Goal: Information Seeking & Learning: Learn about a topic

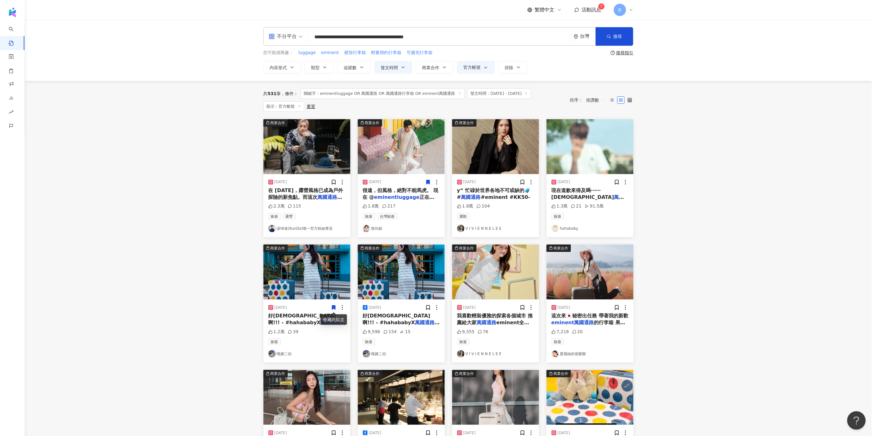
click at [383, 147] on img at bounding box center [401, 146] width 87 height 55
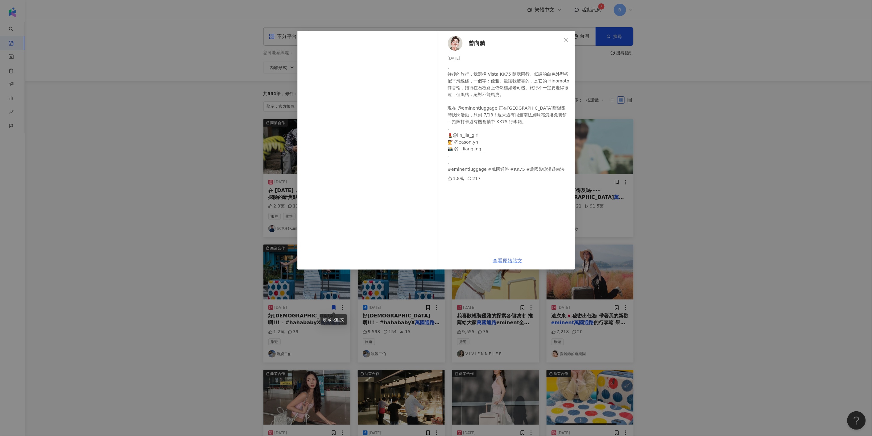
click at [505, 259] on link "查看原始貼文" at bounding box center [508, 261] width 30 height 6
click at [766, 151] on div "曾向鎮 [DATE] . 往後的旅行，我選擇 Vista KK75 陪我同行。低調的白色外型搭配平滑線條，一個字：優雅。最讓我驚喜的，是它的 Hinomoto…" at bounding box center [436, 218] width 872 height 436
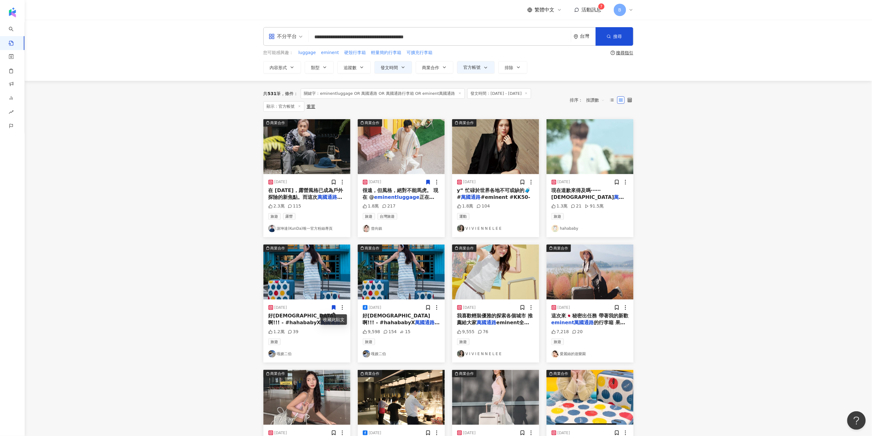
scroll to position [137, 0]
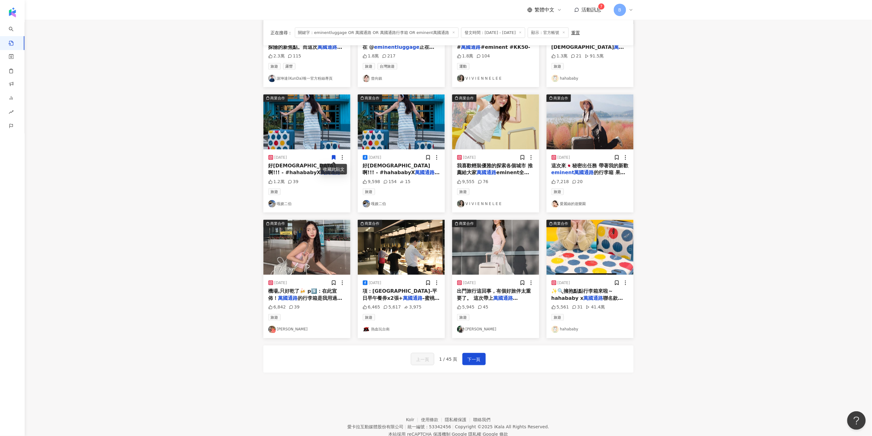
click at [496, 251] on img at bounding box center [495, 247] width 87 height 55
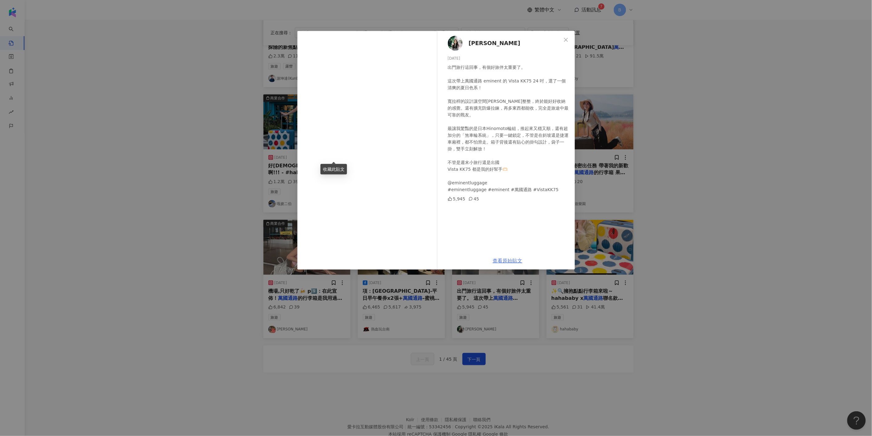
click at [501, 260] on link "查看原始貼文" at bounding box center [508, 261] width 30 height 6
click at [735, 187] on div "[PERSON_NAME] [DATE] 出門旅行這回事，有個好旅伴太重要了。 這次帶上萬國通路 eminent 的 Vista KK75 24 吋，選了一個…" at bounding box center [436, 218] width 872 height 436
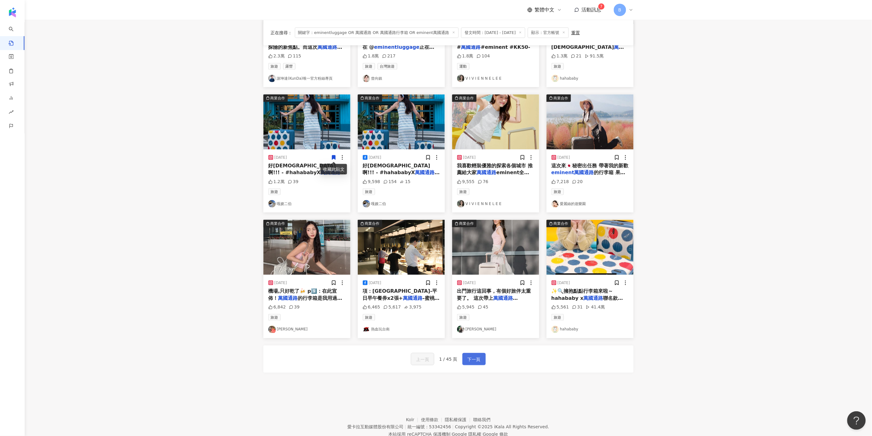
click at [473, 362] on span "下一頁" at bounding box center [474, 358] width 13 height 7
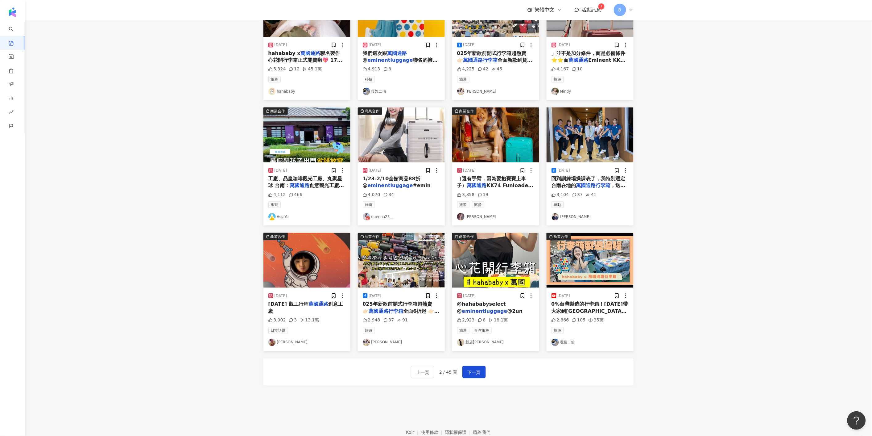
scroll to position [0, 0]
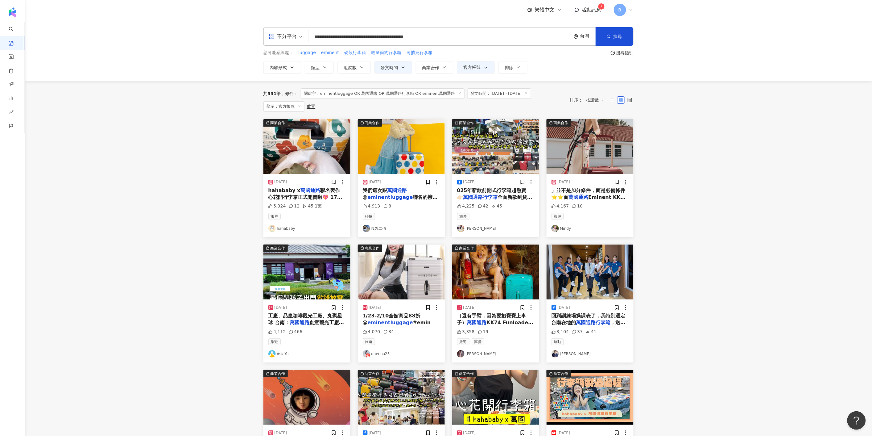
click at [385, 162] on img at bounding box center [401, 146] width 87 height 55
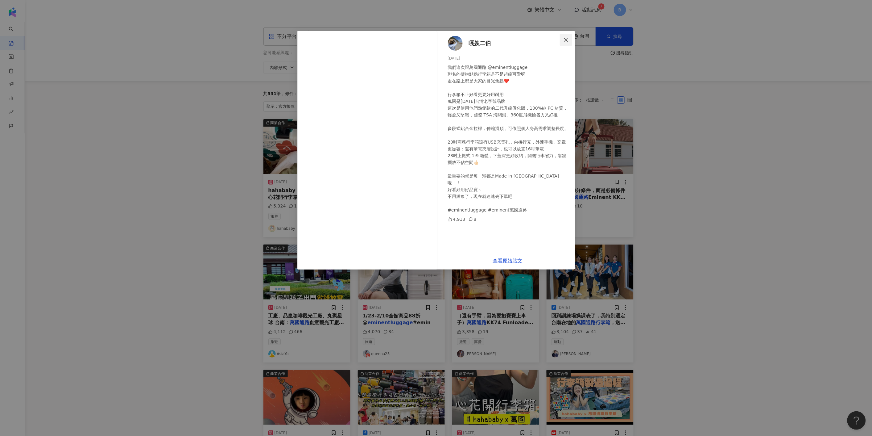
click at [567, 38] on icon "close" at bounding box center [566, 39] width 5 height 5
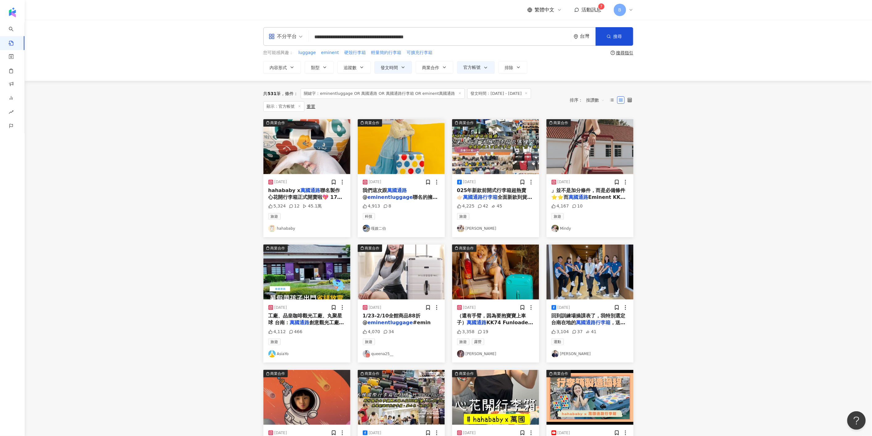
click at [616, 152] on img at bounding box center [590, 146] width 87 height 55
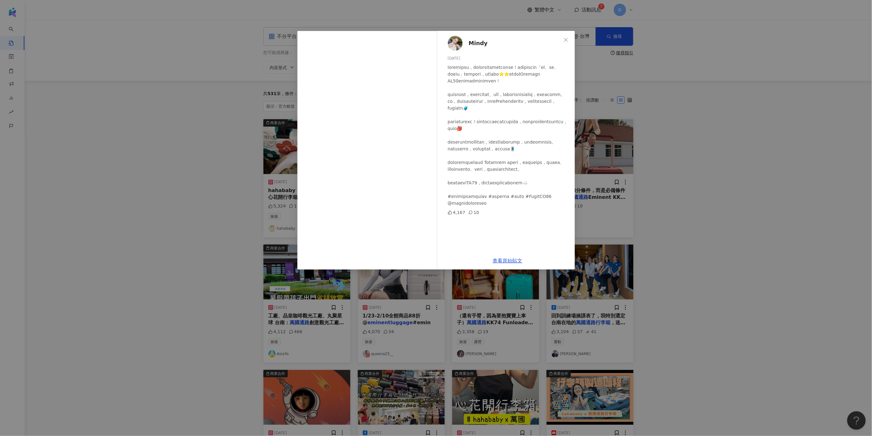
click at [723, 177] on div "Mindy [DATE] 4,167 10 查看原始貼文" at bounding box center [436, 218] width 872 height 436
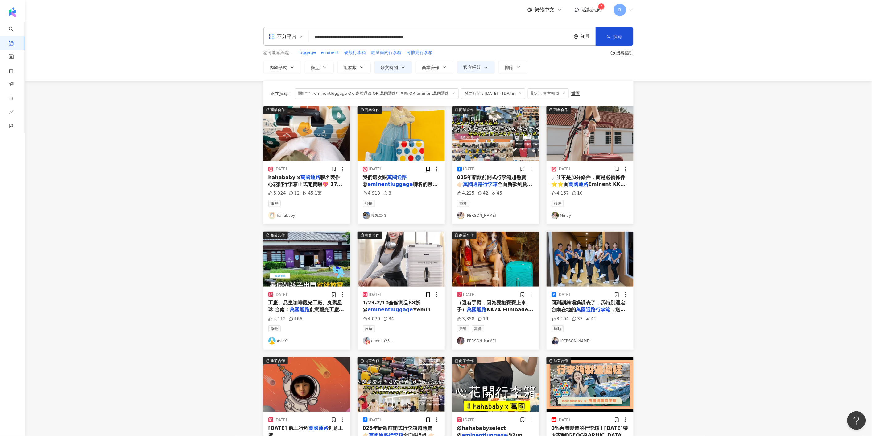
scroll to position [137, 0]
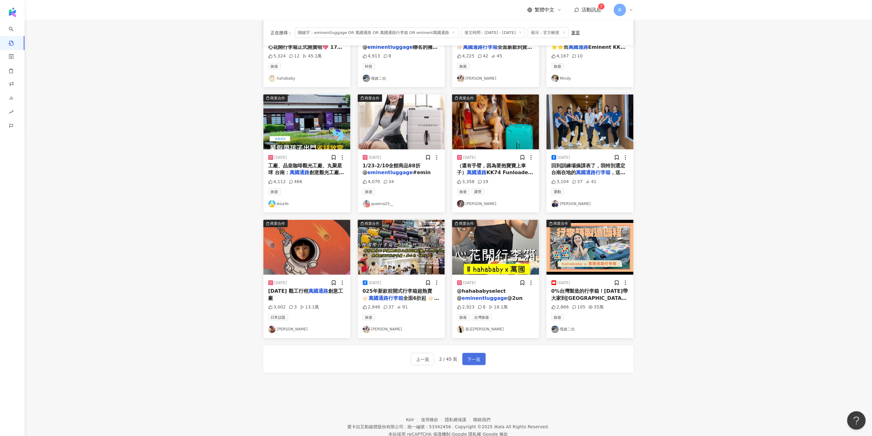
click at [474, 358] on span "下一頁" at bounding box center [474, 358] width 13 height 7
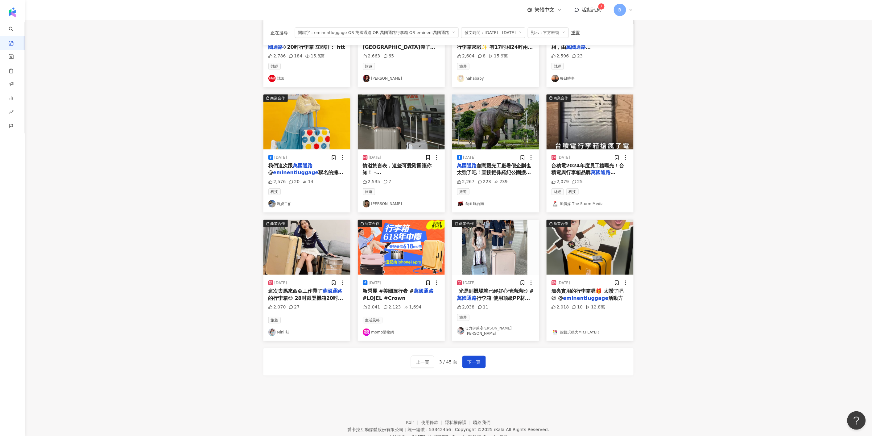
click at [612, 245] on img at bounding box center [590, 247] width 87 height 55
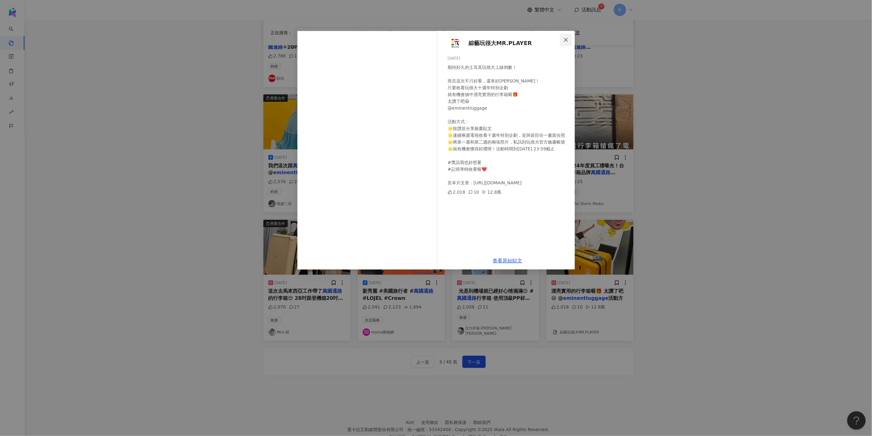
click at [567, 39] on icon "close" at bounding box center [566, 39] width 5 height 5
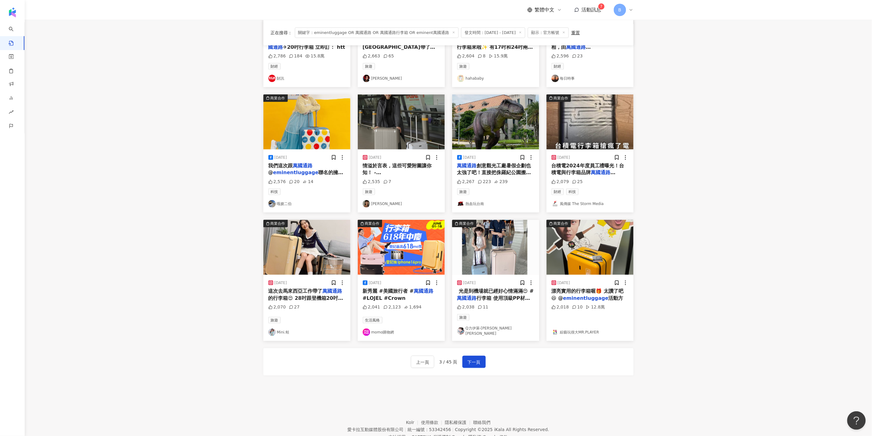
click at [600, 235] on img at bounding box center [590, 247] width 87 height 55
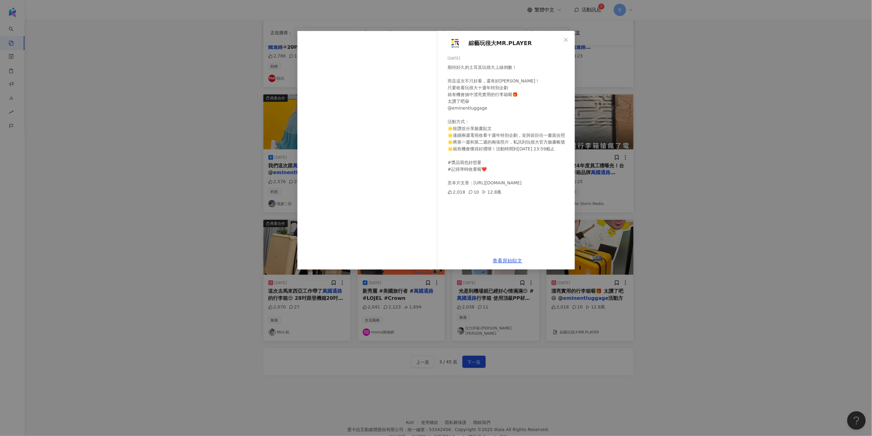
click at [773, 172] on div "綜藝玩很大MR.PLAYER [DATE] 期待好久的土耳其玩很大上線倒數！ 而且這次不只好看，還有好[PERSON_NAME]！ 只要收看玩很大十週年特別企…" at bounding box center [436, 218] width 872 height 436
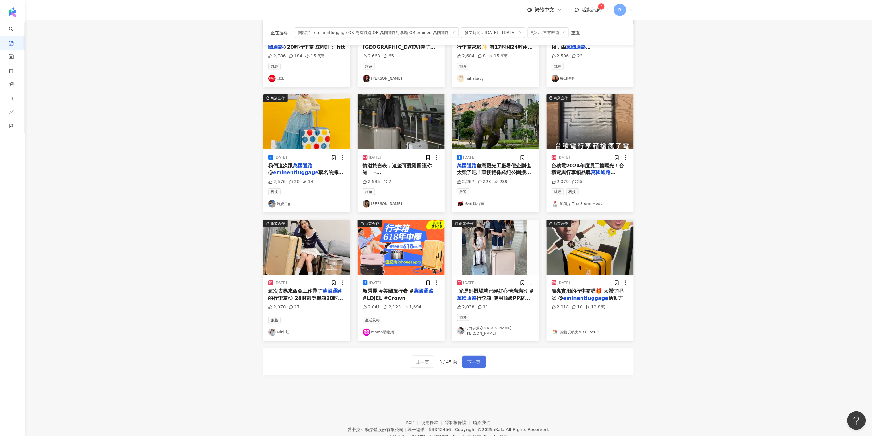
click at [477, 359] on span "下一頁" at bounding box center [474, 361] width 13 height 7
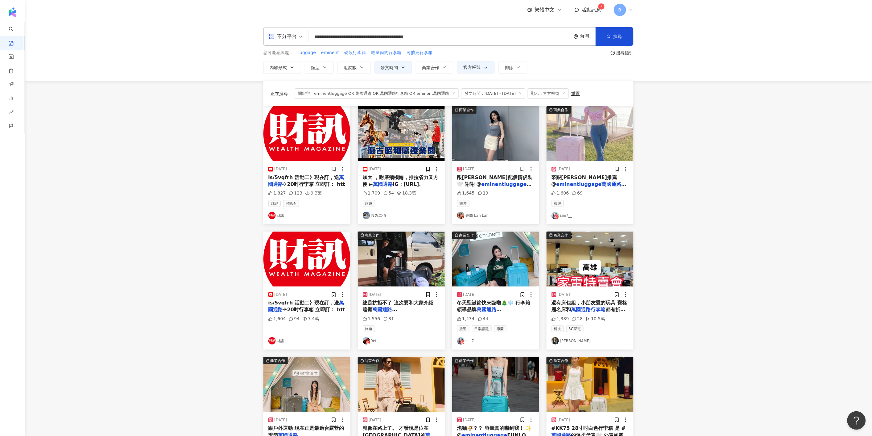
scroll to position [158, 0]
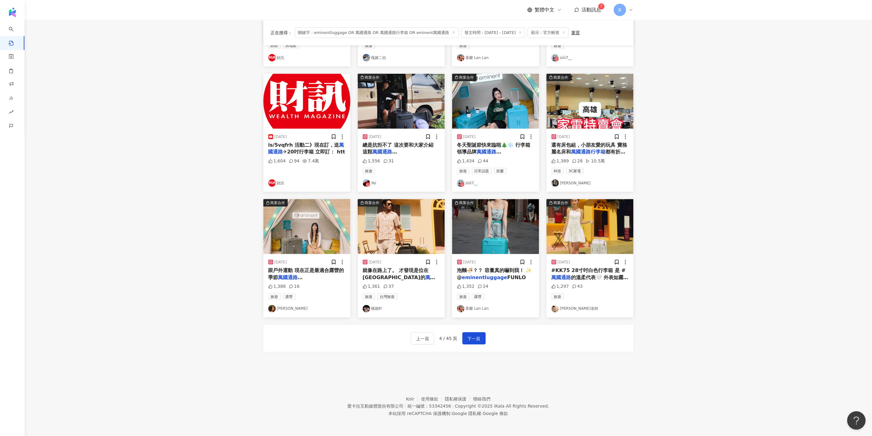
click at [416, 223] on img at bounding box center [401, 226] width 87 height 55
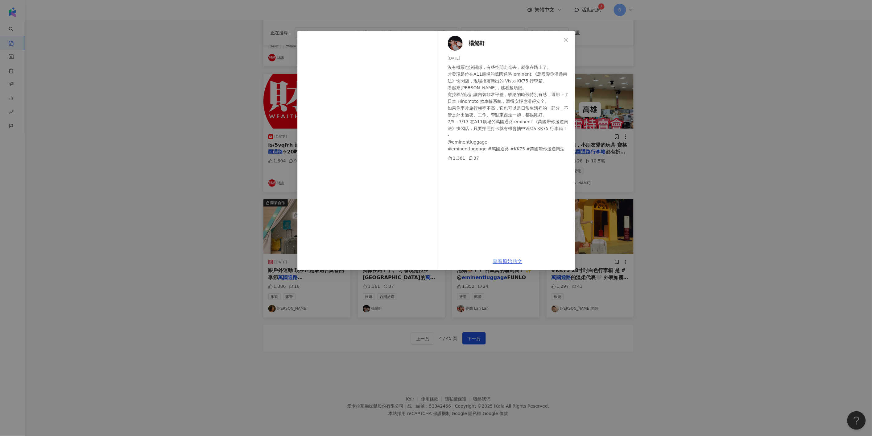
click at [510, 260] on link "查看原始貼文" at bounding box center [508, 261] width 30 height 6
click at [565, 39] on icon "close" at bounding box center [566, 39] width 5 height 5
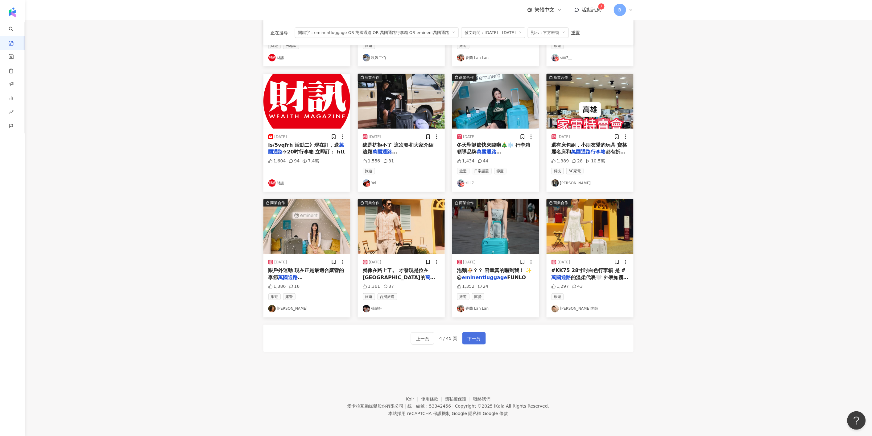
click at [471, 335] on span "下一頁" at bounding box center [474, 338] width 13 height 7
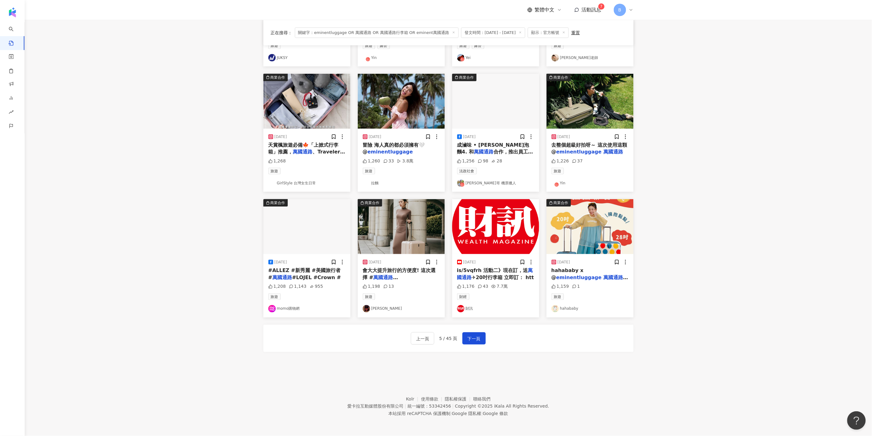
scroll to position [89, 0]
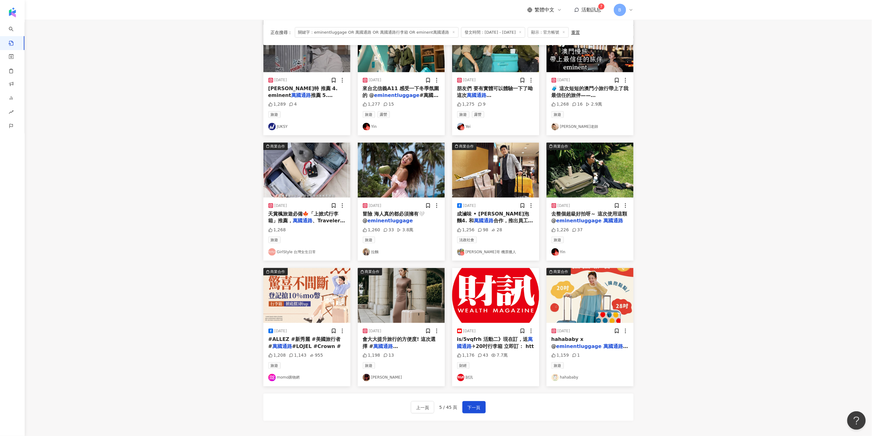
click at [568, 186] on img at bounding box center [590, 170] width 87 height 55
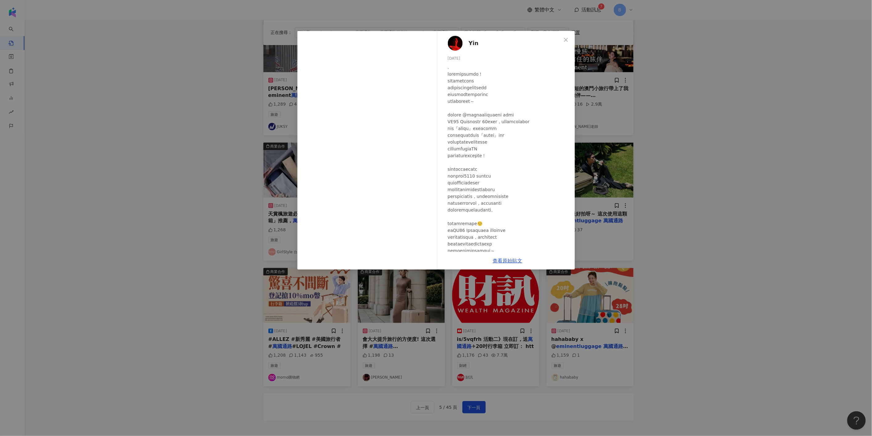
click at [802, 146] on div "Yin [DATE] 1,226 37 查看原始貼文" at bounding box center [436, 218] width 872 height 436
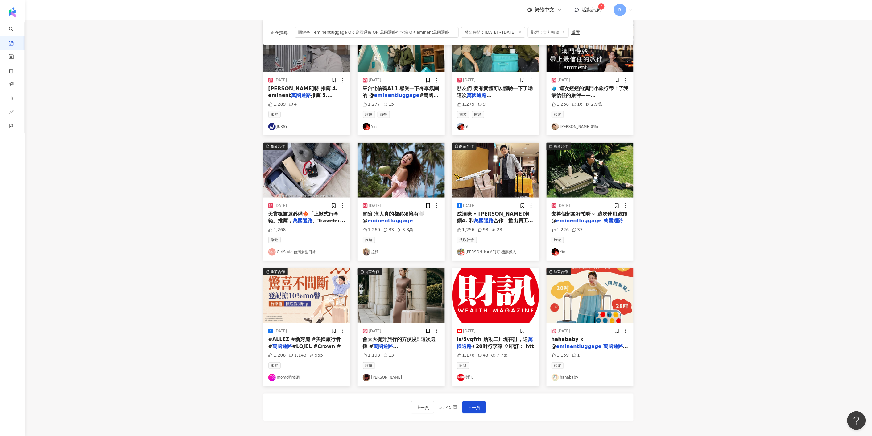
scroll to position [158, 0]
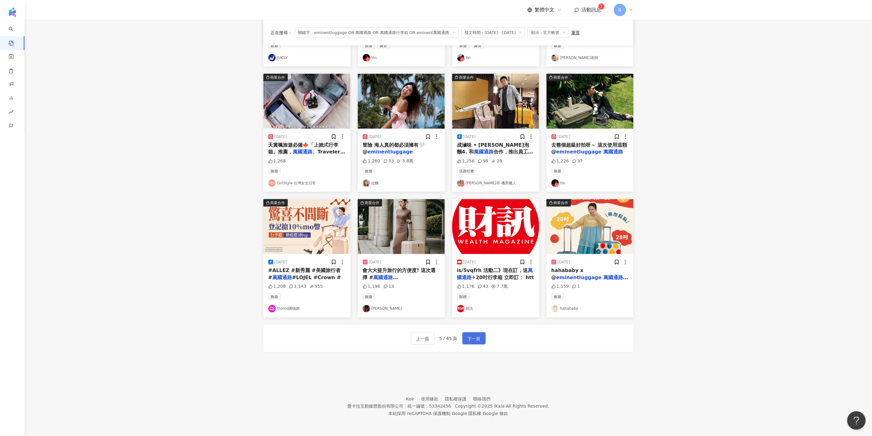
click at [474, 338] on span "下一頁" at bounding box center [474, 338] width 13 height 7
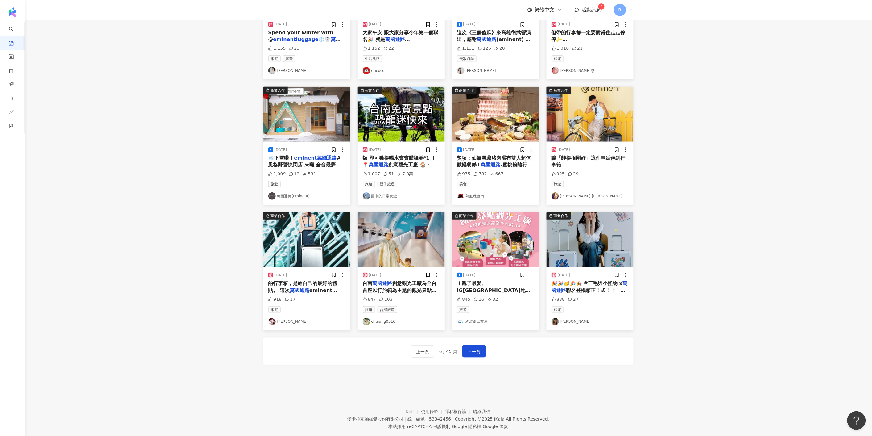
scroll to position [55, 0]
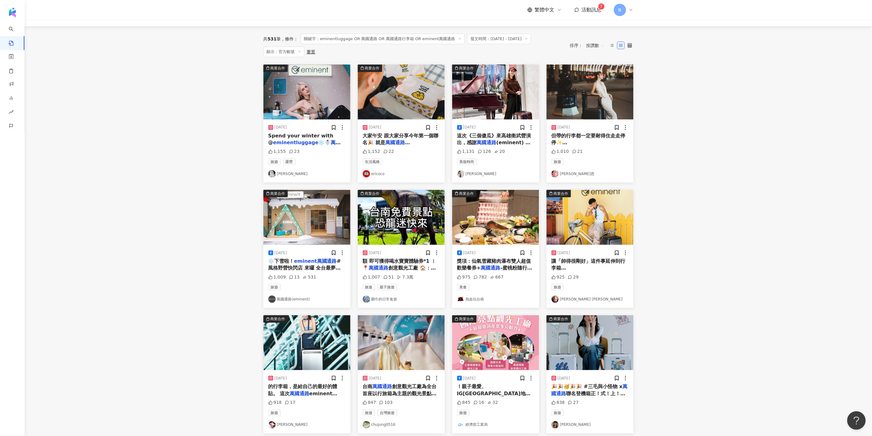
drag, startPoint x: 399, startPoint y: 98, endPoint x: 369, endPoint y: 81, distance: 34.3
click at [369, 81] on img at bounding box center [401, 91] width 87 height 55
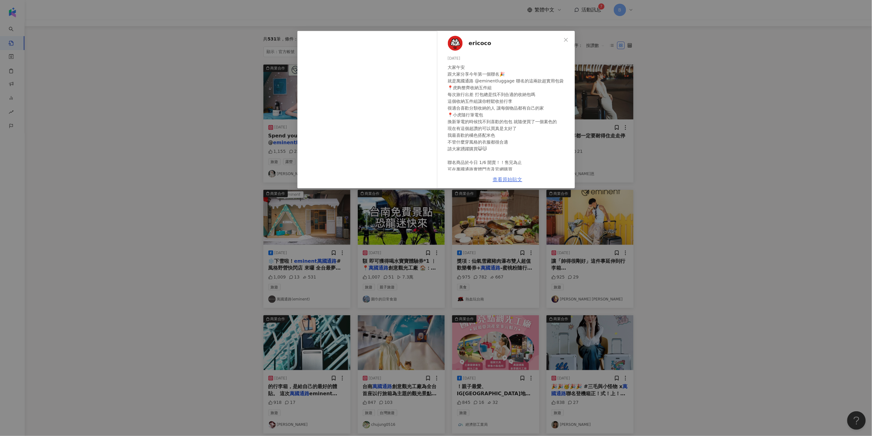
click at [504, 180] on link "查看原始貼文" at bounding box center [508, 179] width 30 height 6
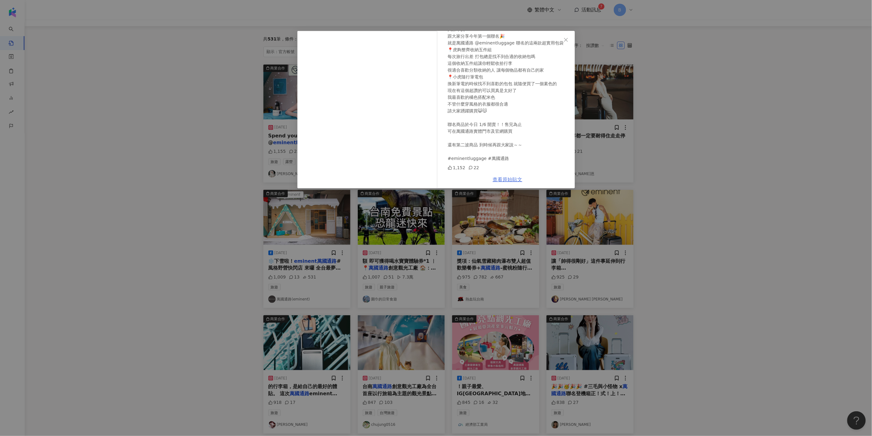
click at [511, 180] on link "查看原始貼文" at bounding box center [508, 179] width 30 height 6
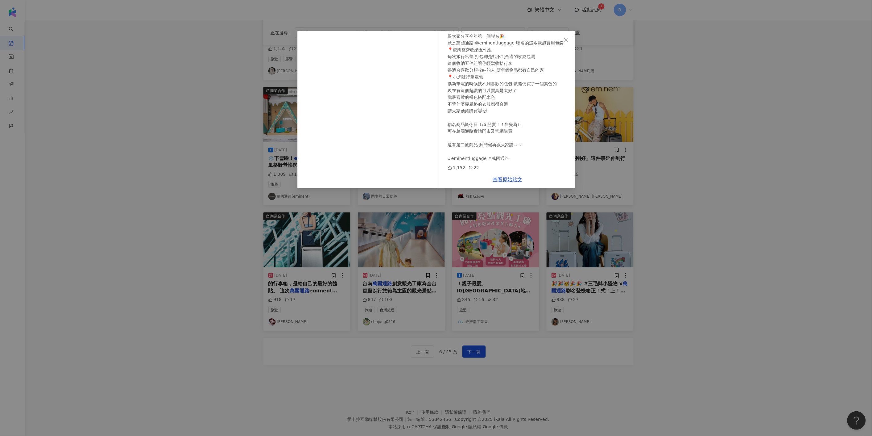
scroll to position [0, 0]
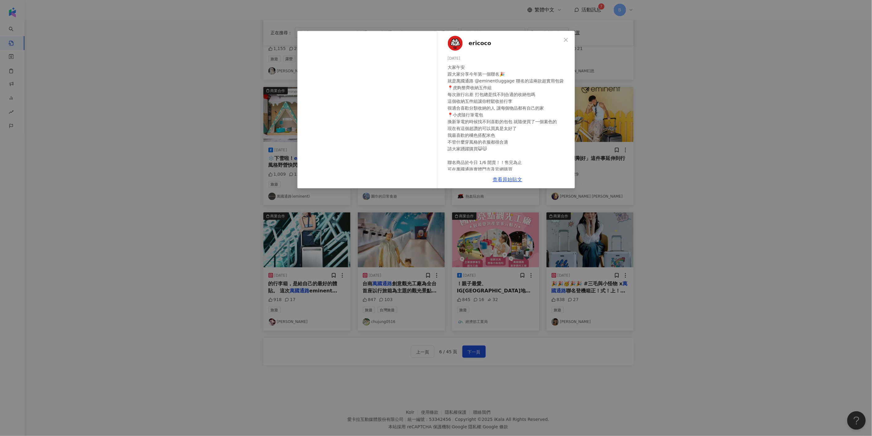
click at [779, 93] on div "ericoco [DATE] 大家午安 跟大家分享今年第一個聯名🎉 就是萬國通路 @eminentluggage 聯名的這兩款超實用包袋 📍虎夠整齊收納五件組…" at bounding box center [436, 218] width 872 height 436
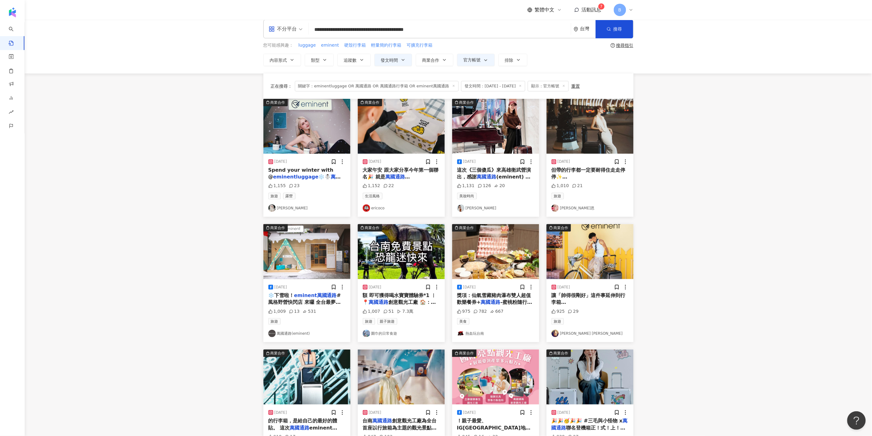
scroll to position [144, 0]
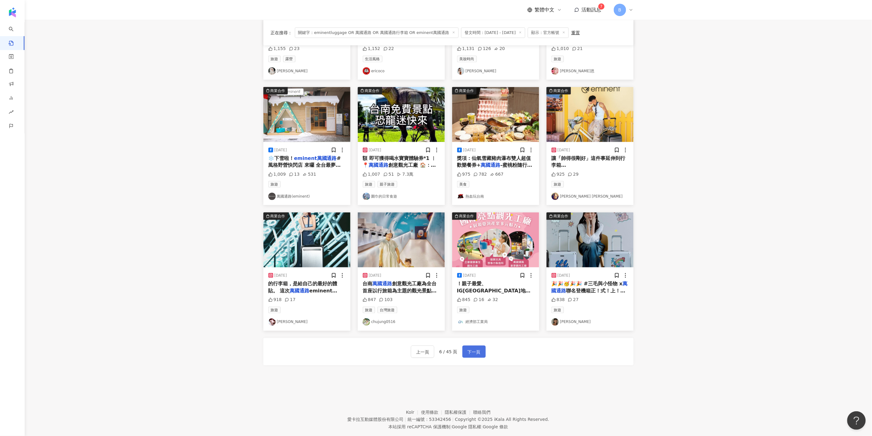
click at [475, 353] on span "下一頁" at bounding box center [474, 351] width 13 height 7
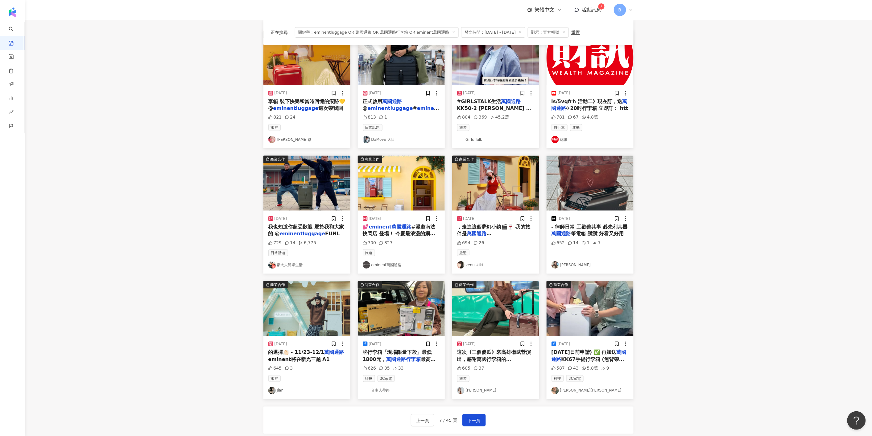
scroll to position [7, 0]
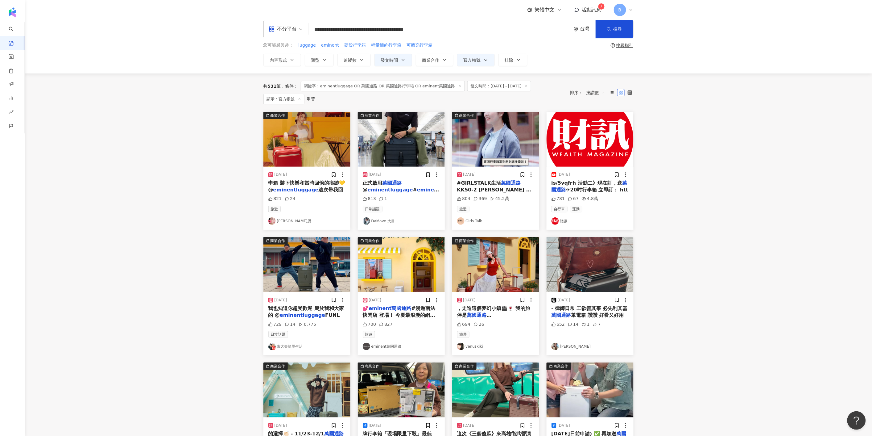
click at [403, 141] on img at bounding box center [401, 139] width 87 height 55
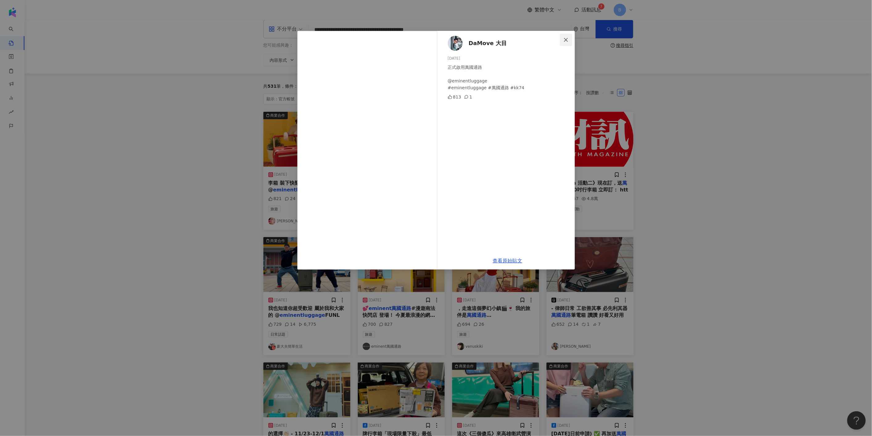
click at [566, 40] on icon "close" at bounding box center [566, 40] width 4 height 4
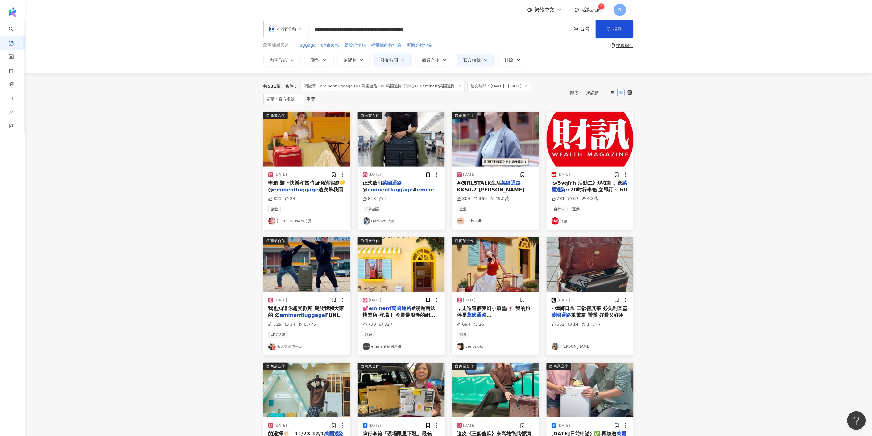
click at [321, 133] on img at bounding box center [306, 139] width 87 height 55
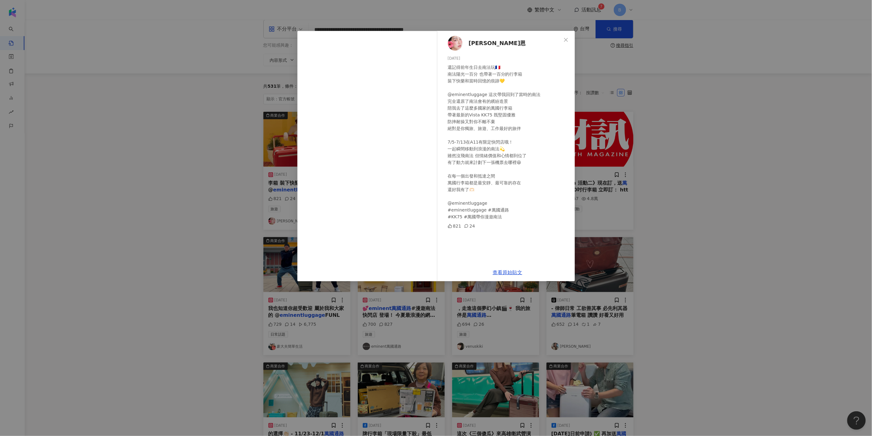
click at [666, 144] on div "[PERSON_NAME]恩 [DATE] 還記得前年生日去南法玩🇫🇷 南法陽光一百分 也帶著一百分的行李箱 裝下快樂和當時回憶的痕跡💛 @eminentlu…" at bounding box center [436, 218] width 872 height 436
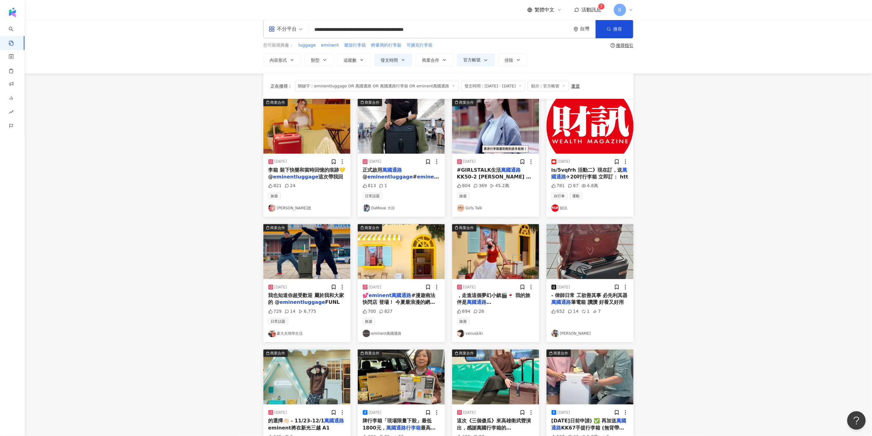
scroll to position [158, 0]
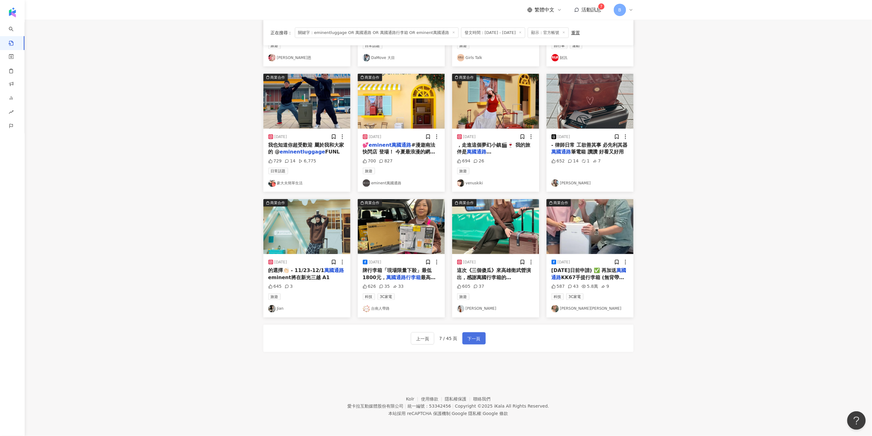
click at [483, 343] on button "下一頁" at bounding box center [474, 338] width 23 height 12
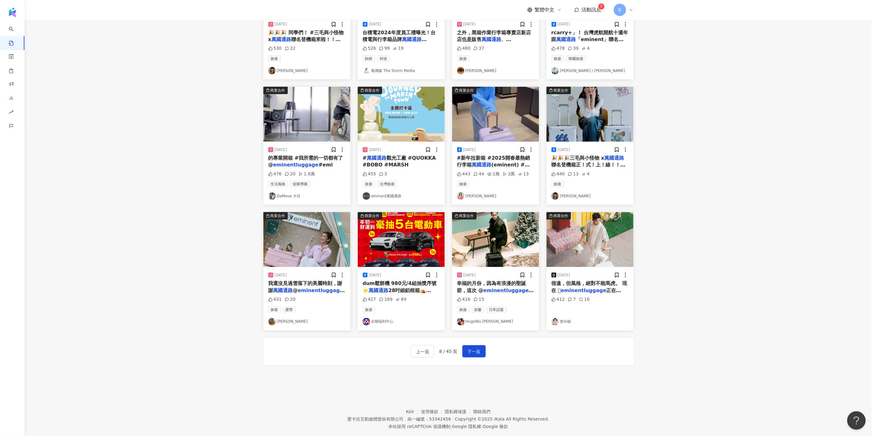
scroll to position [55, 0]
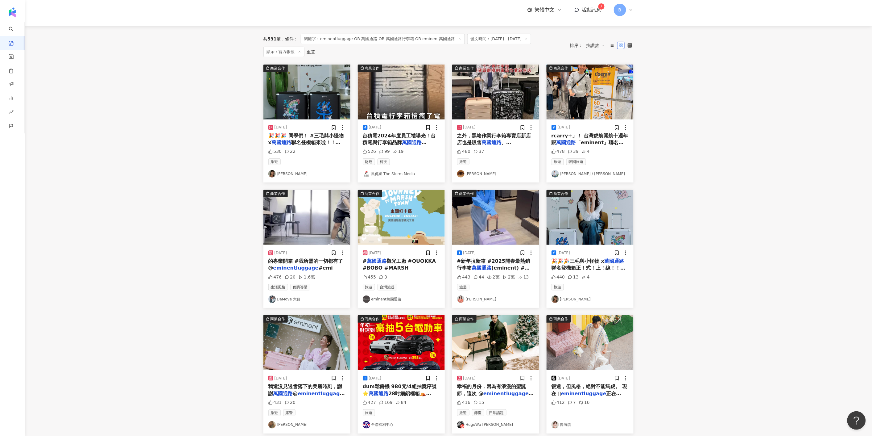
click at [406, 95] on img at bounding box center [401, 91] width 87 height 55
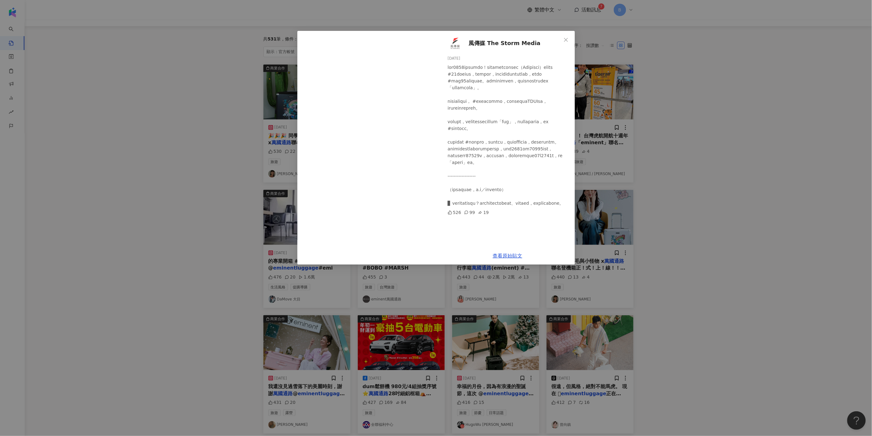
click at [705, 156] on div "風傳媒 The Storm Media [DATE] 526 99 19 查看原始貼文" at bounding box center [436, 218] width 872 height 436
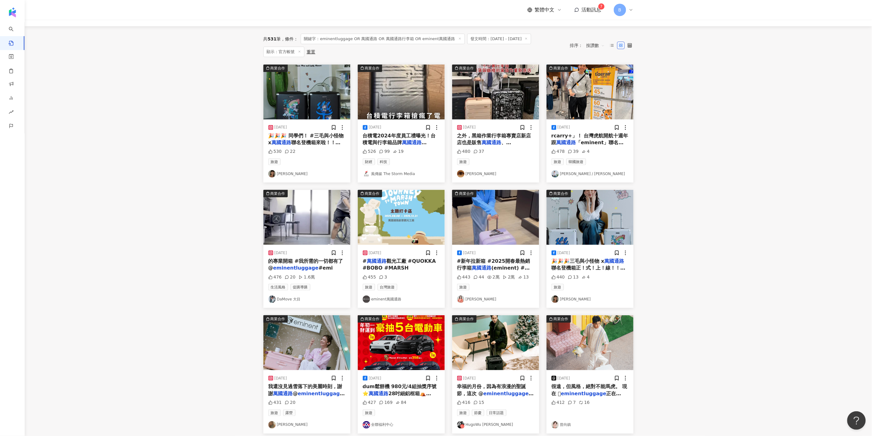
scroll to position [158, 0]
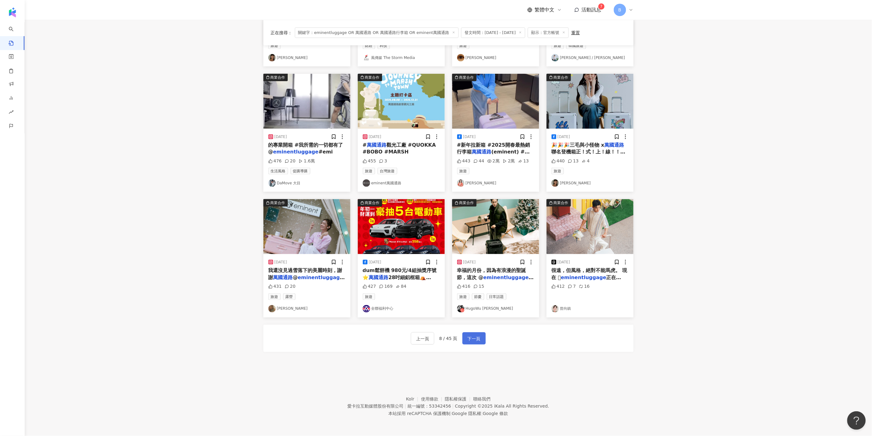
click at [471, 337] on span "下一頁" at bounding box center [474, 338] width 13 height 7
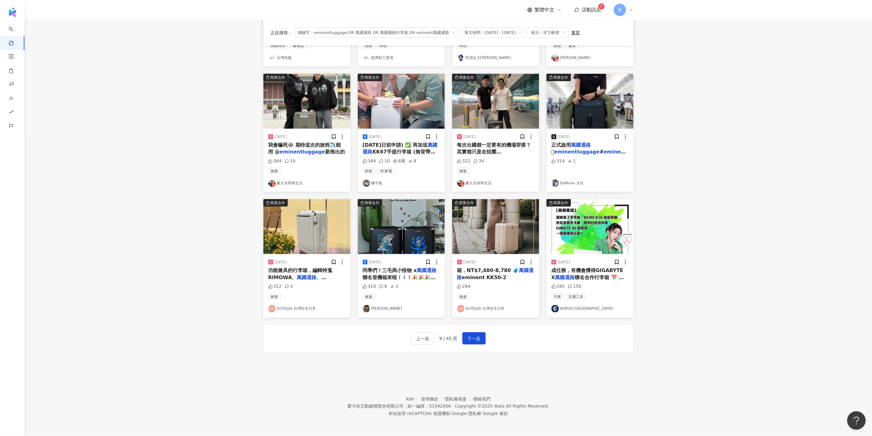
click at [587, 235] on img at bounding box center [590, 226] width 87 height 55
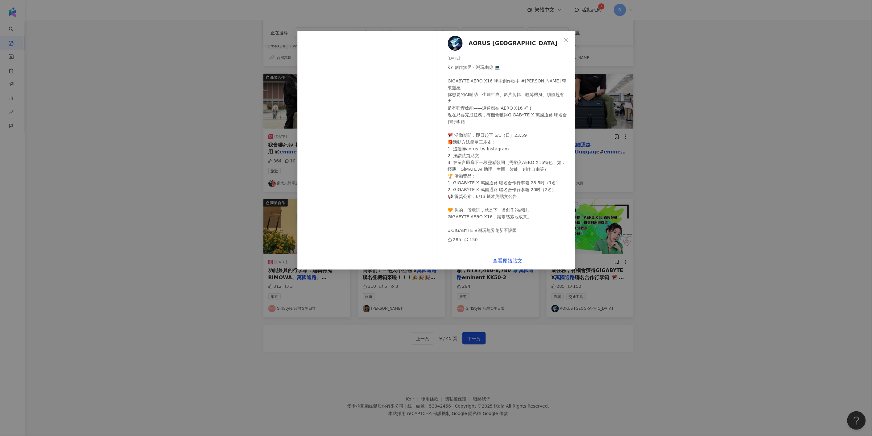
click at [770, 233] on div "AORUS [GEOGRAPHIC_DATA] [DATE] 🎶 創作無界・潮玩由你 💻 GIGABYTE AERO X16 聯手創作歌手 #[PERSON_…" at bounding box center [436, 218] width 872 height 436
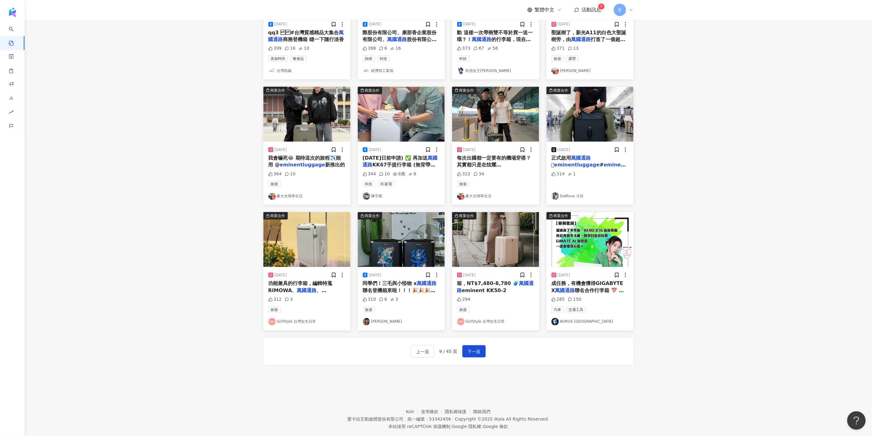
scroll to position [0, 0]
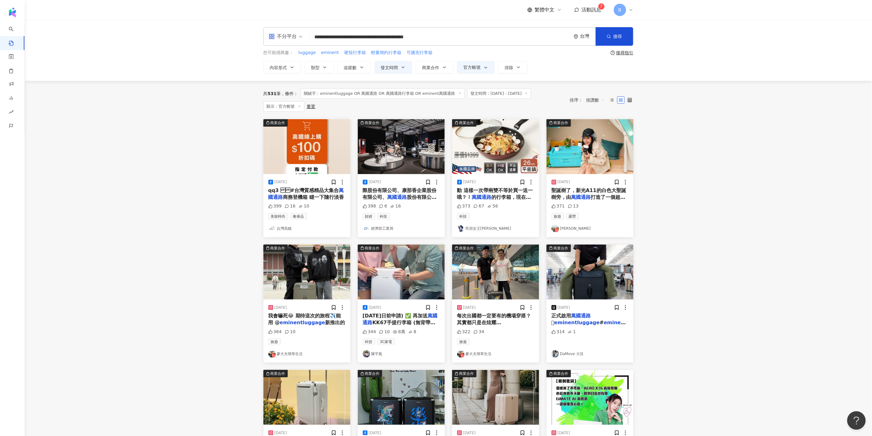
click at [324, 144] on img at bounding box center [306, 146] width 87 height 55
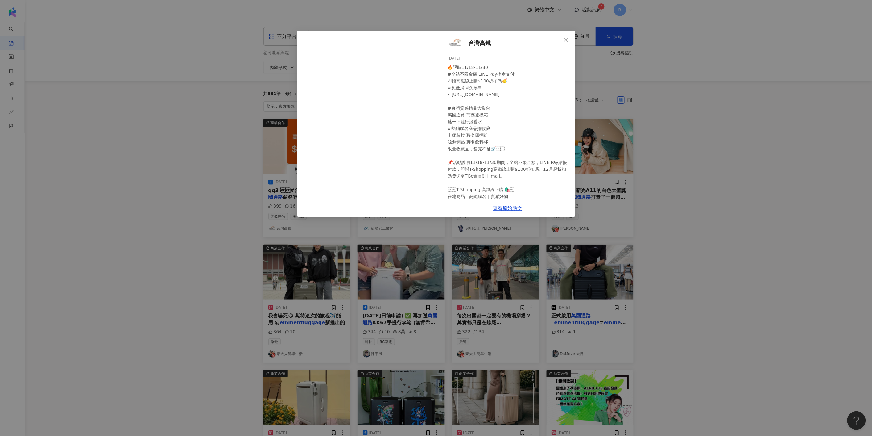
scroll to position [30, 0]
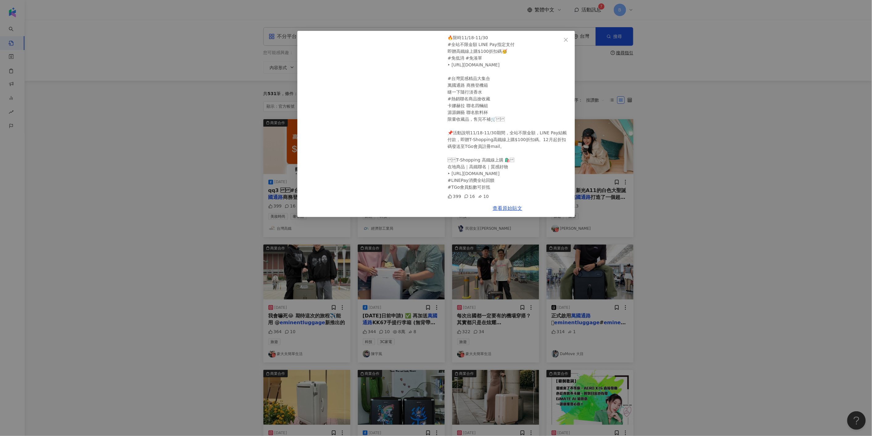
click at [793, 199] on div "台灣高鐵 [DATE] 🔥限時11/18-11/30 #全站不限金額 LINE Pay指定支付 即贈高鐵線上購$100折扣碼🥳 #免低消 #免湊單 ‣ [UR…" at bounding box center [436, 218] width 872 height 436
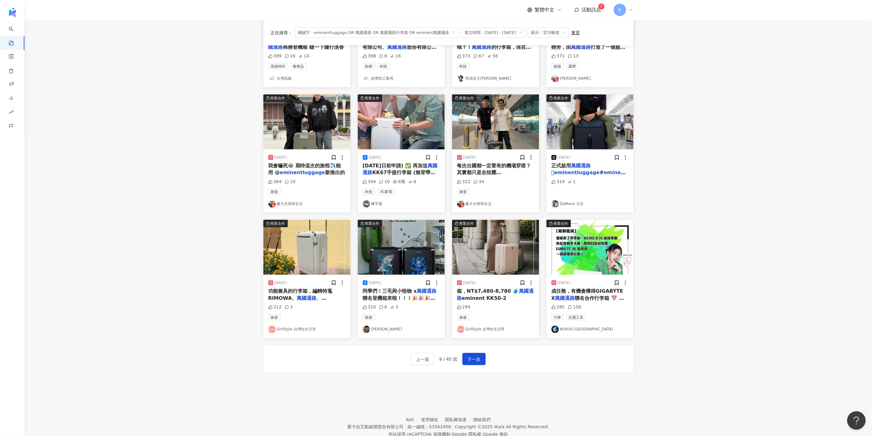
scroll to position [158, 0]
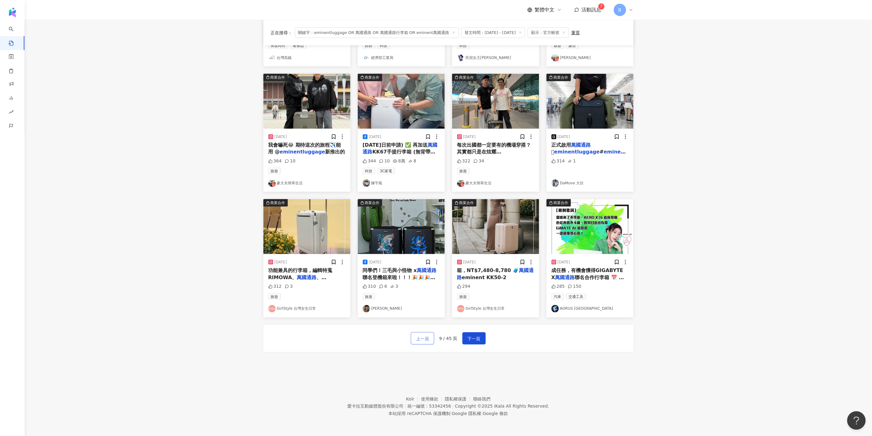
click at [425, 337] on span "上一頁" at bounding box center [422, 338] width 13 height 7
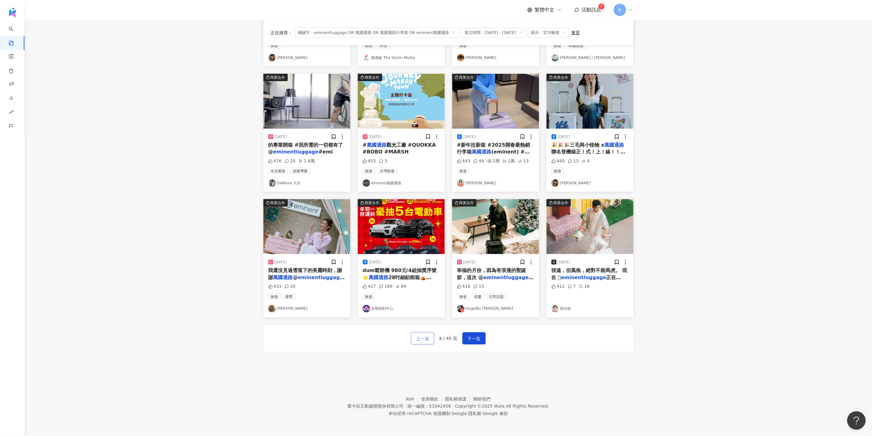
click at [421, 337] on span "上一頁" at bounding box center [422, 338] width 13 height 7
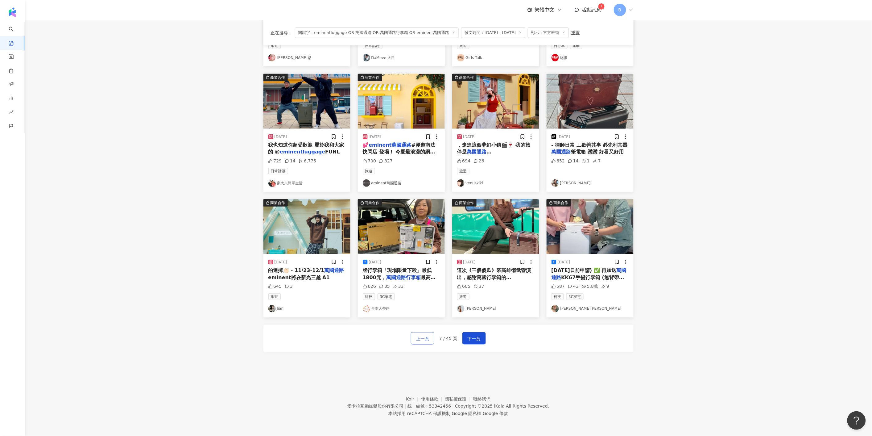
click at [421, 337] on span "上一頁" at bounding box center [422, 338] width 13 height 7
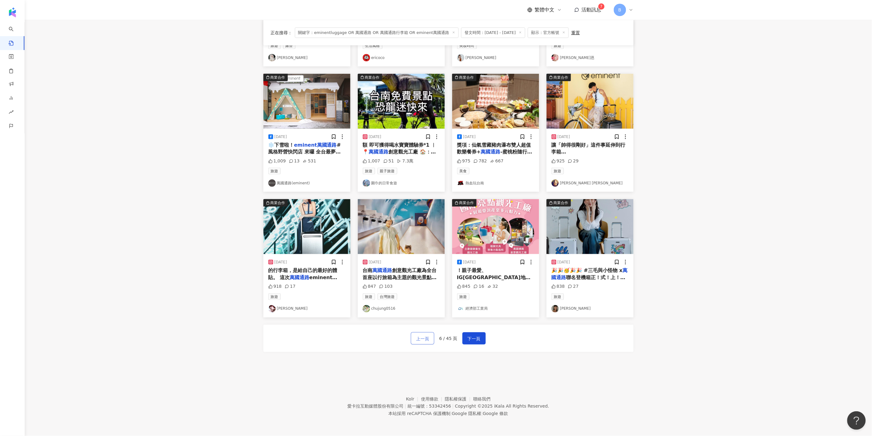
click at [421, 337] on span "上一頁" at bounding box center [422, 338] width 13 height 7
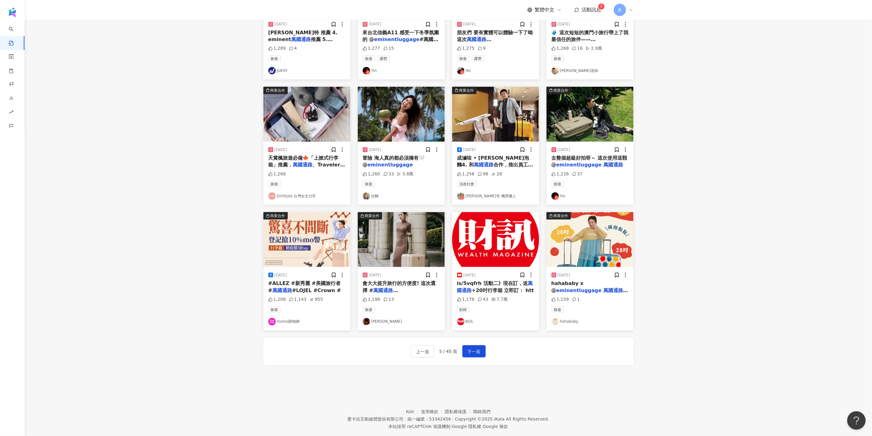
scroll to position [55, 0]
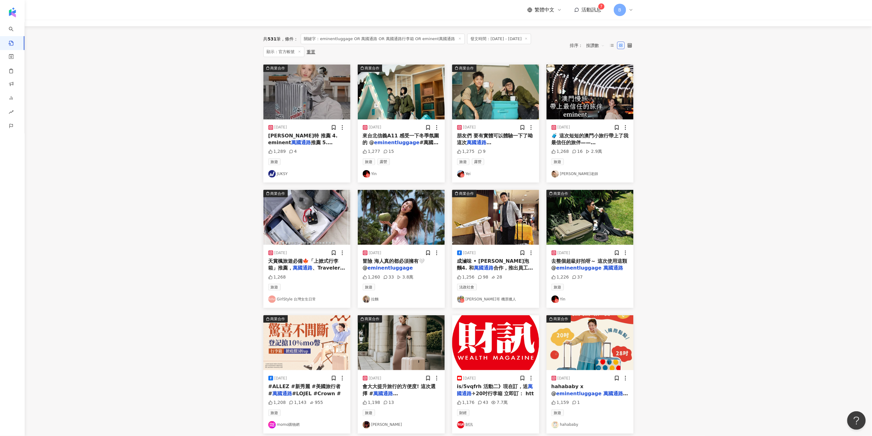
click at [496, 221] on img at bounding box center [495, 217] width 87 height 55
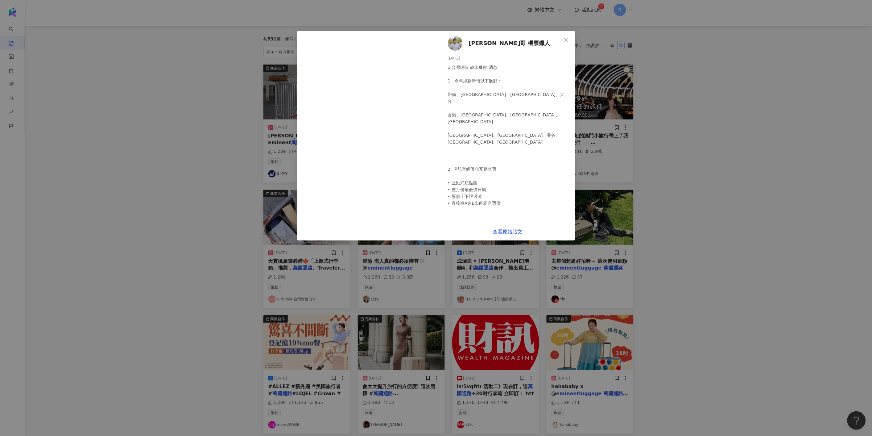
click at [711, 196] on div "[PERSON_NAME]哥 機票獵人 [DATE] #台灣虎航 歲末餐會 消息 ​ 1. ​ 今年規劃新增以下航點： ​ 帶廣、[GEOGRAPHIC_DA…" at bounding box center [436, 218] width 872 height 436
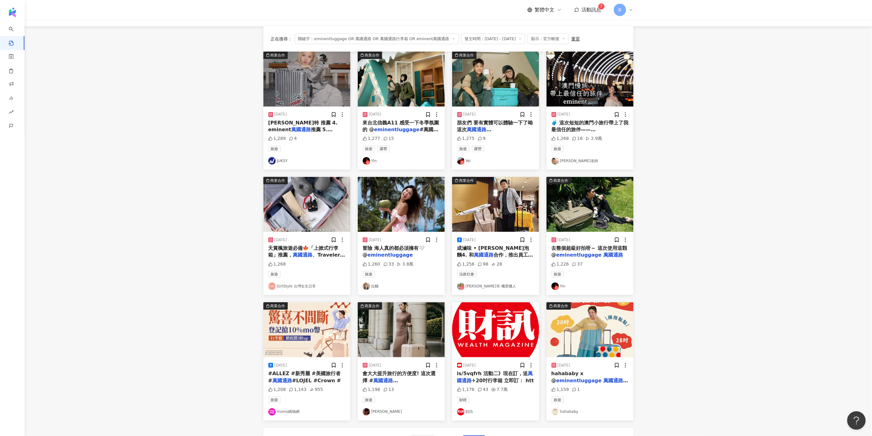
scroll to position [158, 0]
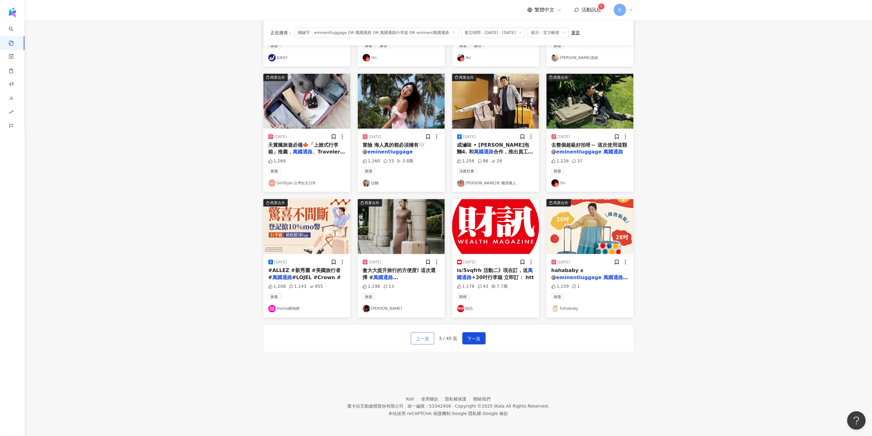
click at [427, 340] on span "上一頁" at bounding box center [422, 338] width 13 height 7
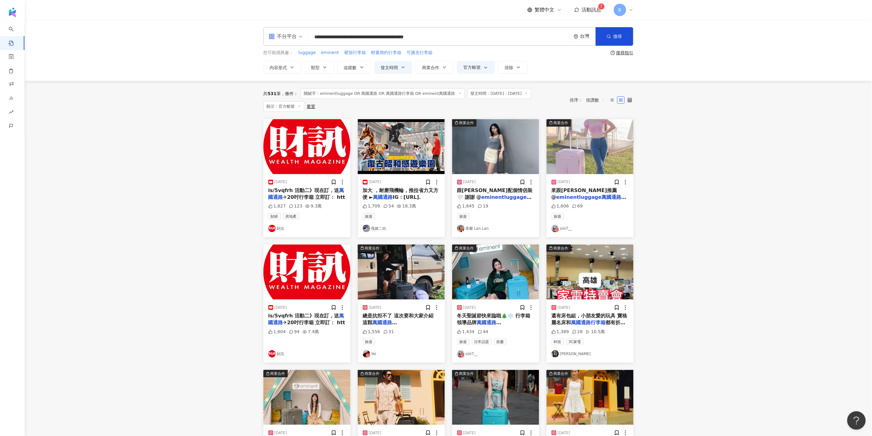
scroll to position [137, 0]
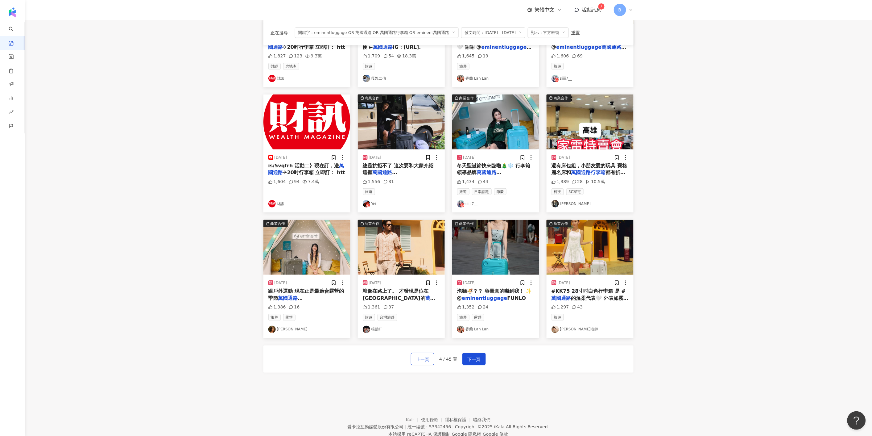
click at [424, 361] on span "上一頁" at bounding box center [422, 358] width 13 height 7
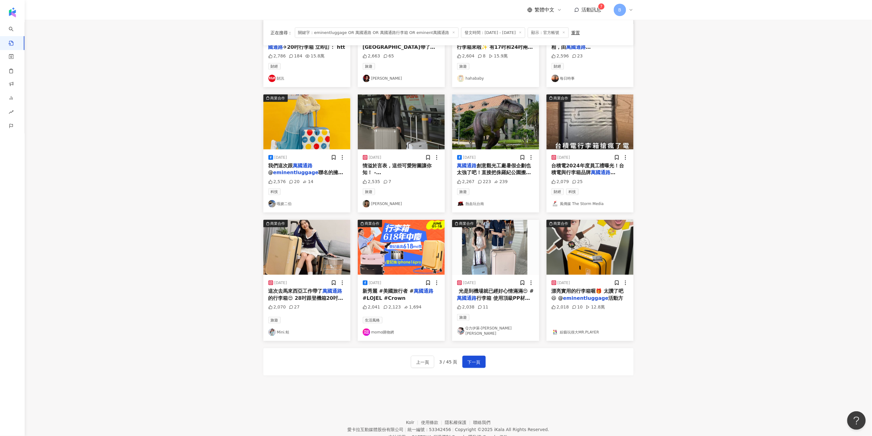
click at [578, 255] on img at bounding box center [590, 247] width 87 height 55
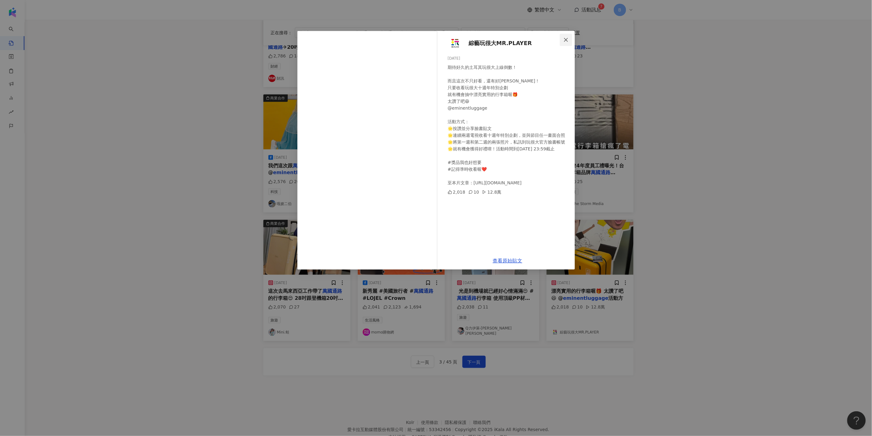
click at [566, 41] on icon "close" at bounding box center [566, 39] width 5 height 5
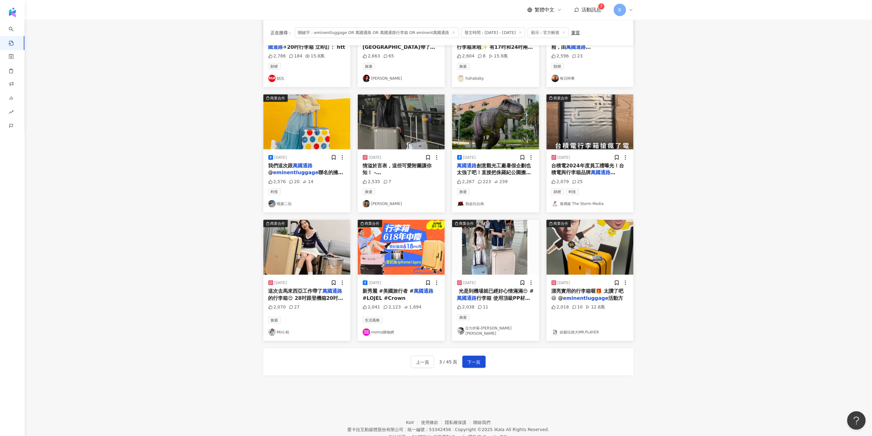
click at [580, 245] on img at bounding box center [590, 247] width 87 height 55
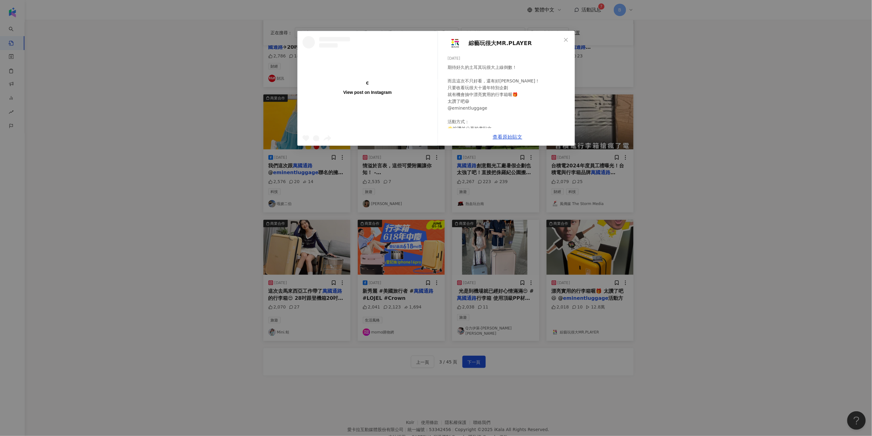
click at [718, 275] on div "View post on Instagram 綜藝玩很大MR.PLAYER [DATE] 期待好久的土耳其玩很大上線倒數！ 而且這次不只好看，還有好[PERS…" at bounding box center [436, 218] width 872 height 436
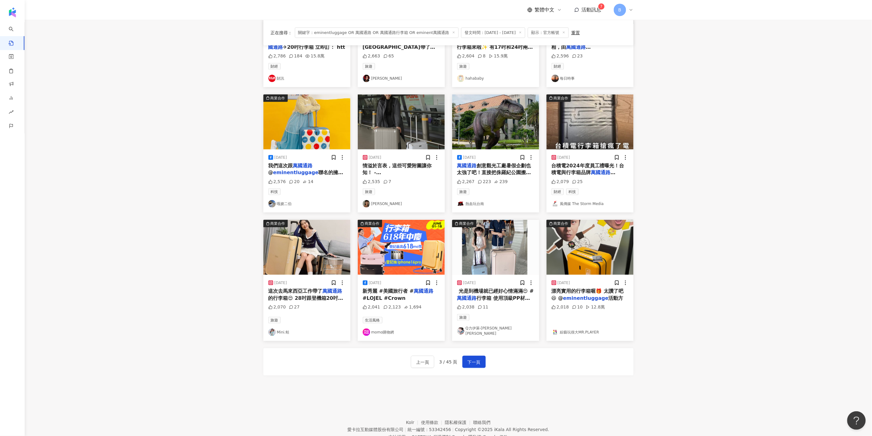
click at [707, 47] on main "**********" at bounding box center [449, 137] width 848 height 508
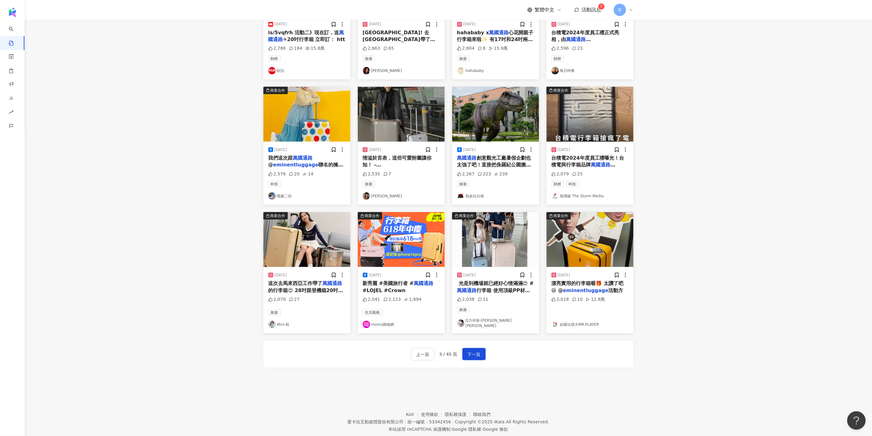
scroll to position [0, 0]
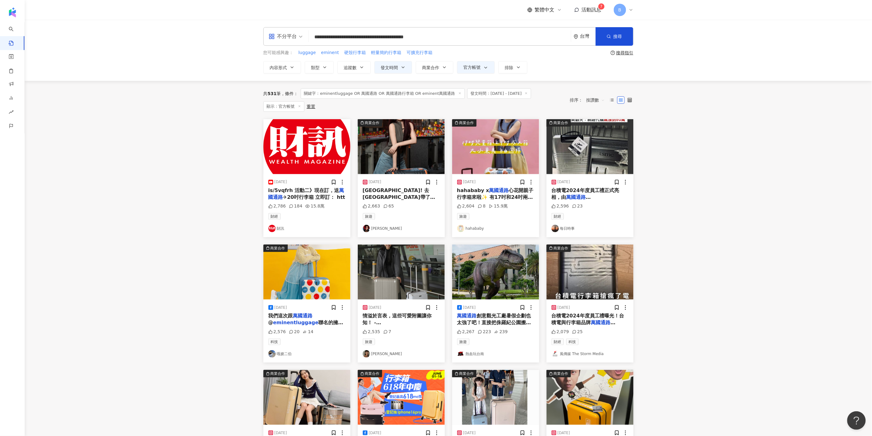
click at [501, 139] on img at bounding box center [495, 146] width 87 height 55
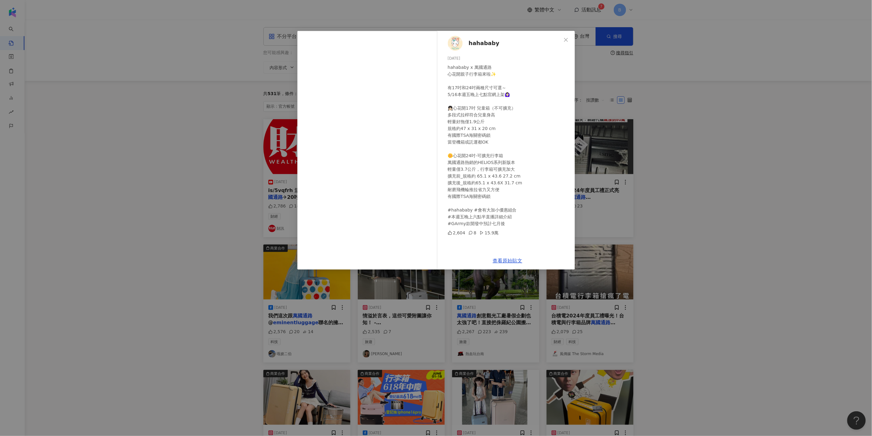
click at [692, 229] on div "hahababy [DATE] hahababy x 萬國通路 心花開親子行李箱來啦✨ 有17吋和24吋兩種尺寸可選～ 5/16本週五晚上七點官網上架🙆🏻‍♀…" at bounding box center [436, 218] width 872 height 436
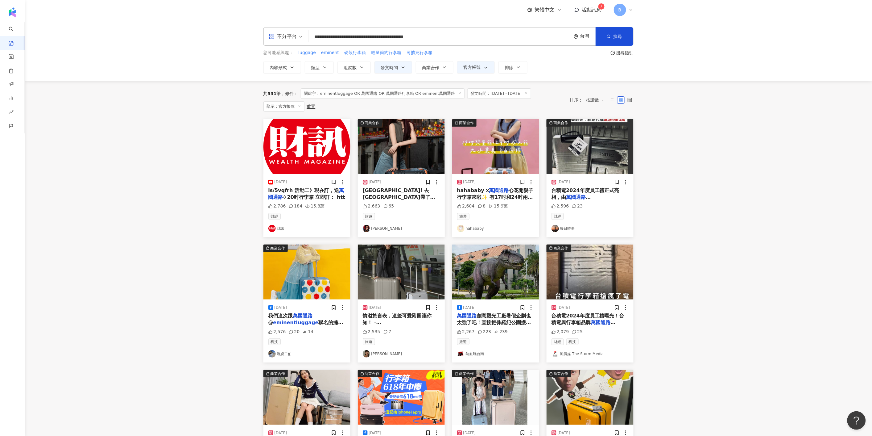
scroll to position [34, 0]
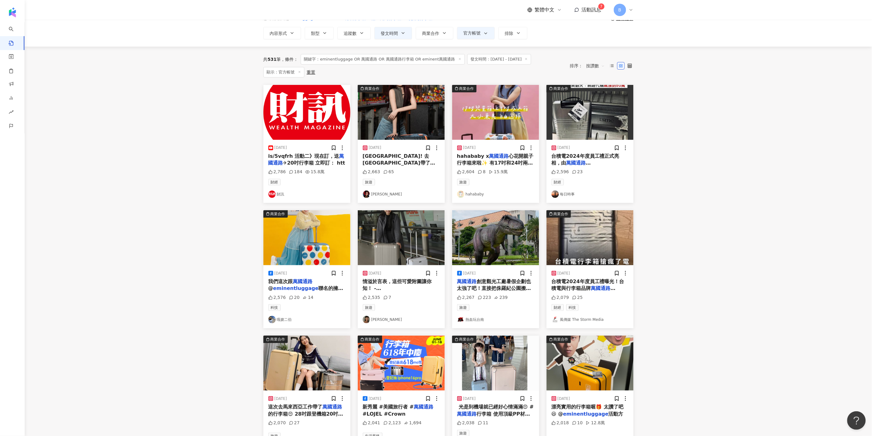
click at [491, 122] on img at bounding box center [495, 112] width 87 height 55
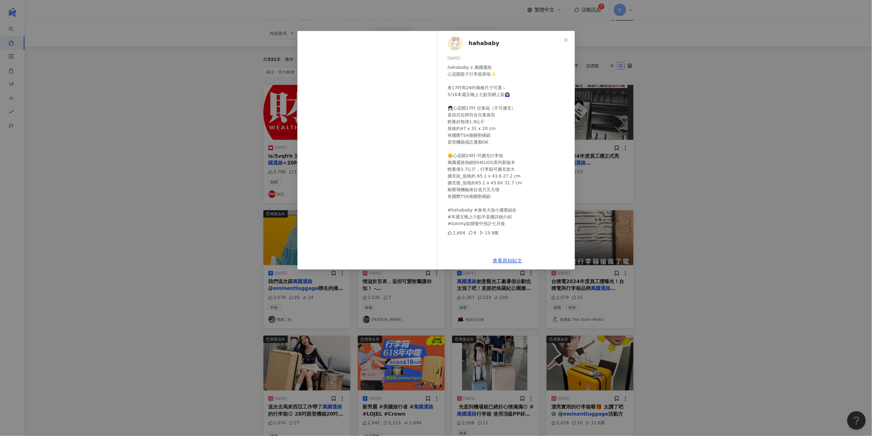
click at [736, 181] on div "hahababy [DATE] hahababy x 萬國通路 心花開親子行李箱來啦✨ 有17吋和24吋兩種尺寸可選～ 5/16本週五晚上七點官網上架🙆🏻‍♀…" at bounding box center [436, 218] width 872 height 436
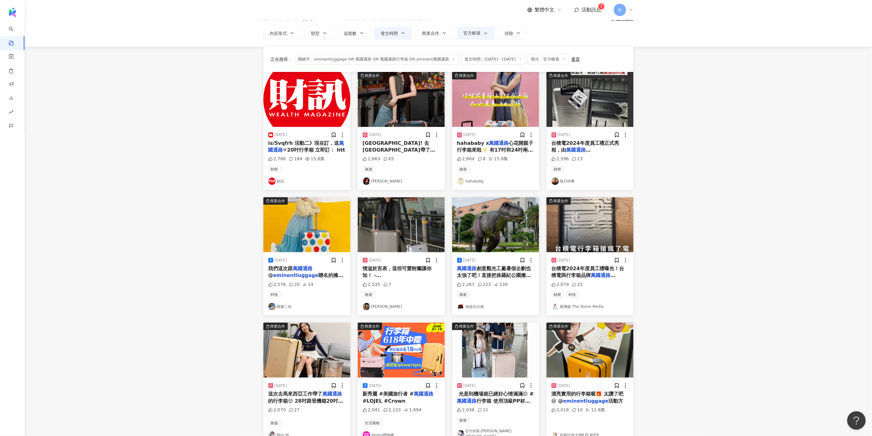
scroll to position [158, 0]
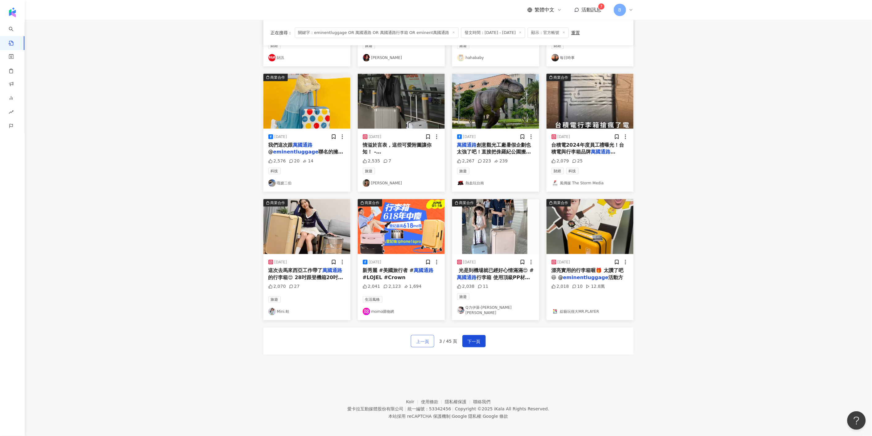
click at [419, 339] on span "上一頁" at bounding box center [422, 341] width 13 height 7
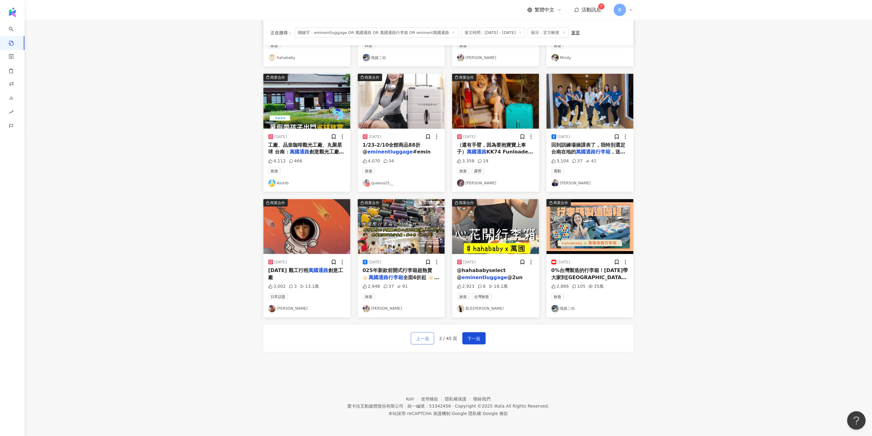
click at [425, 338] on span "上一頁" at bounding box center [422, 338] width 13 height 7
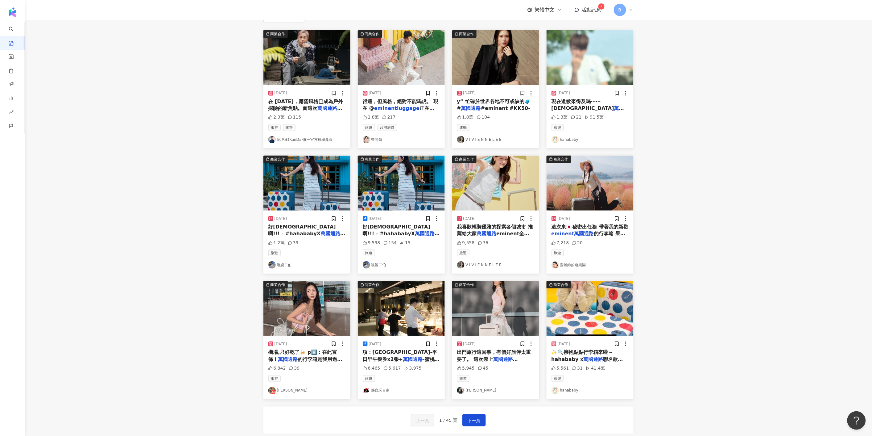
scroll to position [0, 0]
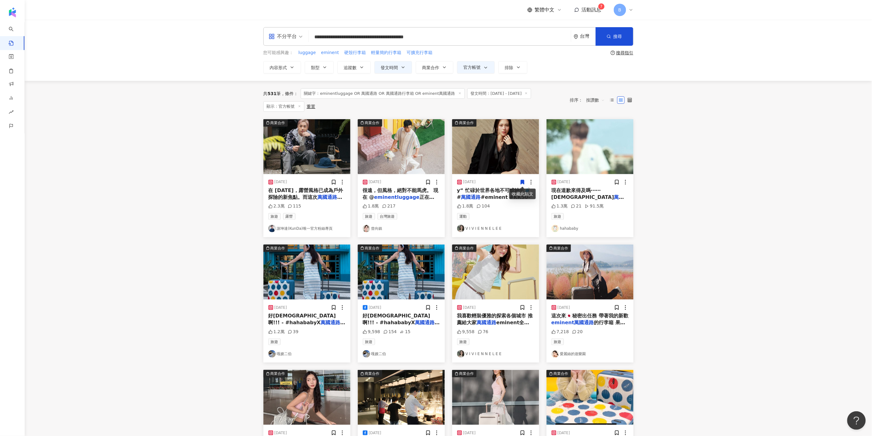
click at [587, 147] on img at bounding box center [590, 146] width 87 height 55
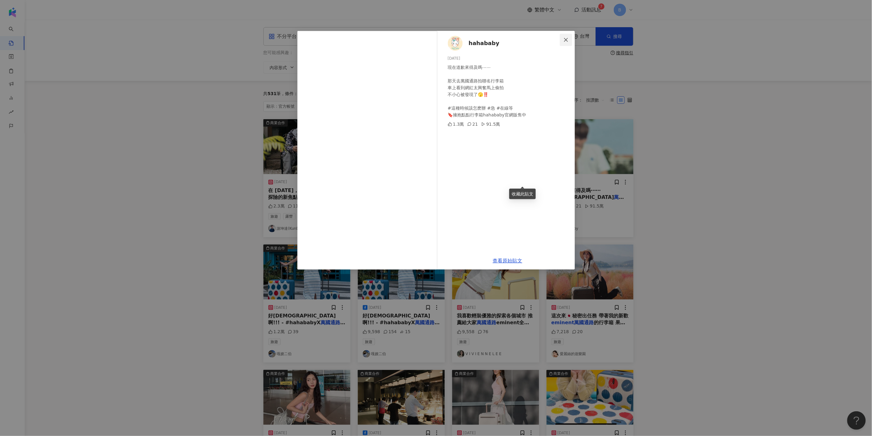
click at [568, 38] on icon "close" at bounding box center [566, 40] width 4 height 4
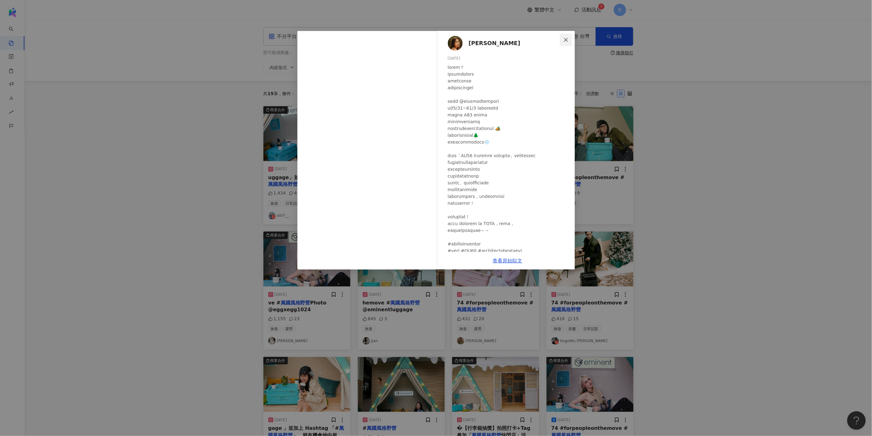
click at [566, 39] on icon "close" at bounding box center [566, 39] width 5 height 5
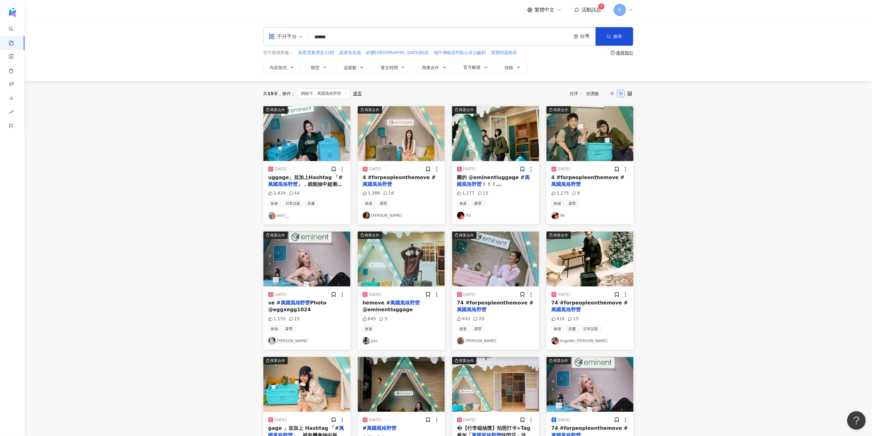
click at [293, 39] on div "不分平台" at bounding box center [283, 36] width 28 height 10
click at [281, 53] on div "不分平台" at bounding box center [287, 54] width 35 height 8
click at [354, 38] on input "******" at bounding box center [439, 36] width 257 height 13
type input "*"
click at [362, 36] on input "search" at bounding box center [439, 36] width 257 height 13
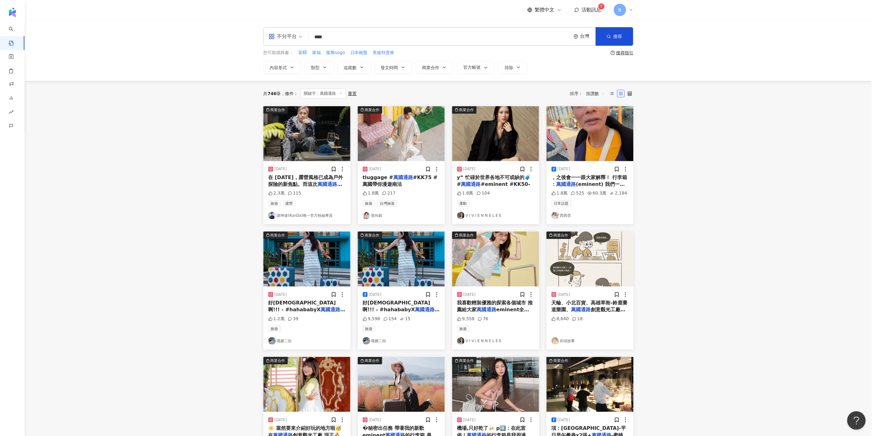
click at [595, 91] on span "按讚數" at bounding box center [596, 94] width 19 height 10
click at [596, 124] on div "觀看數" at bounding box center [596, 127] width 17 height 7
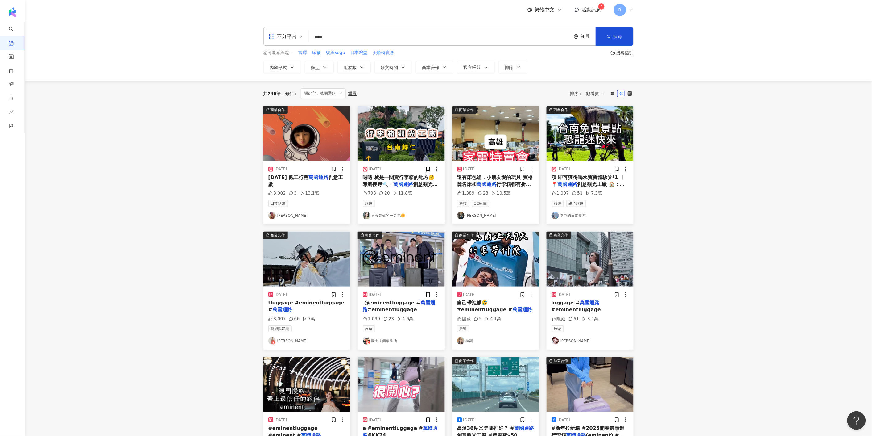
click at [596, 93] on span "觀看數" at bounding box center [596, 94] width 19 height 10
click at [595, 118] on div "互動數" at bounding box center [596, 116] width 17 height 7
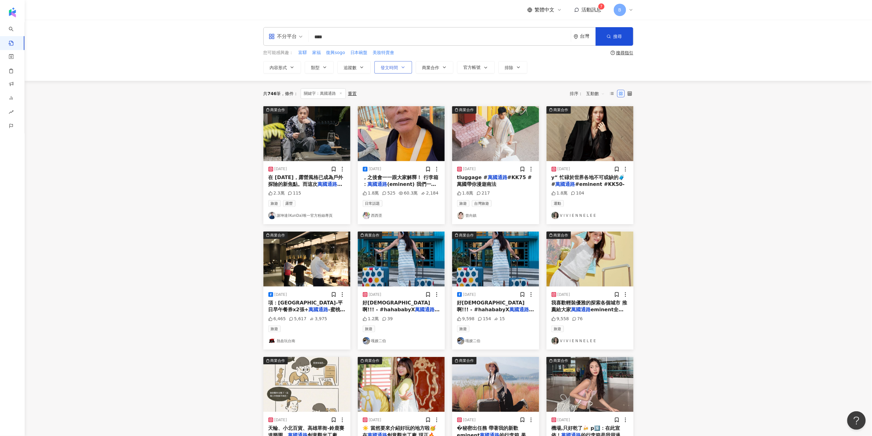
click at [380, 70] on button "發文時間" at bounding box center [394, 67] width 38 height 12
click at [673, 195] on main "不分平台 **** 台灣 搜尋 您可能感興趣： 富驛 家福 復興sogo 日本碗盤 美妝特賣會 搜尋指引 內容形式 類型 追蹤數 發文時間 Aug 2025 …" at bounding box center [449, 272] width 848 height 505
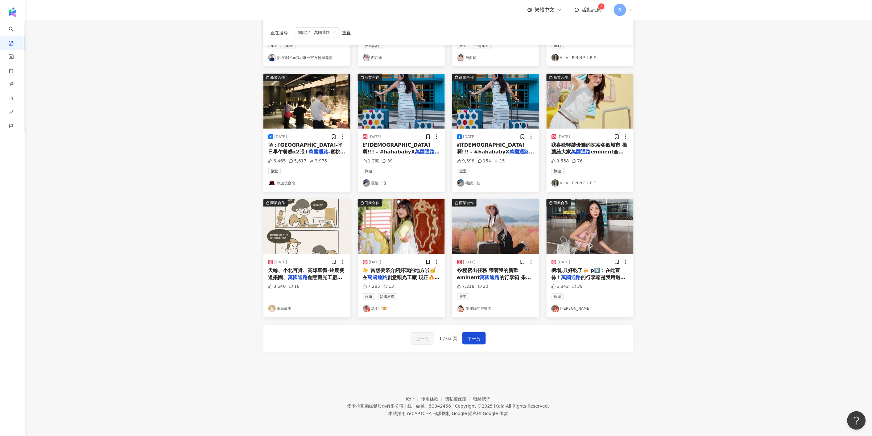
click at [495, 212] on img at bounding box center [495, 226] width 87 height 55
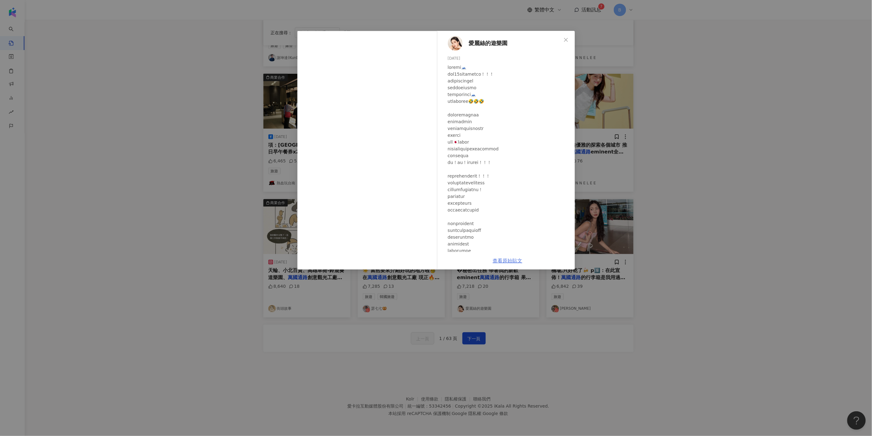
click at [510, 261] on link "查看原始貼文" at bounding box center [508, 261] width 30 height 6
click at [658, 110] on div "愛麗絲的遊樂園 2024/10/21 7,218 20 查看原始貼文" at bounding box center [436, 218] width 872 height 436
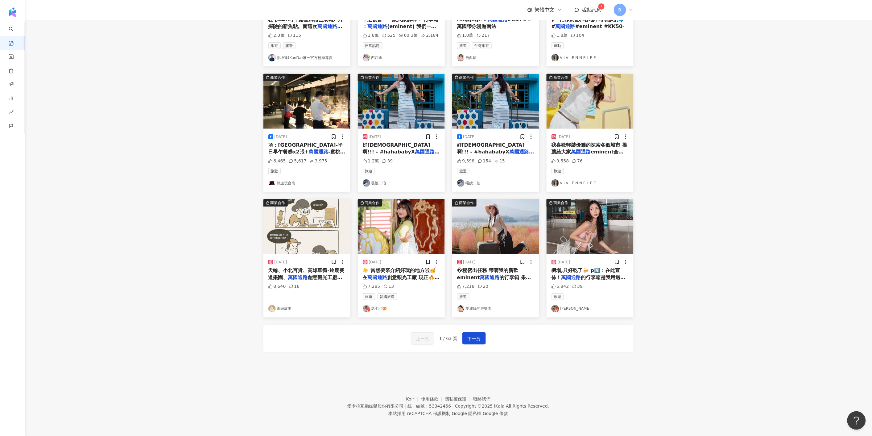
scroll to position [0, 0]
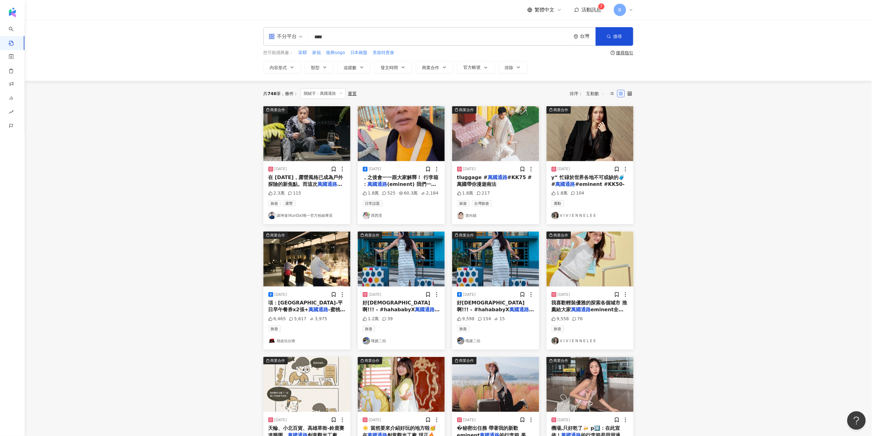
click at [341, 34] on input "****" at bounding box center [439, 36] width 257 height 13
type input "*"
click at [346, 60] on span "聯集 OR" at bounding box center [340, 58] width 12 height 13
paste input "**********"
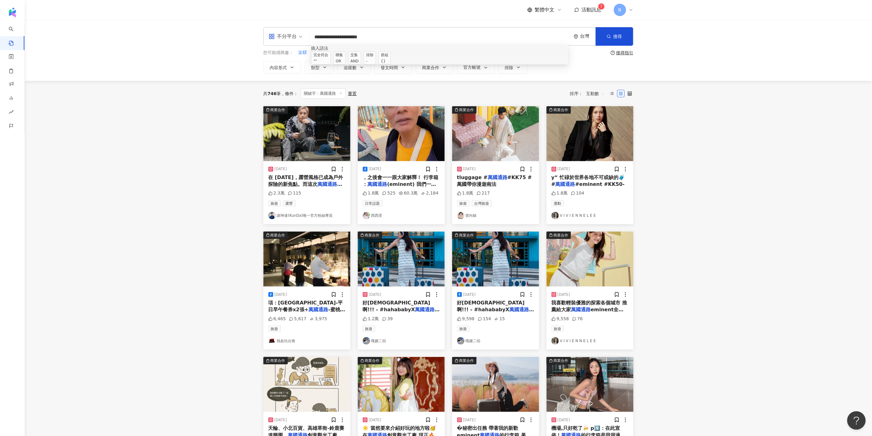
click at [346, 63] on span "聯集 OR" at bounding box center [340, 58] width 12 height 13
paste input "**********"
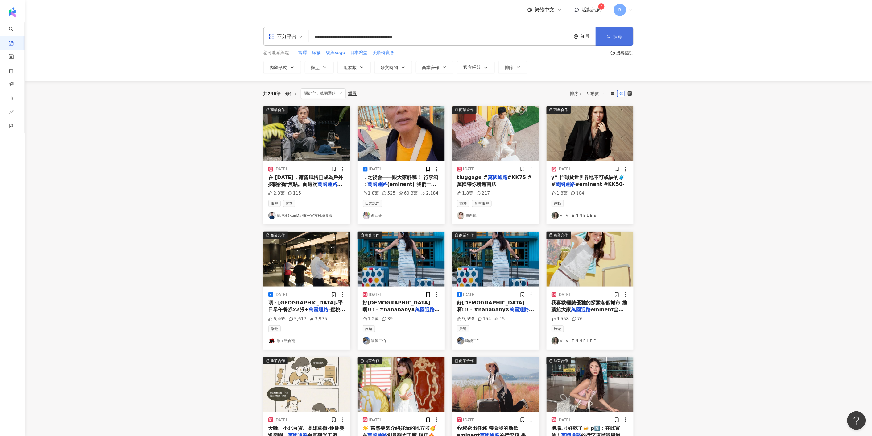
type input "**********"
click at [611, 40] on button "搜尋" at bounding box center [615, 36] width 38 height 19
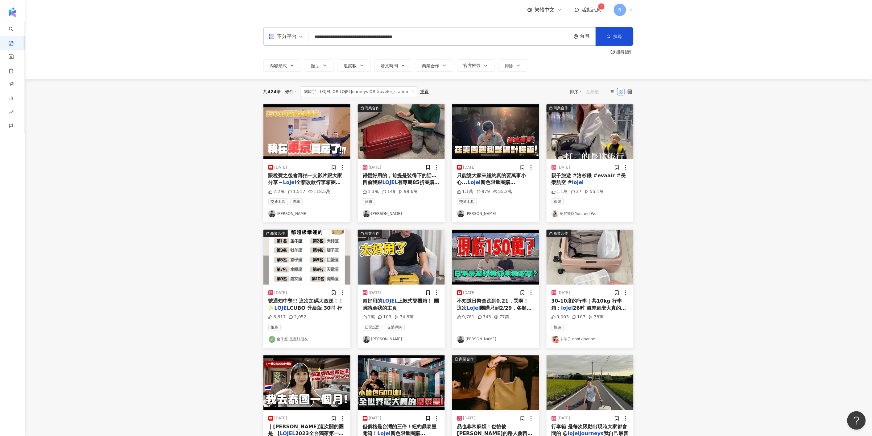
click at [590, 91] on span "互動數" at bounding box center [596, 92] width 19 height 10
click at [599, 135] on div "按讚數" at bounding box center [596, 135] width 17 height 7
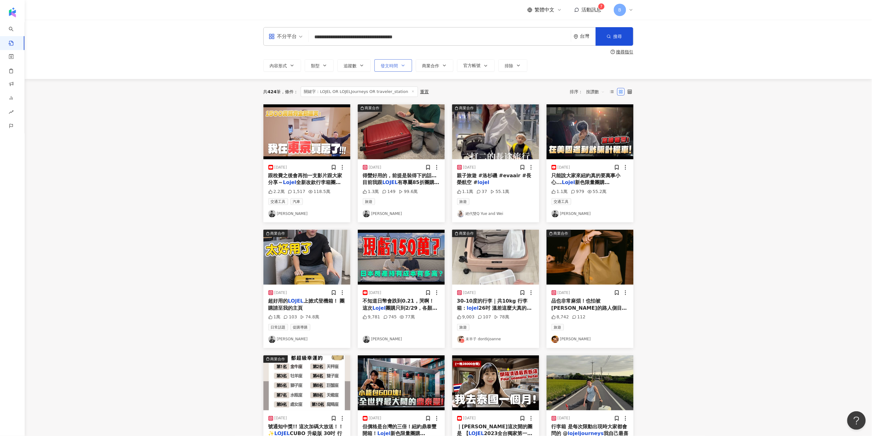
click at [402, 68] on button "發文時間" at bounding box center [394, 65] width 38 height 12
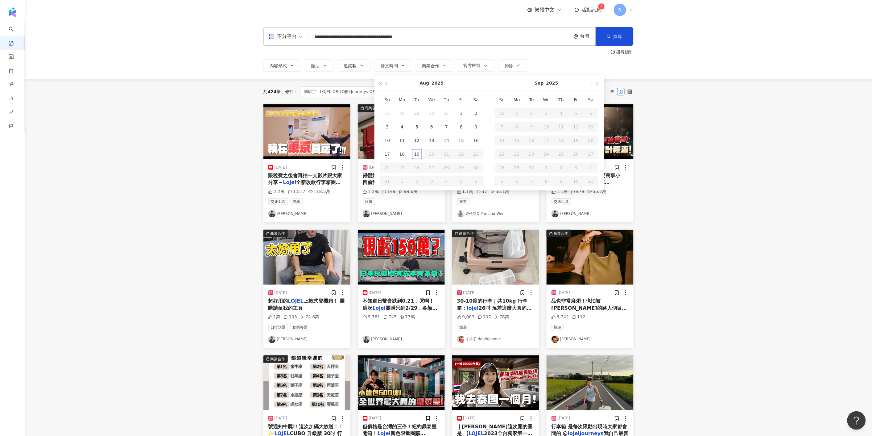
click at [387, 83] on span "button" at bounding box center [387, 83] width 3 height 3
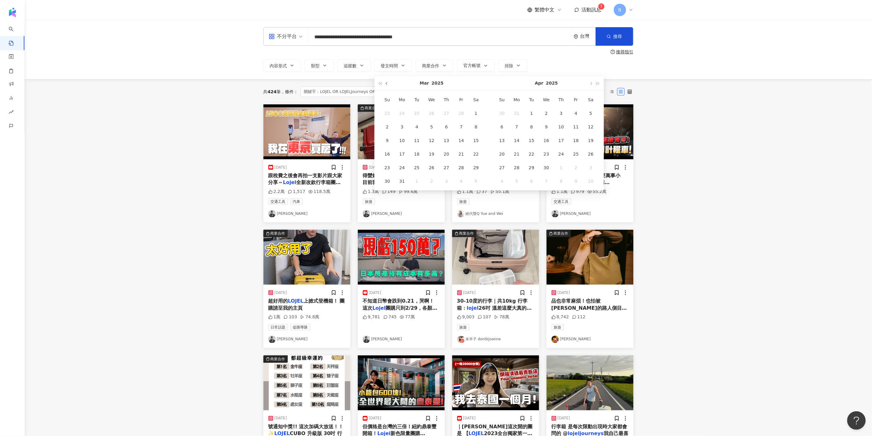
click at [387, 83] on span "button" at bounding box center [387, 83] width 3 height 3
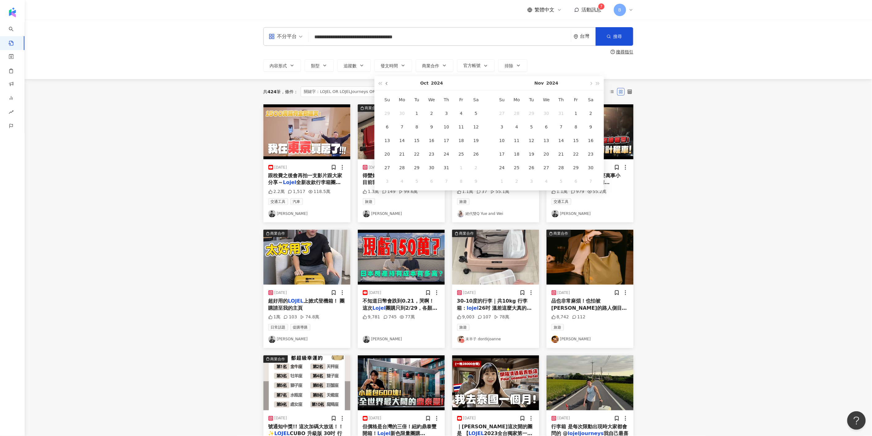
click at [387, 83] on span "button" at bounding box center [387, 83] width 3 height 3
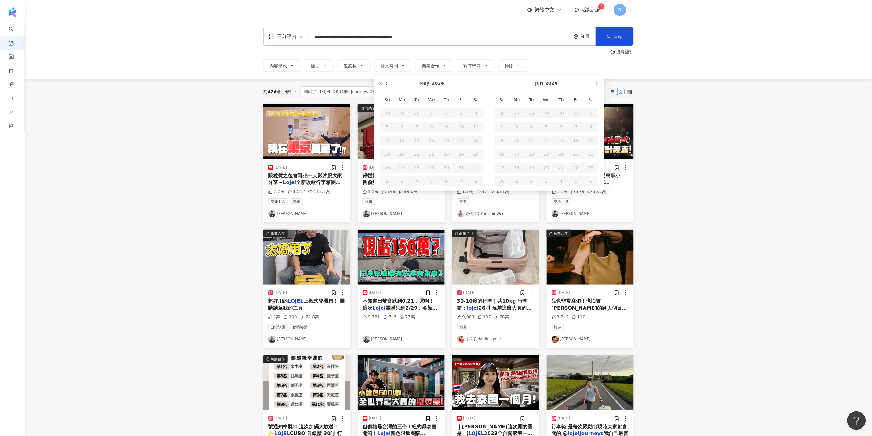
click at [387, 83] on span "button" at bounding box center [387, 83] width 3 height 3
click at [591, 84] on span "button" at bounding box center [591, 83] width 3 height 3
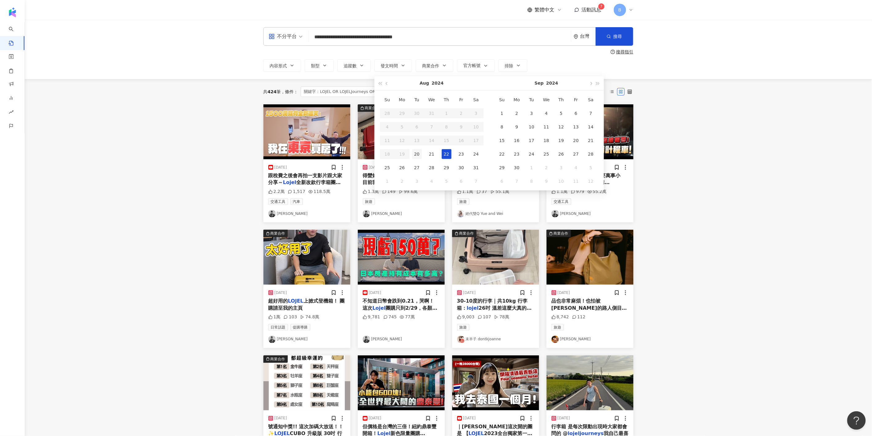
type input "**********"
click at [417, 153] on div "20" at bounding box center [417, 154] width 10 height 10
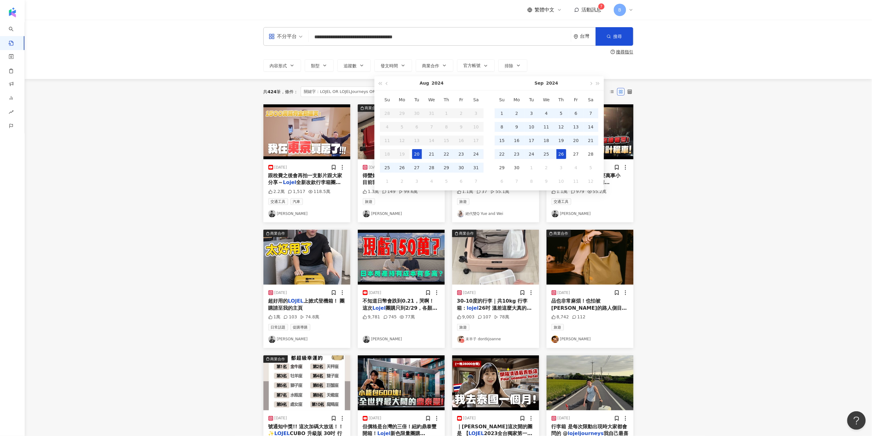
type input "**********"
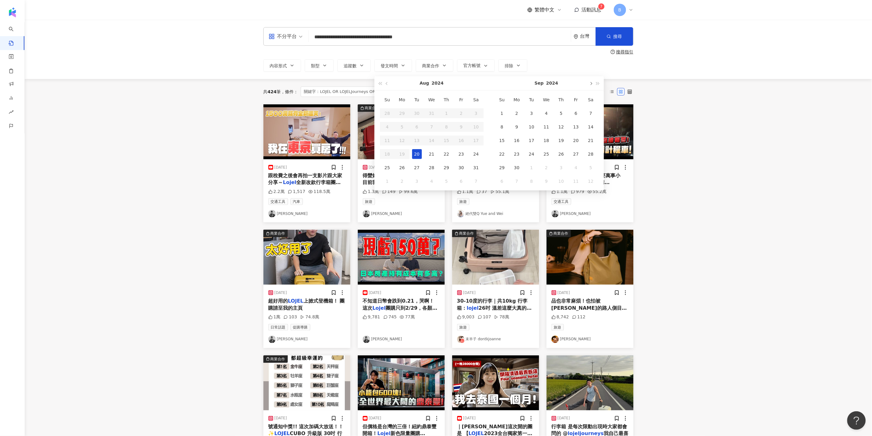
click at [591, 83] on span "button" at bounding box center [591, 83] width 3 height 3
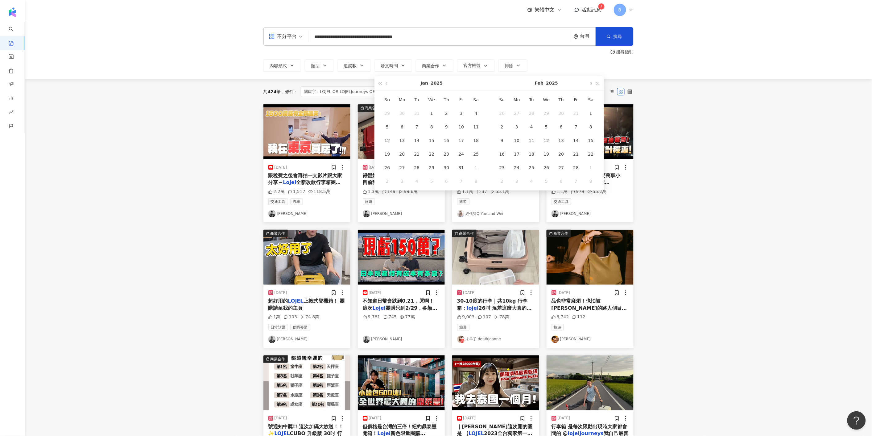
click at [591, 83] on span "button" at bounding box center [591, 83] width 3 height 3
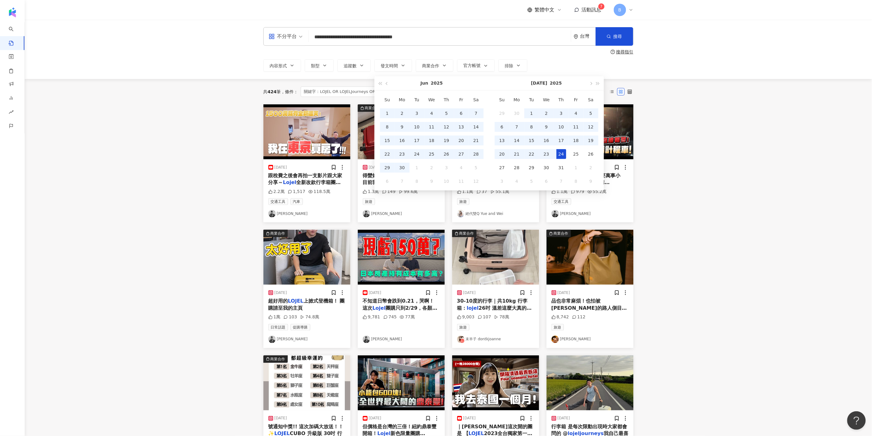
type input "**********"
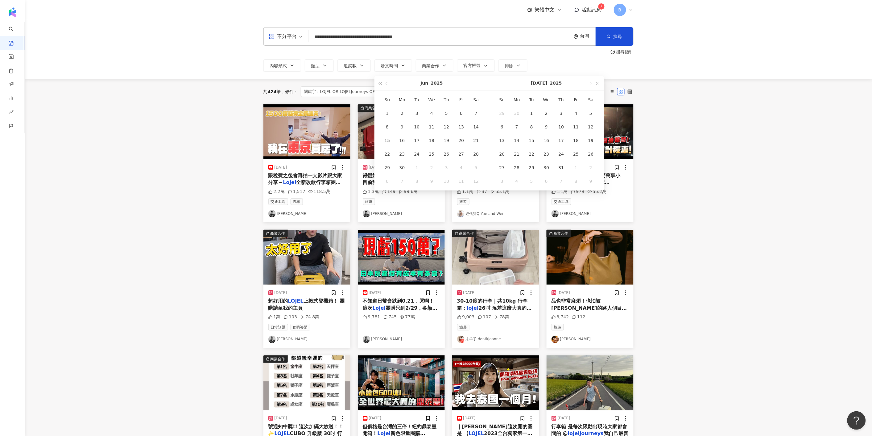
click at [590, 86] on button "button" at bounding box center [591, 83] width 7 height 14
type input "**********"
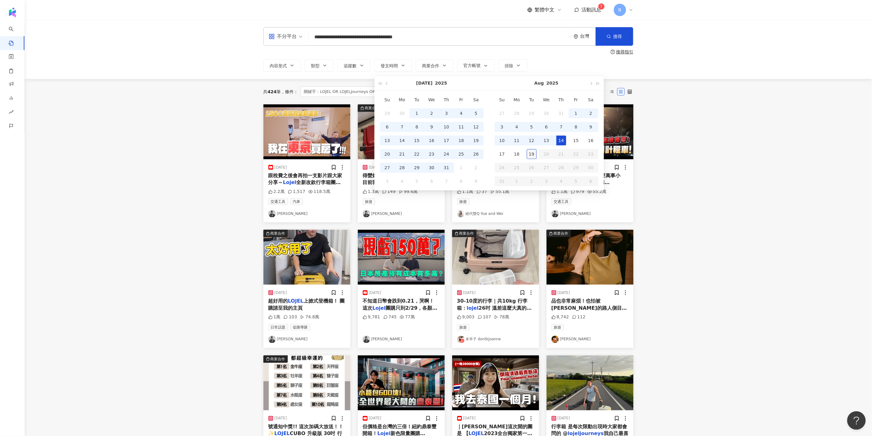
type input "**********"
click at [533, 155] on div "19" at bounding box center [532, 154] width 10 height 10
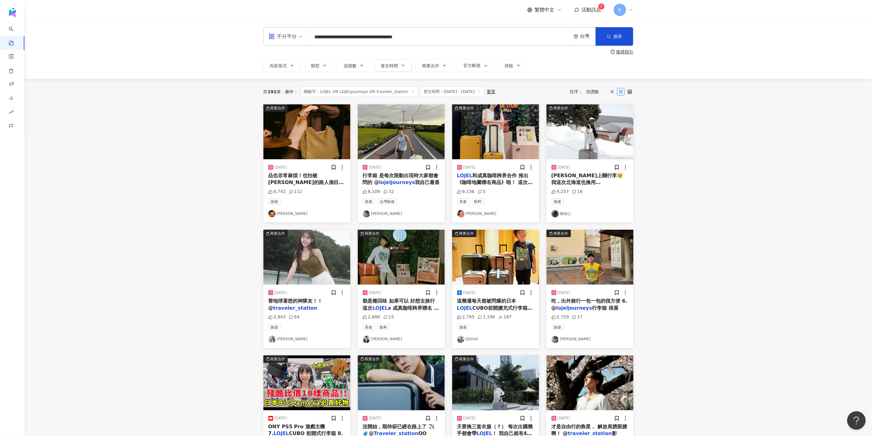
click at [310, 131] on img at bounding box center [306, 131] width 87 height 55
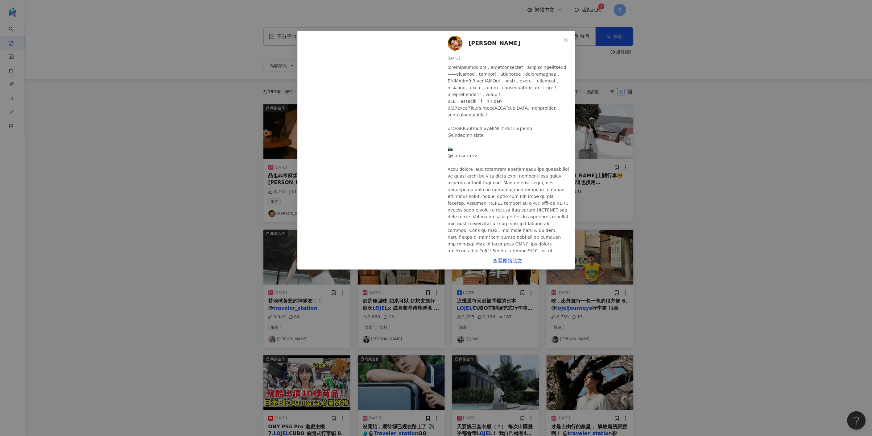
click at [730, 172] on div "蕭子墨 2024/9/6 8,742 112 查看原始貼文" at bounding box center [436, 218] width 872 height 436
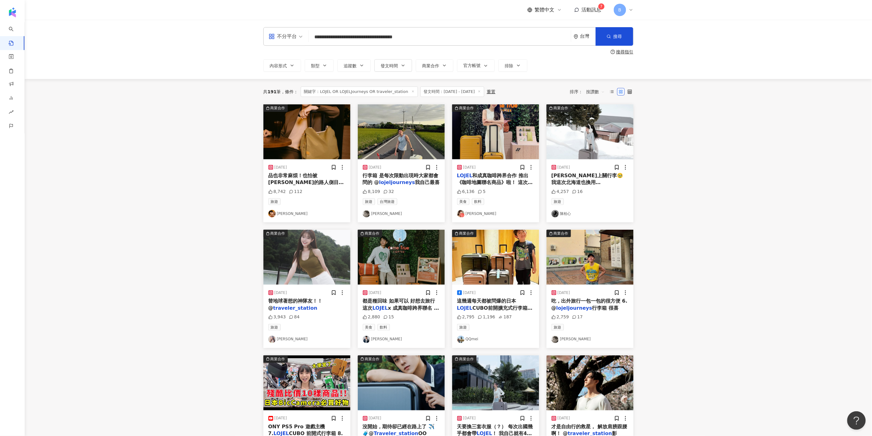
click at [722, 146] on main "**********" at bounding box center [449, 271] width 848 height 503
click at [301, 154] on img at bounding box center [306, 131] width 87 height 55
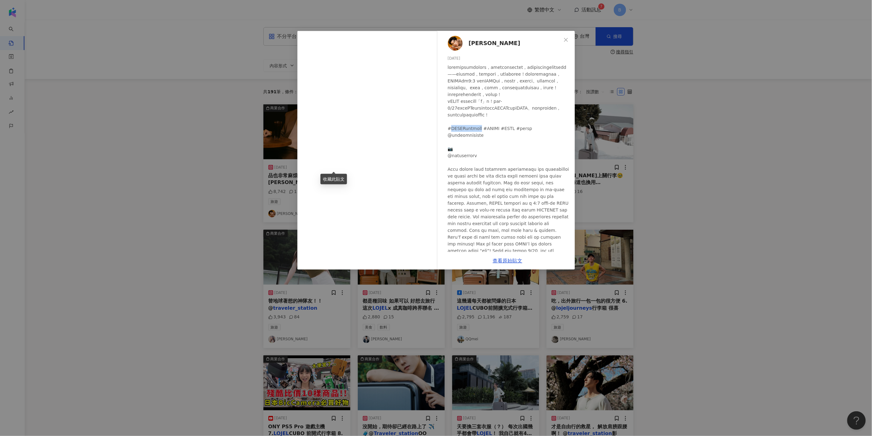
drag, startPoint x: 489, startPoint y: 148, endPoint x: 450, endPoint y: 150, distance: 38.9
click at [450, 150] on div at bounding box center [509, 172] width 122 height 217
copy div "LOJELx成真咖啡地圖"
click at [789, 133] on div "蕭子墨 2024/9/6 8,742 112 查看原始貼文" at bounding box center [436, 218] width 872 height 436
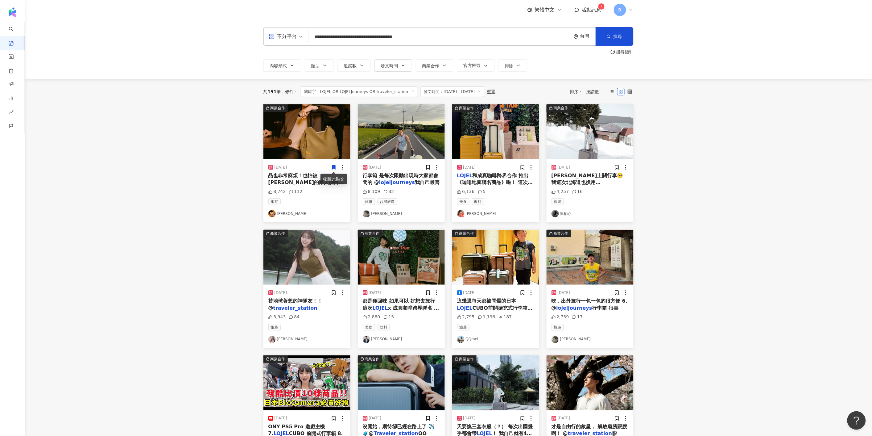
click at [319, 145] on img at bounding box center [306, 131] width 87 height 55
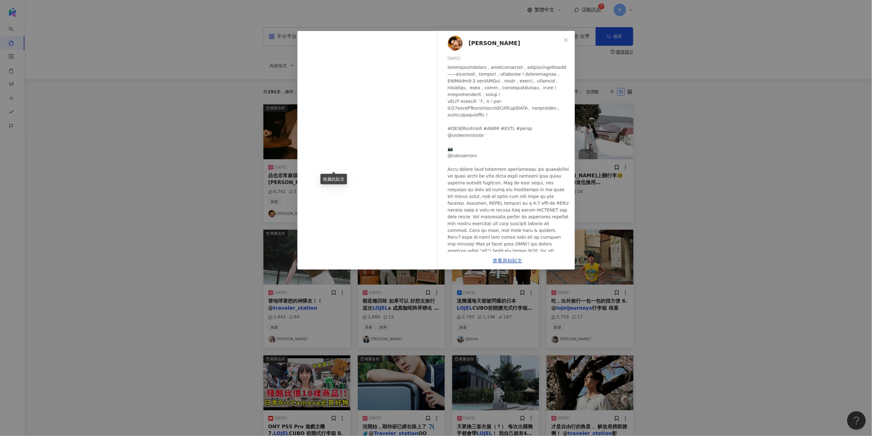
click at [537, 166] on div at bounding box center [509, 172] width 122 height 217
click at [739, 105] on div "蕭子墨 2024/9/6 8,742 112 查看原始貼文" at bounding box center [436, 218] width 872 height 436
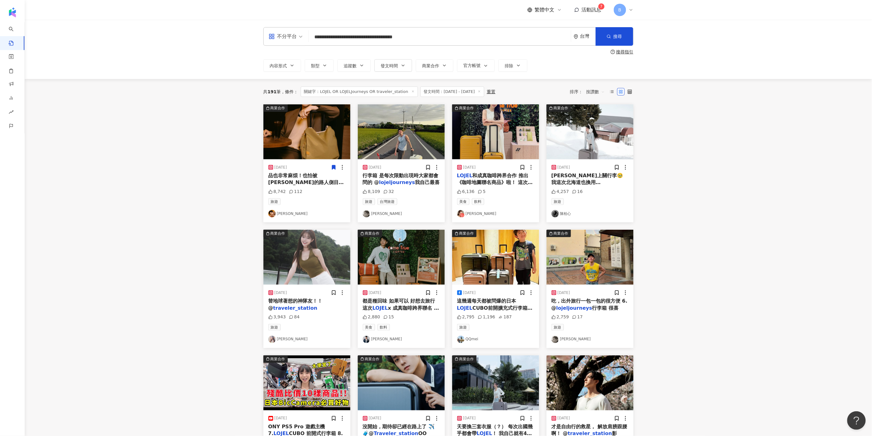
click at [409, 125] on img at bounding box center [401, 131] width 87 height 55
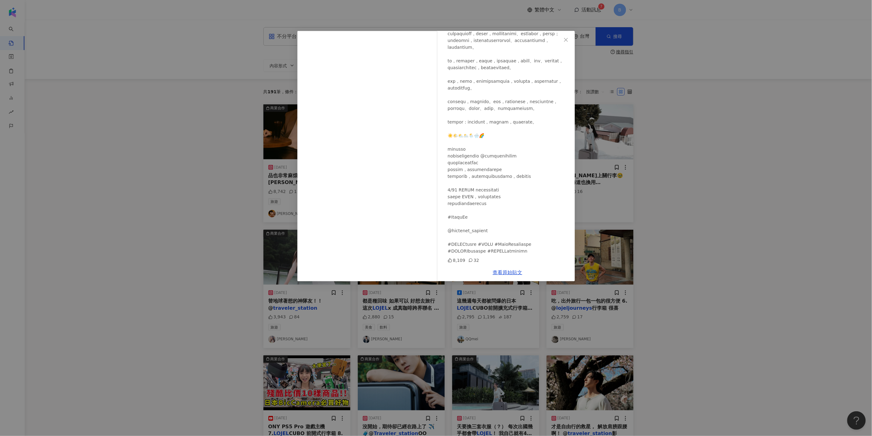
scroll to position [176, 0]
click at [714, 138] on div "Peter Su 2025/7/25 8,109 32 查看原始貼文" at bounding box center [436, 218] width 872 height 436
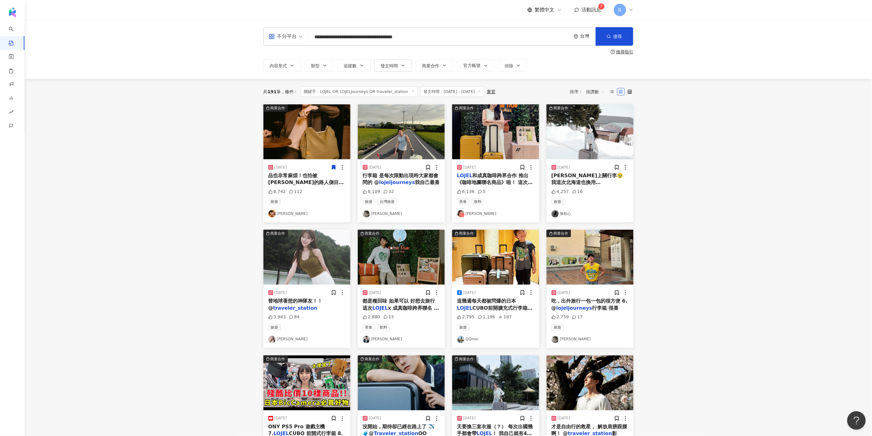
click at [401, 263] on img at bounding box center [401, 257] width 87 height 55
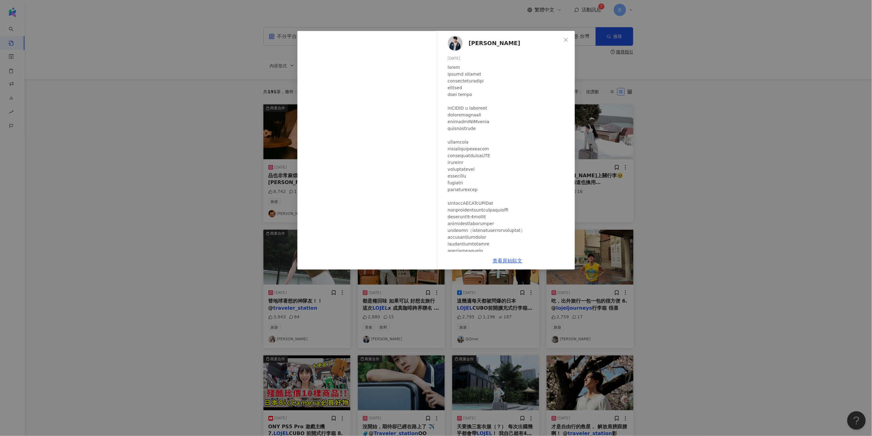
drag, startPoint x: 708, startPoint y: 56, endPoint x: 687, endPoint y: 55, distance: 21.6
click at [708, 56] on div "鍾岳軒 2024/8/23 2,880 15 查看原始貼文" at bounding box center [436, 218] width 872 height 436
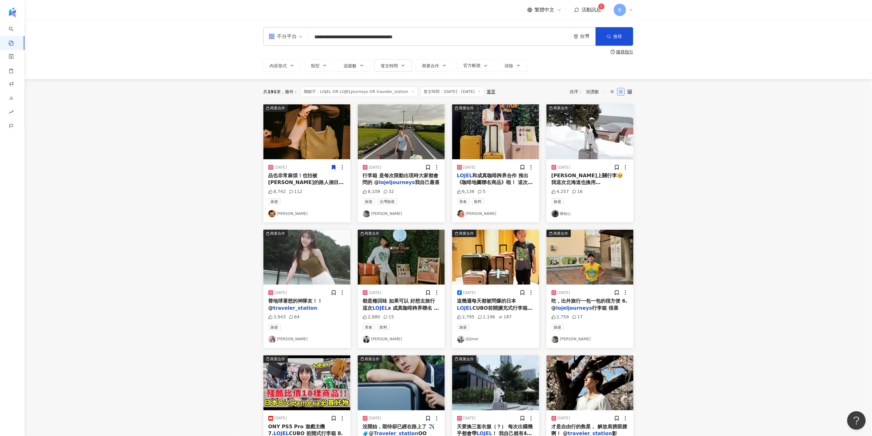
click at [406, 262] on img at bounding box center [401, 257] width 87 height 55
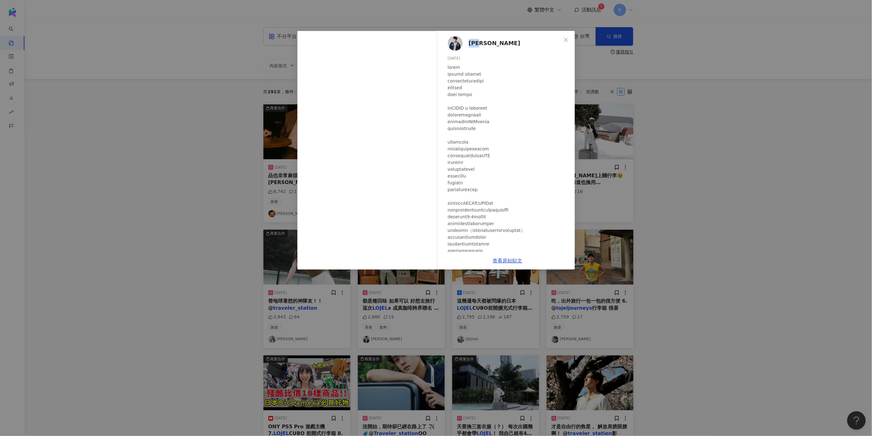
drag, startPoint x: 496, startPoint y: 44, endPoint x: 468, endPoint y: 44, distance: 27.8
click at [468, 44] on div "鍾岳軒 2024/8/23 2,880 15" at bounding box center [508, 141] width 135 height 221
copy span "鍾岳軒"
click at [743, 185] on div "鍾岳軒 2024/8/23 2,880 15 查看原始貼文" at bounding box center [436, 218] width 872 height 436
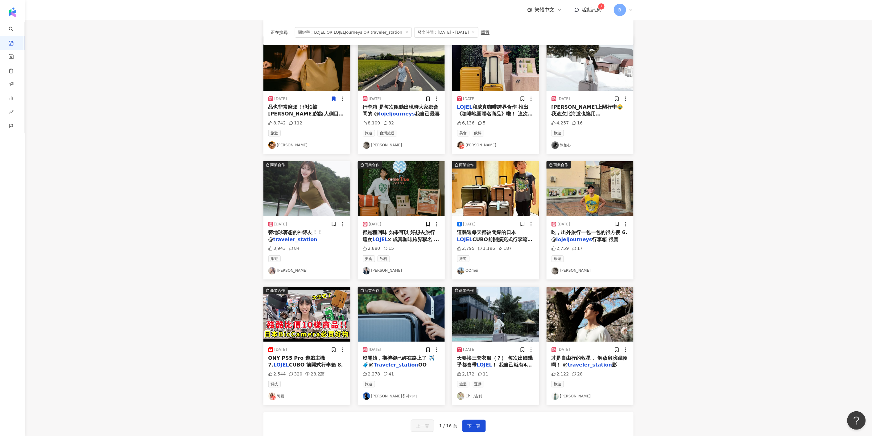
scroll to position [103, 0]
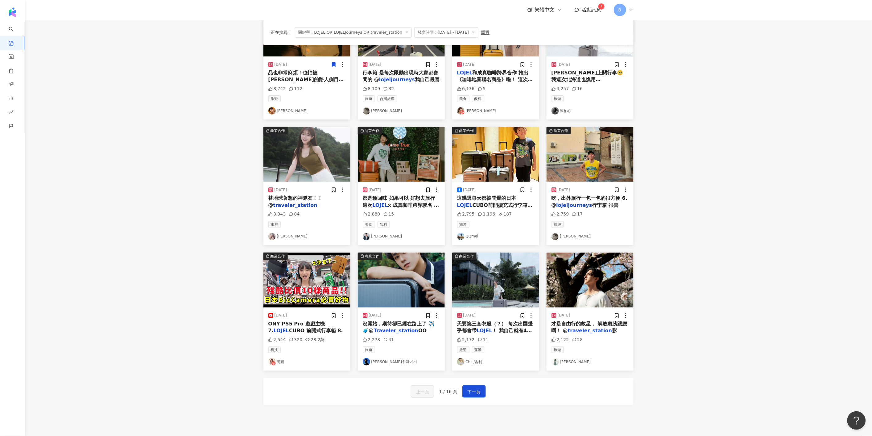
click at [492, 293] on img at bounding box center [495, 279] width 87 height 55
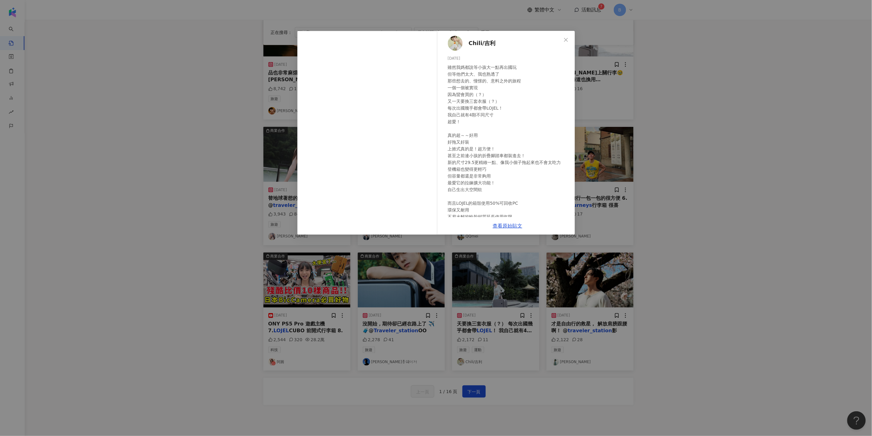
scroll to position [66, 0]
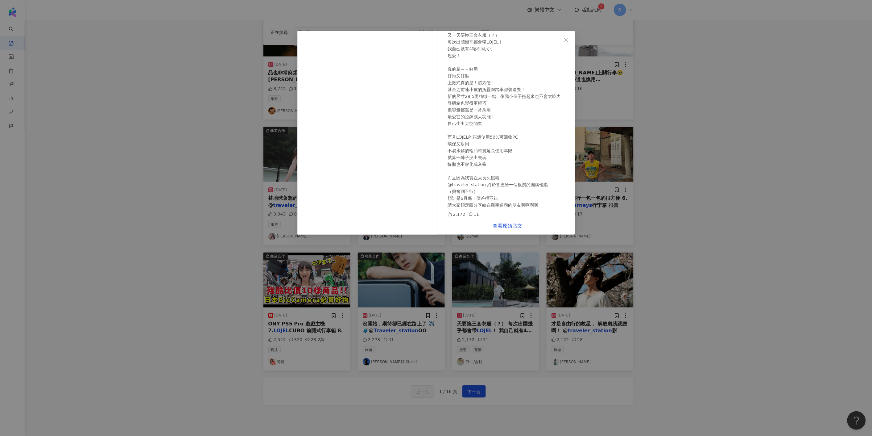
click at [698, 170] on div "Chili/吉利 2025/5/8 2,172 11 查看原始貼文" at bounding box center [436, 218] width 872 height 436
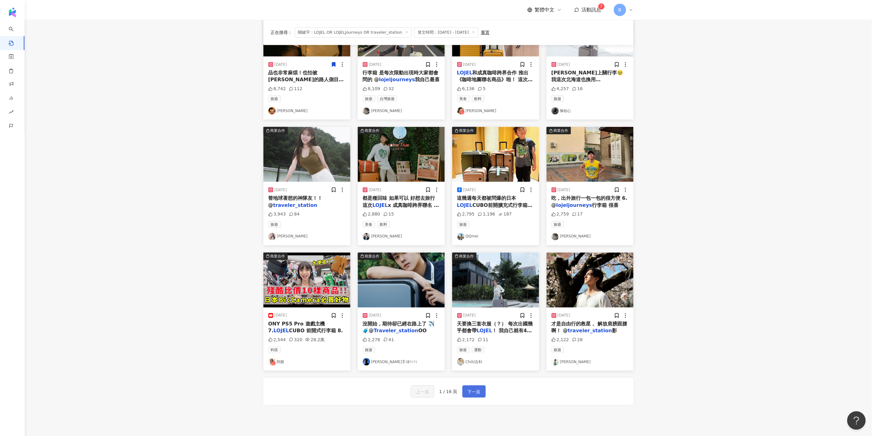
click at [469, 393] on span "下一頁" at bounding box center [474, 391] width 13 height 7
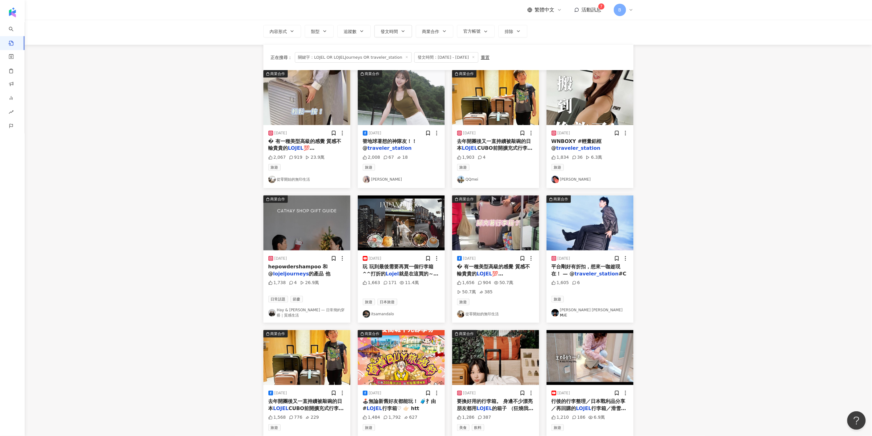
scroll to position [165, 0]
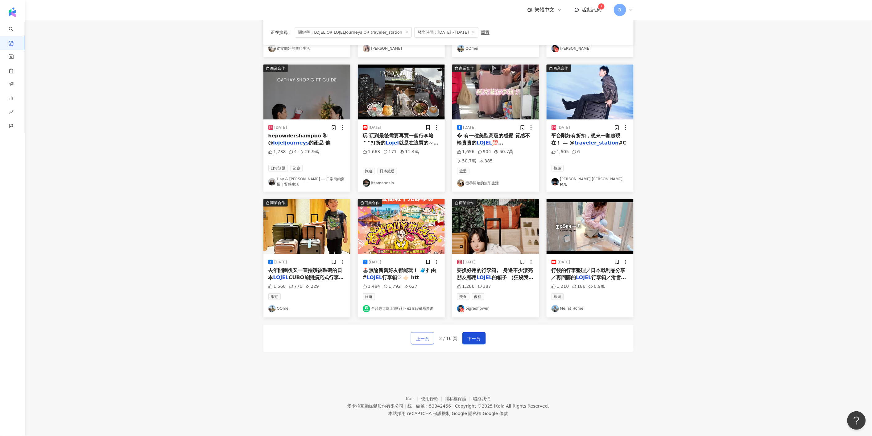
click at [425, 341] on span "上一頁" at bounding box center [422, 338] width 13 height 7
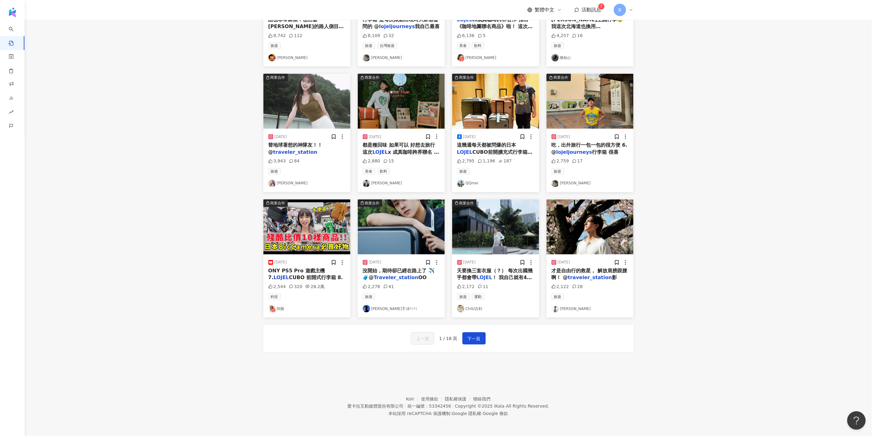
scroll to position [53, 0]
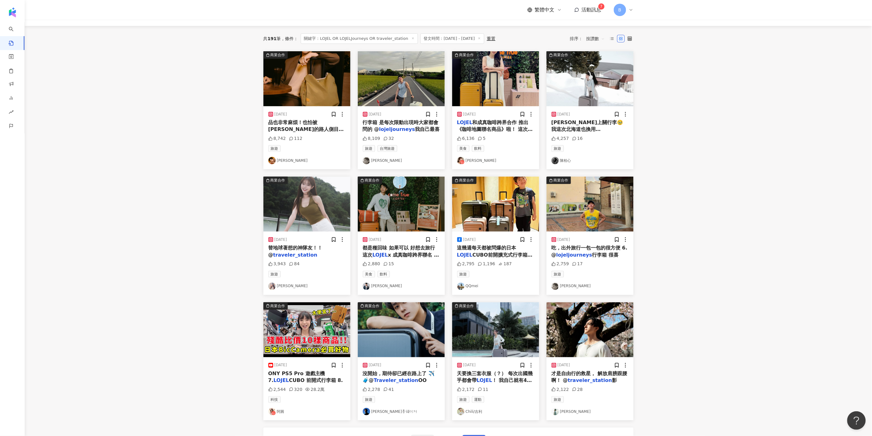
click at [593, 70] on img at bounding box center [590, 78] width 87 height 55
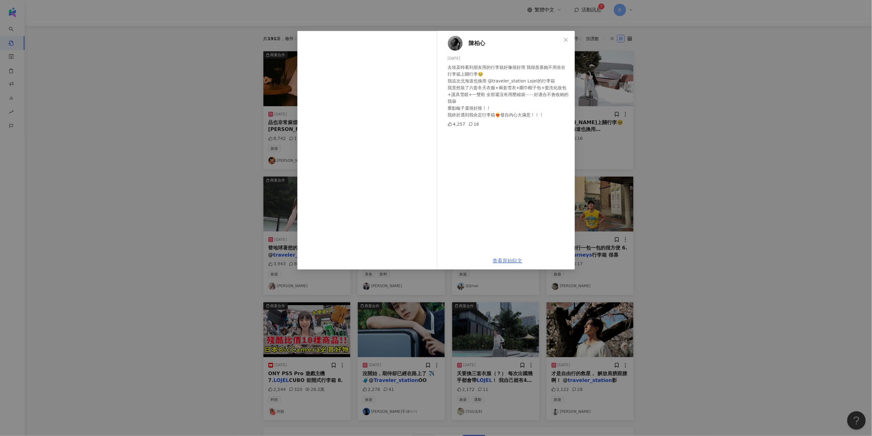
click at [508, 259] on link "查看原始貼文" at bounding box center [508, 261] width 30 height 6
click at [686, 109] on div "陳柏心 2025/3/18 去埃及時看到朋友用的行李箱好像很好用 我很羨慕她不用坐在行李箱上關行李🥹 我這次北海道也換用 @traveler_station …" at bounding box center [436, 218] width 872 height 436
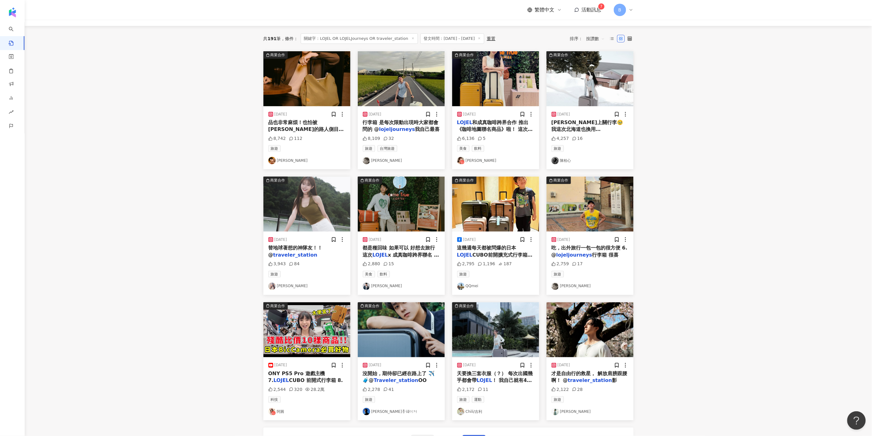
click at [588, 217] on img at bounding box center [590, 203] width 87 height 55
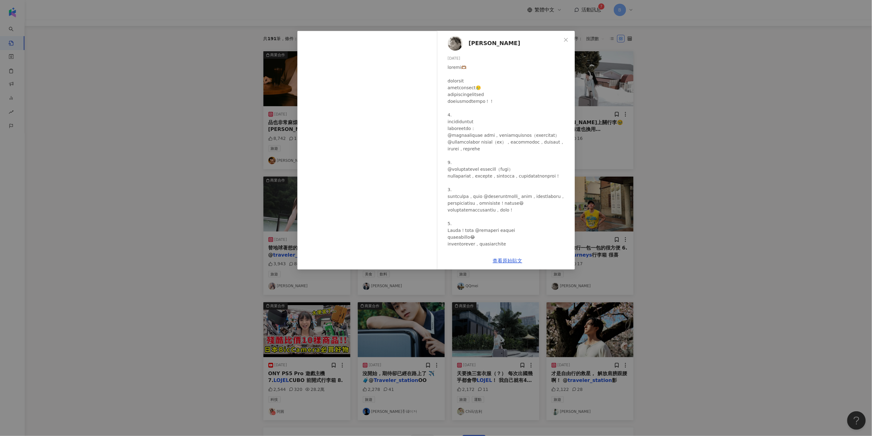
click at [729, 156] on div "Peter Su 2024/9/17 2,759 17 查看原始貼文" at bounding box center [436, 218] width 872 height 436
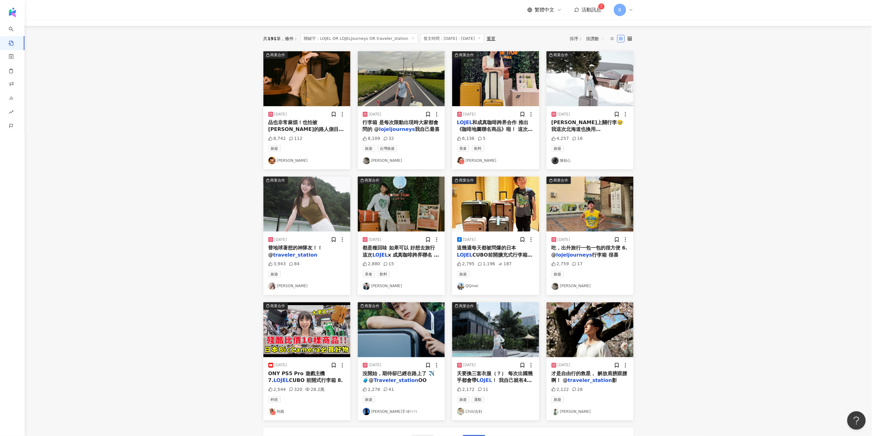
click at [510, 216] on img at bounding box center [495, 203] width 87 height 55
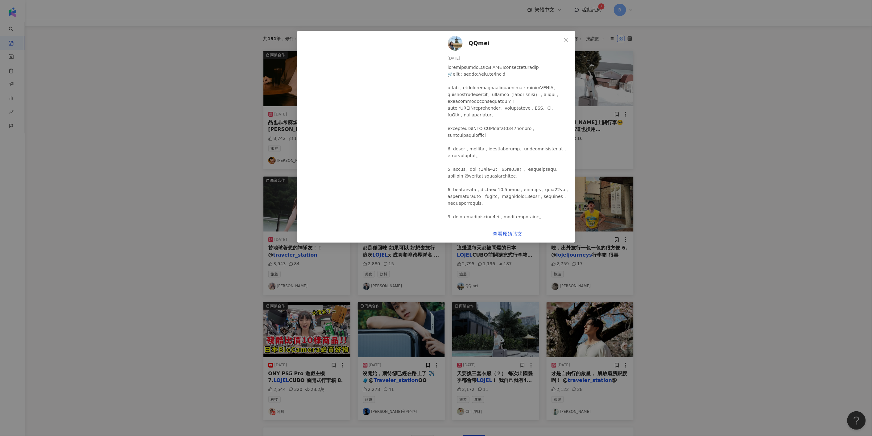
scroll to position [87, 0]
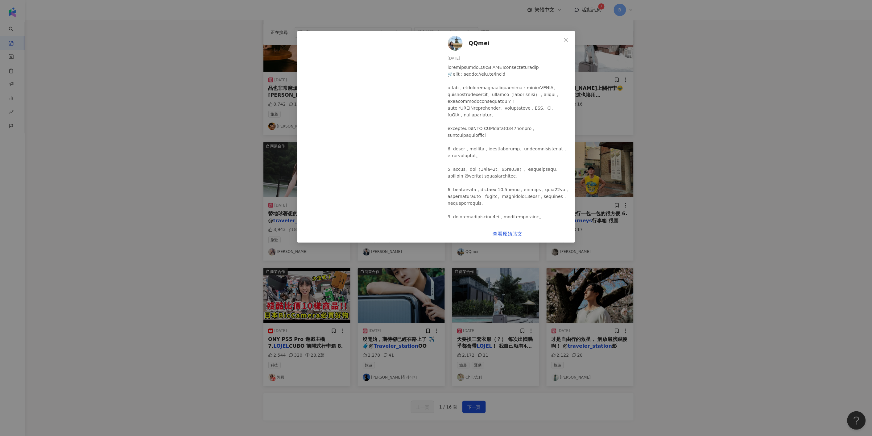
click at [565, 39] on icon "close" at bounding box center [566, 39] width 5 height 5
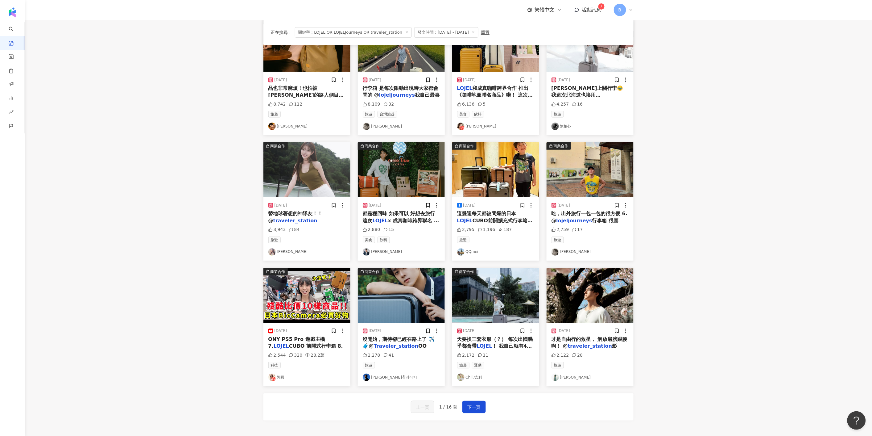
click at [500, 176] on img at bounding box center [495, 169] width 87 height 55
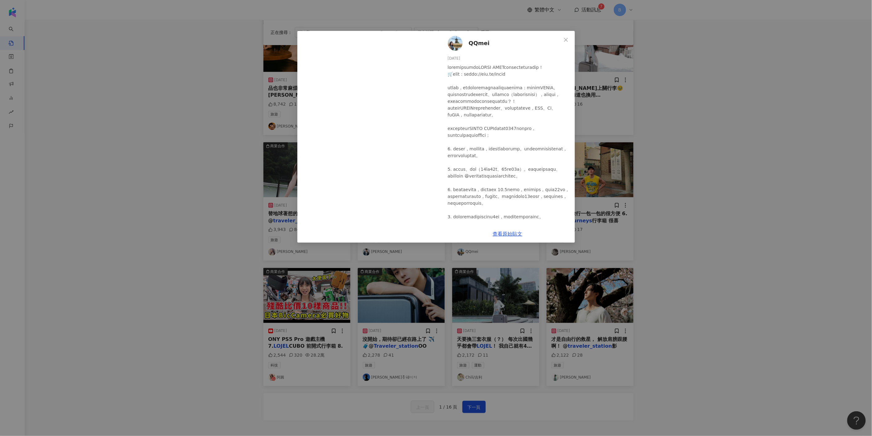
click at [716, 126] on div "QQmei 2024/9/10 2,795 1,196 187 查看原始貼文" at bounding box center [436, 218] width 872 height 436
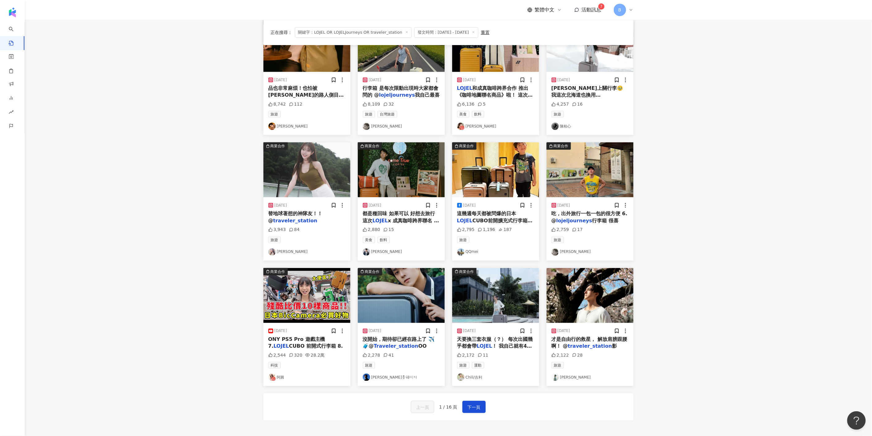
click at [490, 296] on img at bounding box center [495, 295] width 87 height 55
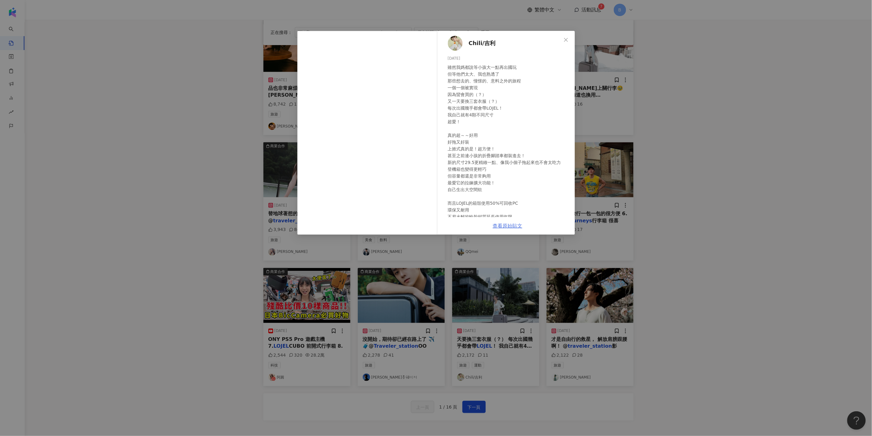
click at [508, 226] on link "查看原始貼文" at bounding box center [508, 226] width 30 height 6
click at [784, 161] on div "Chili/吉利 2025/5/8 2,172 11 查看原始貼文" at bounding box center [436, 218] width 872 height 436
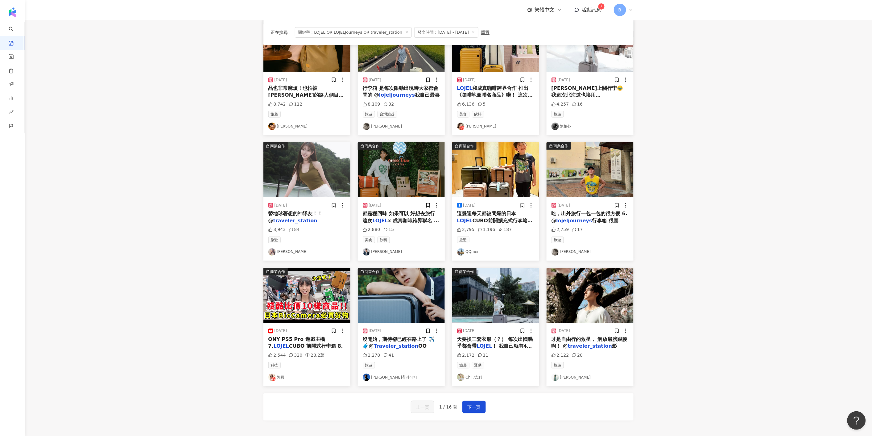
click at [380, 299] on img at bounding box center [401, 295] width 87 height 55
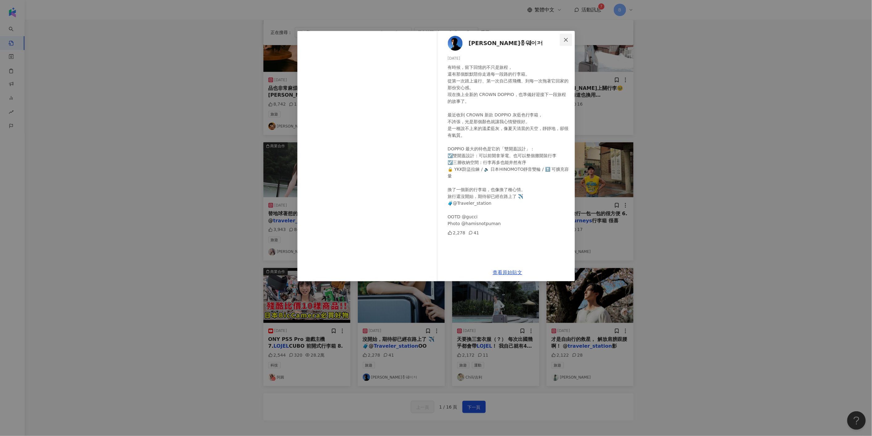
click at [565, 41] on icon "close" at bounding box center [566, 40] width 4 height 4
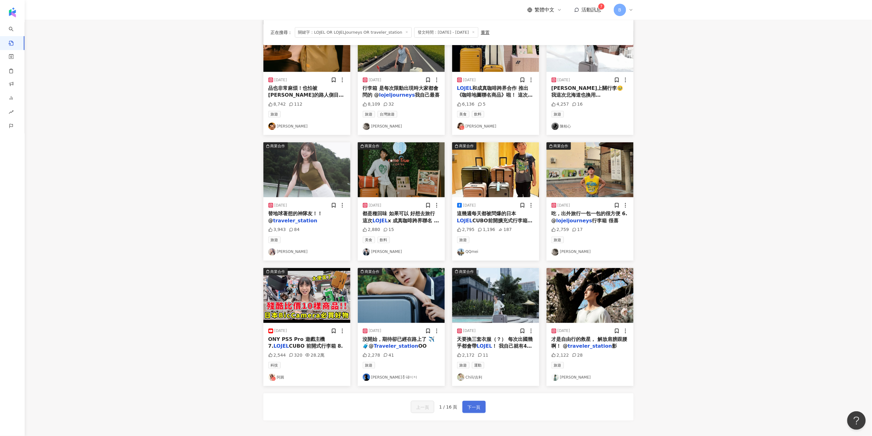
click at [477, 406] on span "下一頁" at bounding box center [474, 406] width 13 height 7
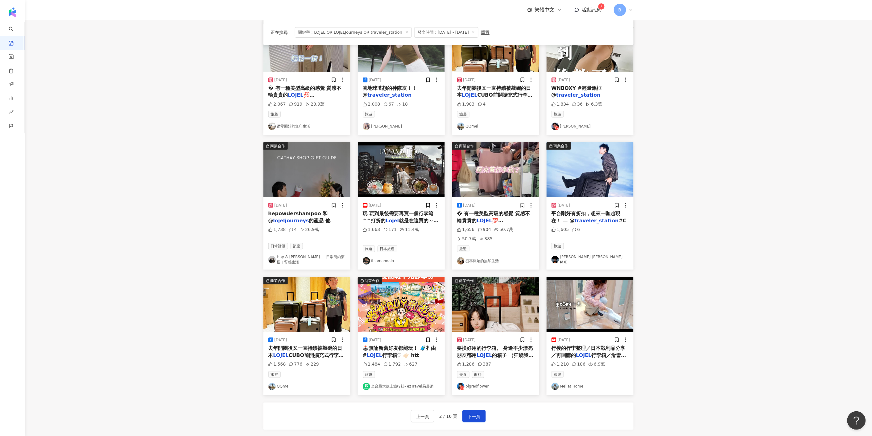
scroll to position [0, 0]
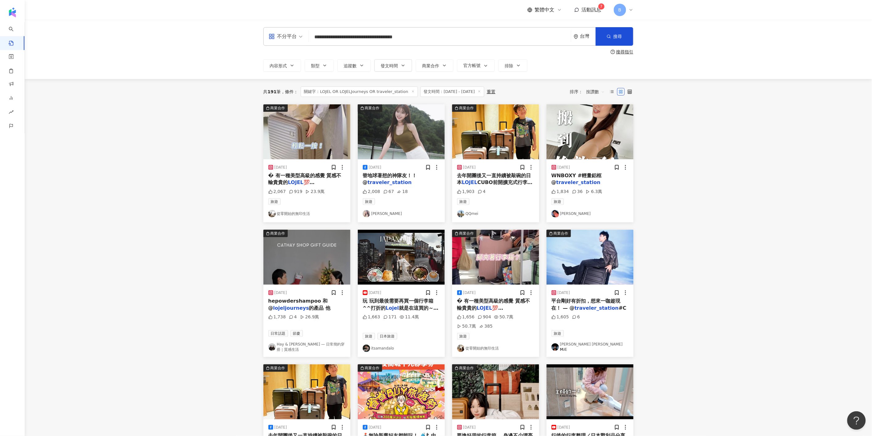
click at [298, 133] on img at bounding box center [306, 131] width 87 height 55
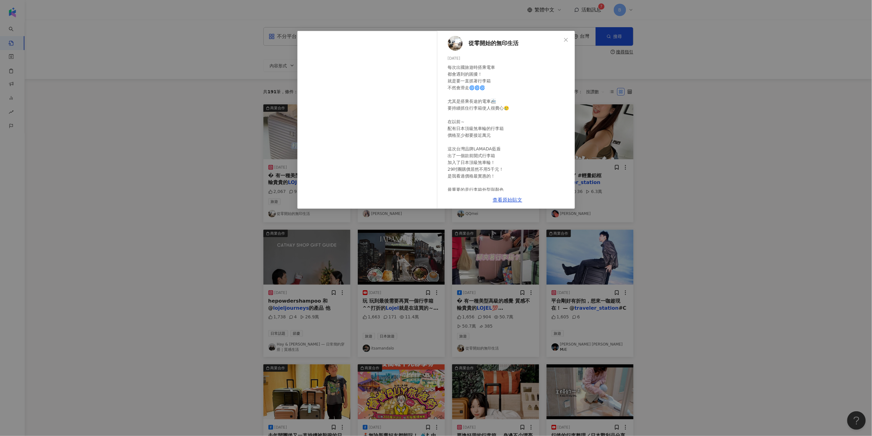
scroll to position [79, 0]
click at [754, 208] on div "從零開始的無印生活 2025/4/27 每次出國旅遊時搭乘電車 都會遇到的困擾！ 就是要一直抓著行李箱 不然會滑走🌀🌀🌀 尤其是搭乘長途的電車🚈 要持續抓住行…" at bounding box center [436, 218] width 872 height 436
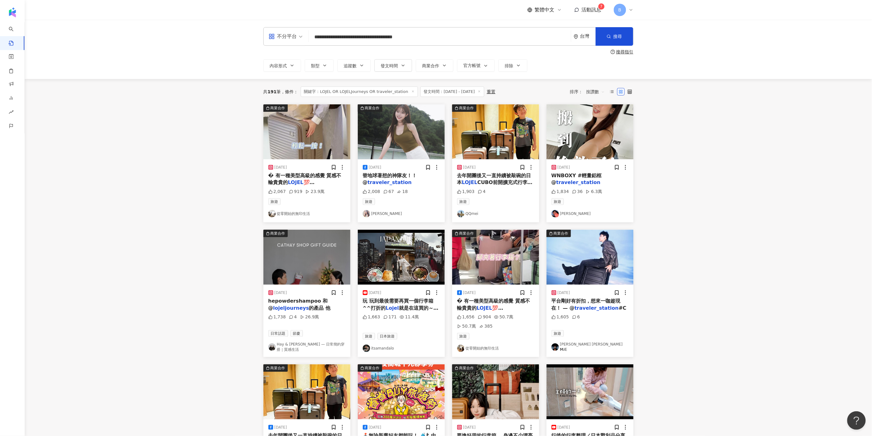
click at [607, 123] on img at bounding box center [590, 131] width 87 height 55
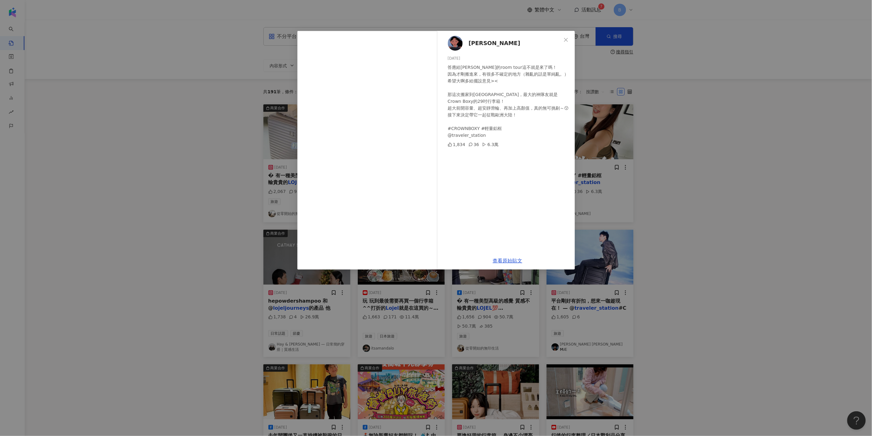
click at [691, 97] on div "彭郁彤 2025/7/2 答應給大家的room tour這不就是來了嗎！ 因為才剛搬進來，有很多不確定的地方（雜亂的話是單純亂。）希望大啊多給擺設意見>< 那…" at bounding box center [436, 218] width 872 height 436
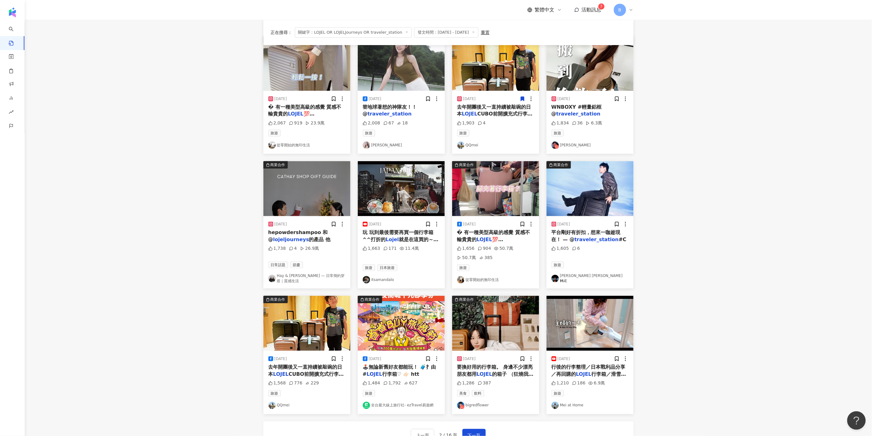
scroll to position [165, 0]
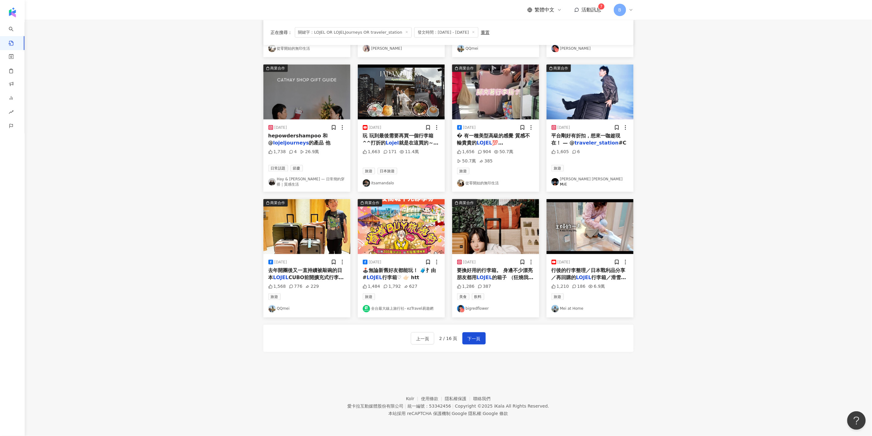
click at [498, 229] on img at bounding box center [495, 226] width 87 height 55
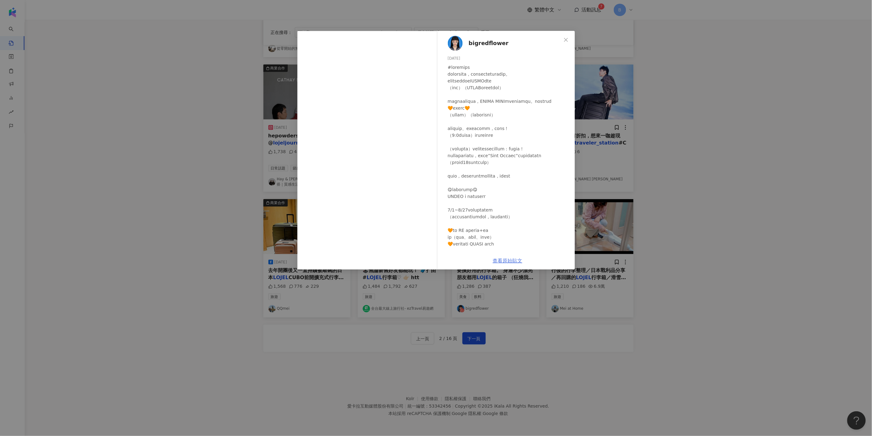
click at [513, 261] on link "查看原始貼文" at bounding box center [508, 261] width 30 height 6
click at [697, 125] on div "bigredflower 2024/8/24 1,286 387 查看原始貼文" at bounding box center [436, 218] width 872 height 436
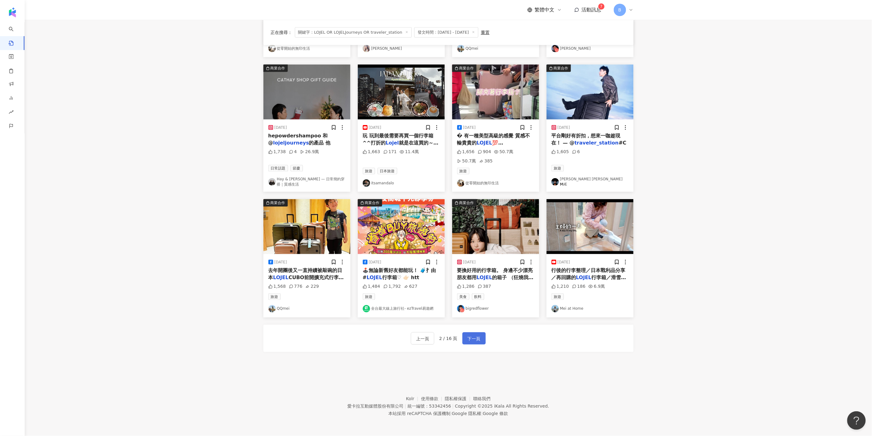
click at [470, 339] on span "下一頁" at bounding box center [474, 338] width 13 height 7
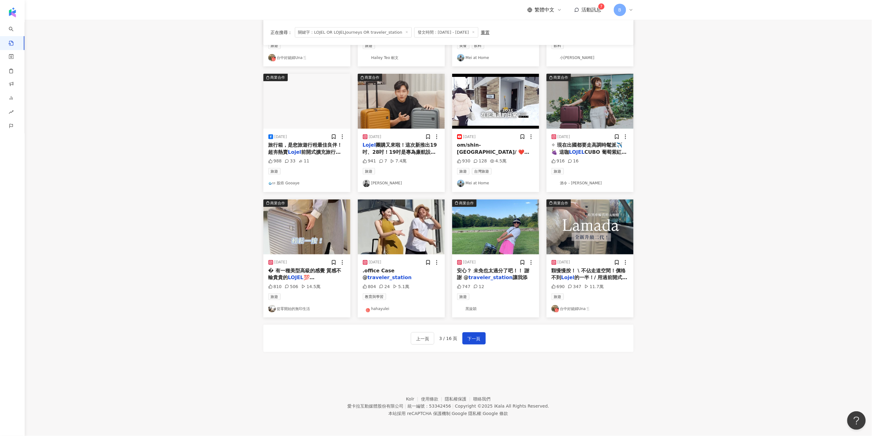
scroll to position [0, 0]
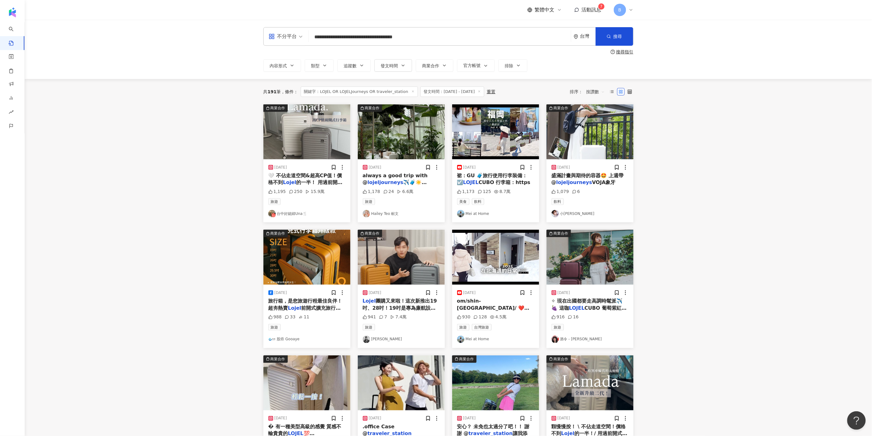
click at [306, 136] on img at bounding box center [306, 131] width 87 height 55
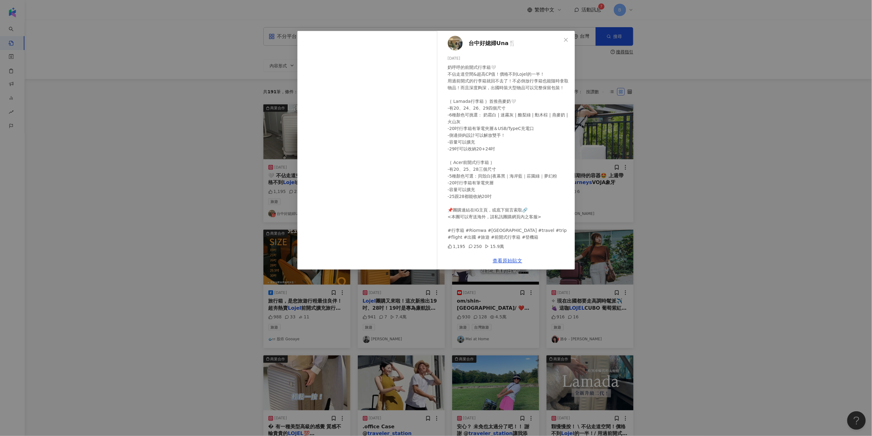
click at [687, 201] on div "台中好媳婦Una🍴 2024/9/29 1,195 250 15.9萬 查看原始貼文" at bounding box center [436, 218] width 872 height 436
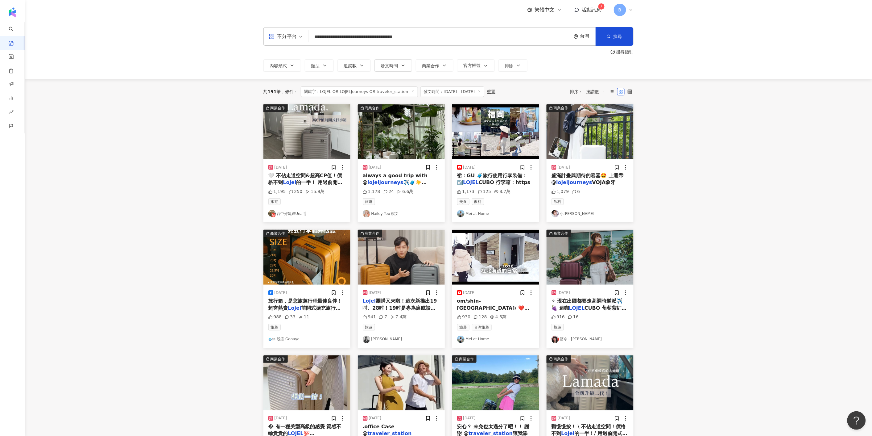
click at [406, 146] on img at bounding box center [401, 131] width 87 height 55
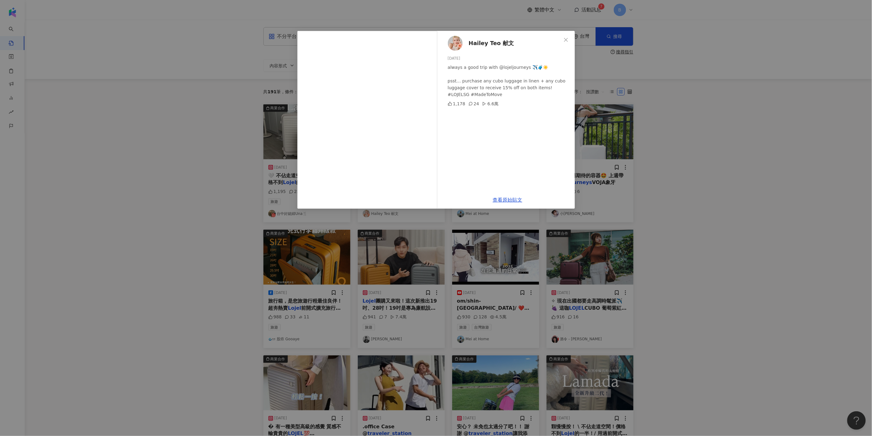
click at [650, 185] on div "Hailey Teo 献文 2025/3/22 always a good trip with @lojeljourneys ✈️🧳☀️ psst… purc…" at bounding box center [436, 218] width 872 height 436
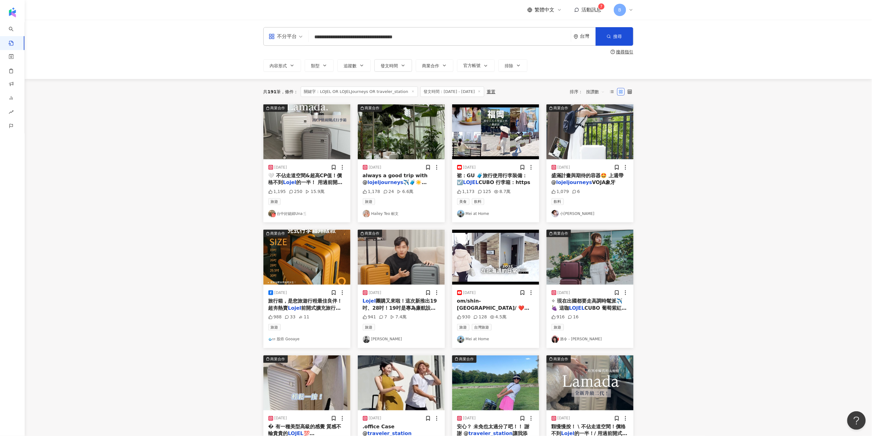
click at [310, 263] on img at bounding box center [306, 257] width 87 height 55
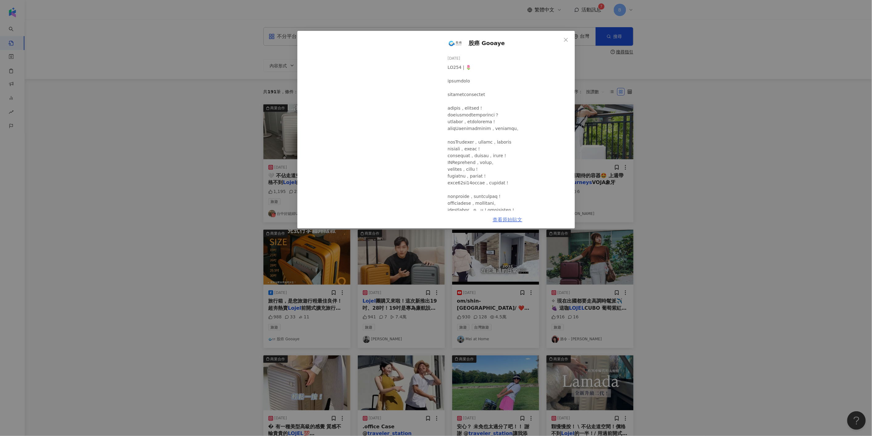
click at [510, 217] on link "查看原始貼文" at bounding box center [508, 220] width 30 height 6
click at [711, 180] on div "股癌 Gooaye 2025/5/17 988 33 11 查看原始貼文" at bounding box center [436, 218] width 872 height 436
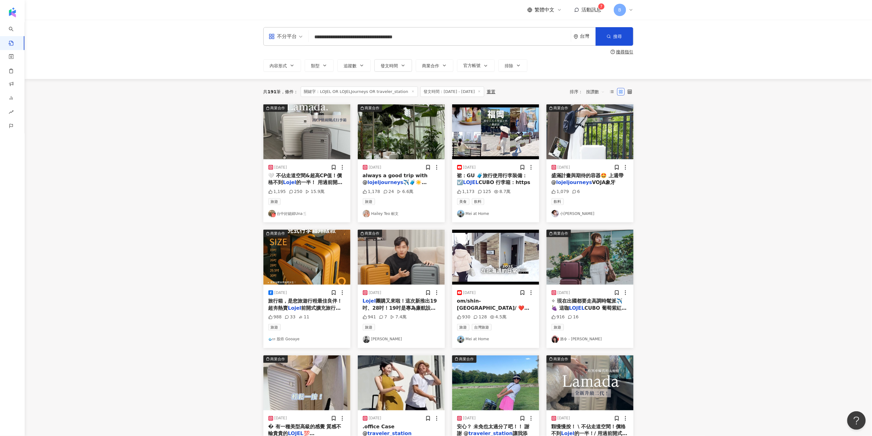
click at [398, 246] on img at bounding box center [401, 257] width 87 height 55
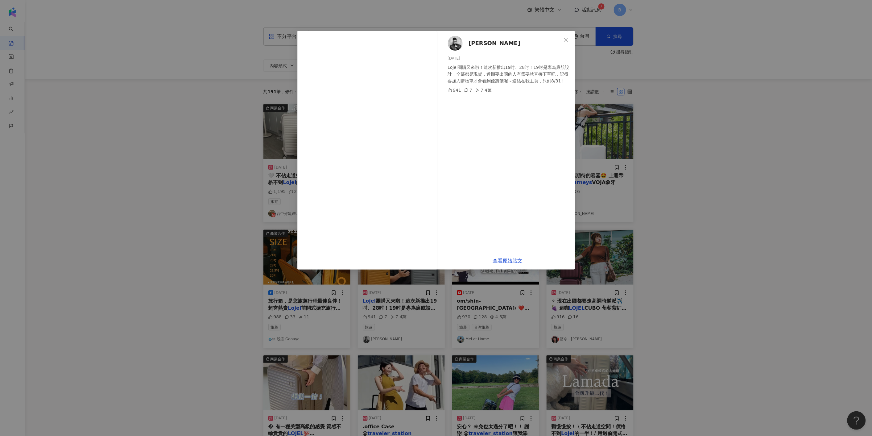
click at [756, 216] on div "Joeman 2025/8/18 Lojel團購又來啦！這次新推出19吋、28吋！19吋是專為廉航設計，全部都是現貨，近期要出國的人有需要就直接下單吧，記得要…" at bounding box center [436, 218] width 872 height 436
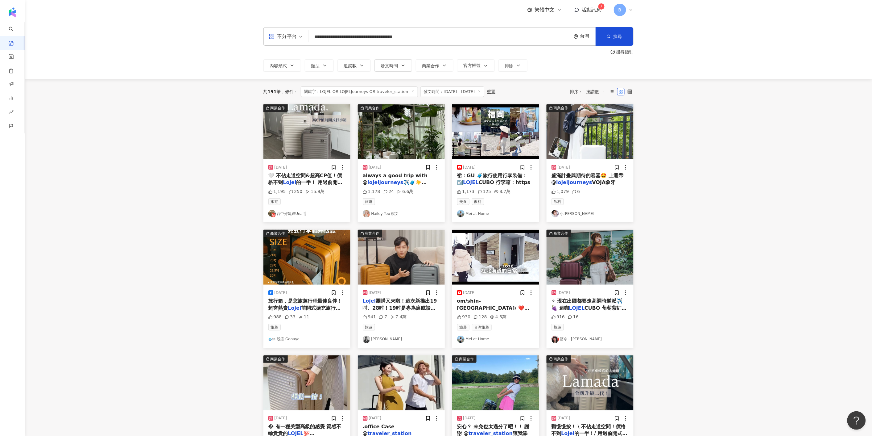
click at [427, 244] on img at bounding box center [401, 257] width 87 height 55
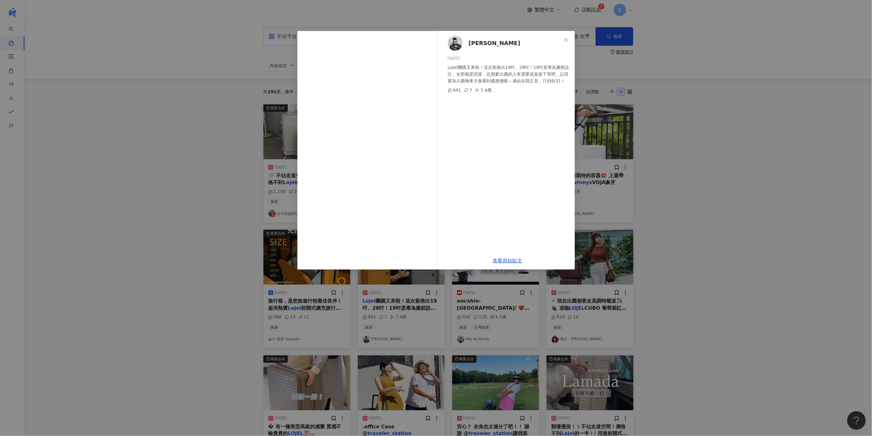
click at [728, 257] on div "Joeman 2025/8/18 Lojel團購又來啦！這次新推出19吋、28吋！19吋是專為廉航設計，全部都是現貨，近期要出國的人有需要就直接下單吧，記得要…" at bounding box center [436, 218] width 872 height 436
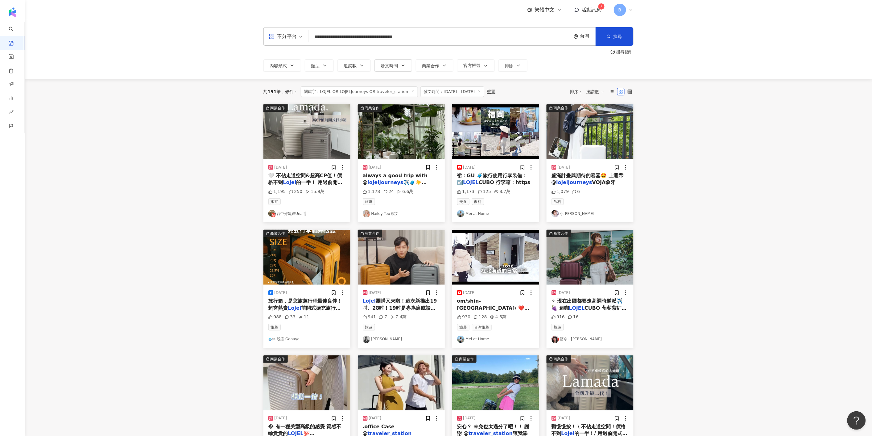
click at [745, 318] on main "**********" at bounding box center [449, 271] width 848 height 503
click at [726, 47] on div "**********" at bounding box center [449, 49] width 848 height 59
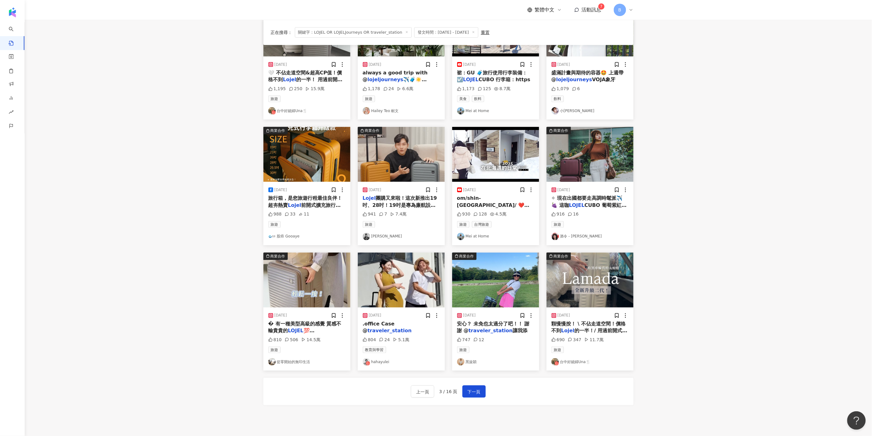
click at [301, 290] on img at bounding box center [306, 279] width 87 height 55
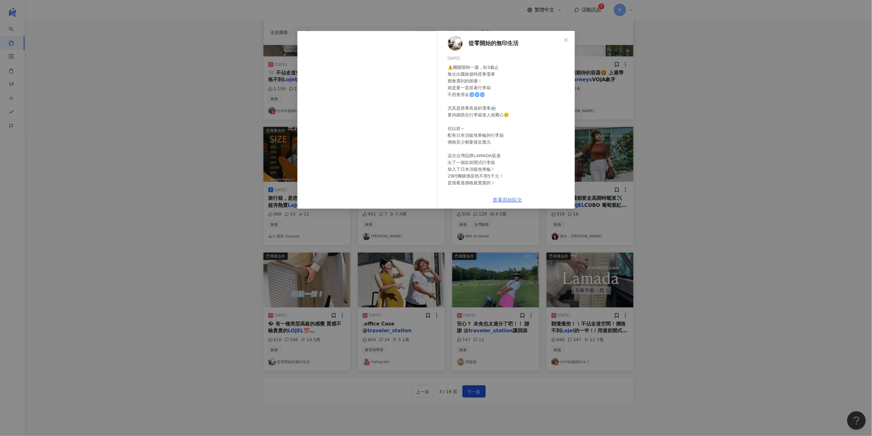
click at [503, 198] on link "查看原始貼文" at bounding box center [508, 200] width 30 height 6
click at [564, 39] on icon "close" at bounding box center [566, 39] width 5 height 5
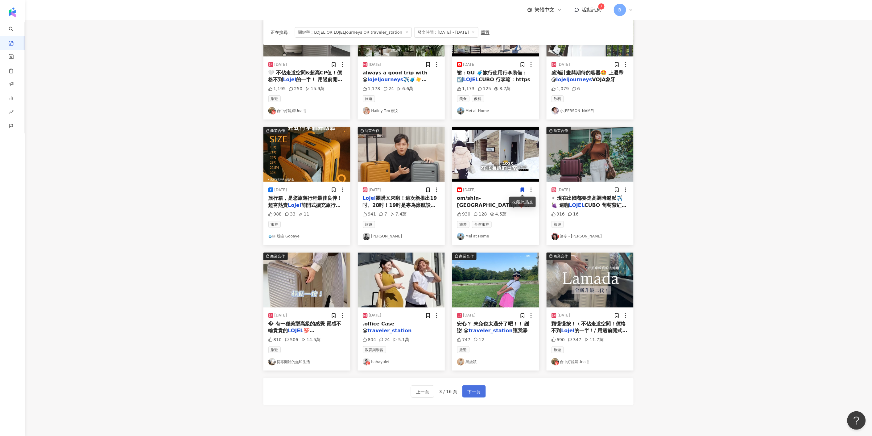
click at [470, 395] on span "下一頁" at bounding box center [474, 391] width 13 height 7
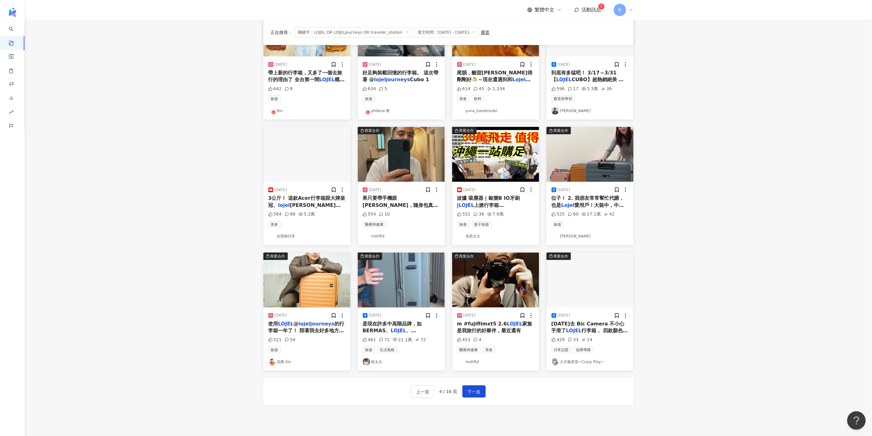
scroll to position [0, 0]
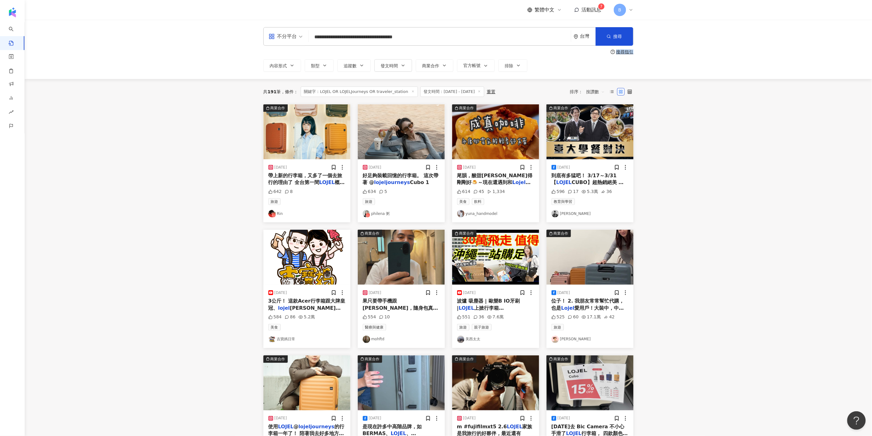
click at [298, 125] on img at bounding box center [306, 131] width 87 height 55
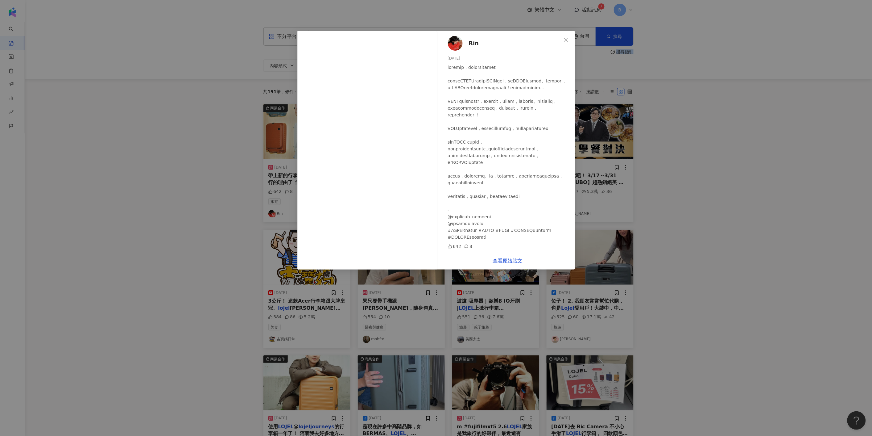
scroll to position [137, 0]
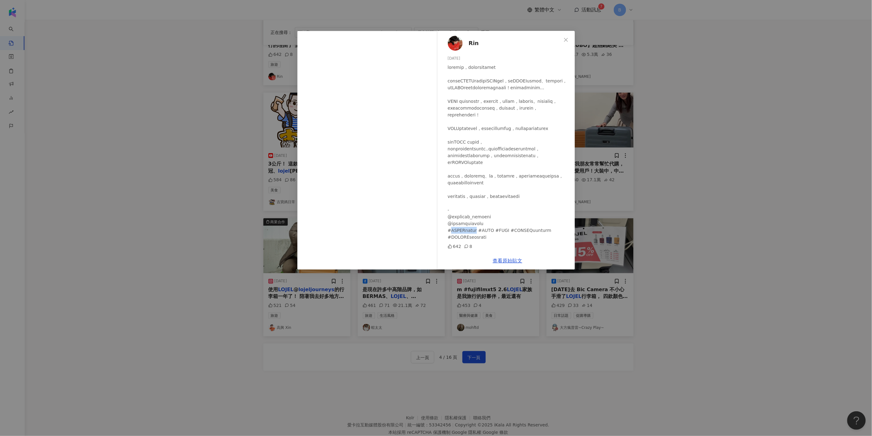
drag, startPoint x: 451, startPoint y: 232, endPoint x: 483, endPoint y: 235, distance: 32.5
click at [483, 235] on div at bounding box center [509, 152] width 122 height 176
copy div "LOJEL全新概念店"
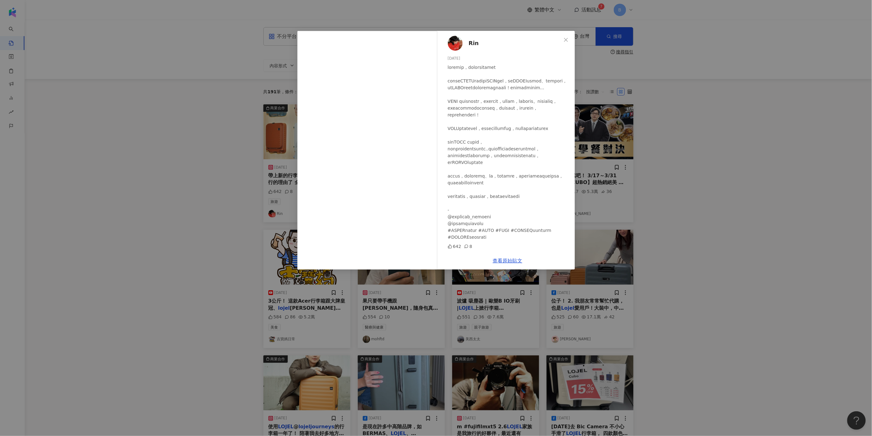
click at [749, 148] on div "Rin 2025/7/31 642 8 查看原始貼文" at bounding box center [436, 218] width 872 height 436
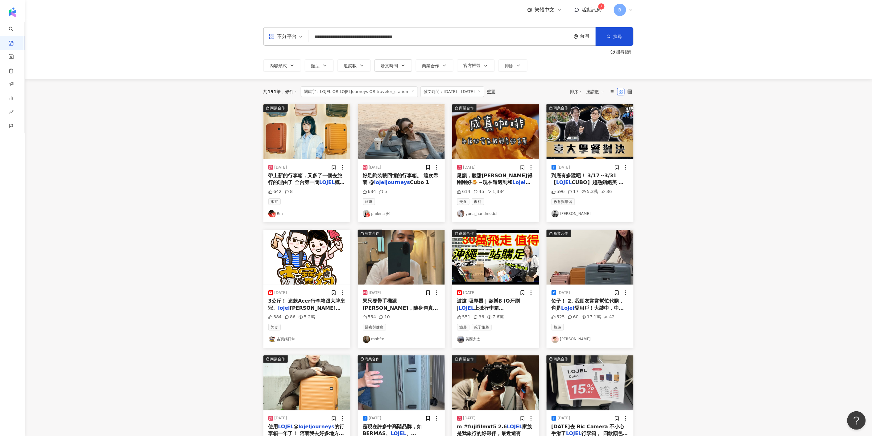
click at [587, 133] on img at bounding box center [590, 131] width 87 height 55
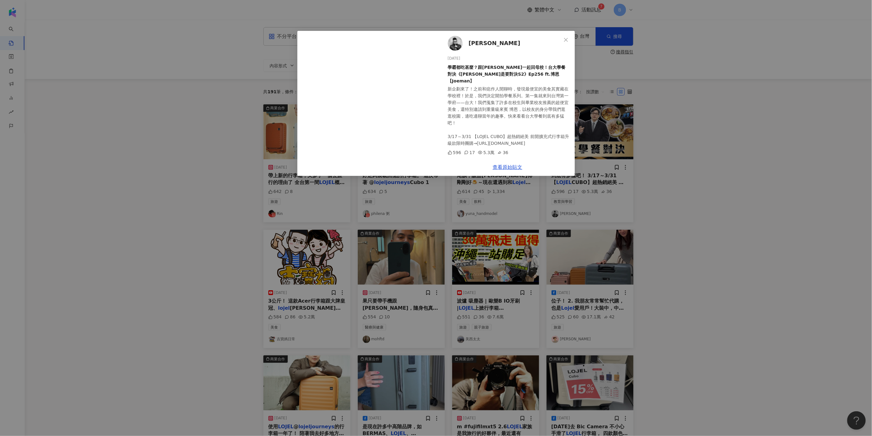
click at [705, 172] on div "Joeman 2025/3/17 學霸都吃甚麼？跟博恩一起回母校！台大學餐對決《Joe是要對決S2》Ep256 ft.博恩【Joeman】 新企劃來了！之前和…" at bounding box center [436, 218] width 872 height 436
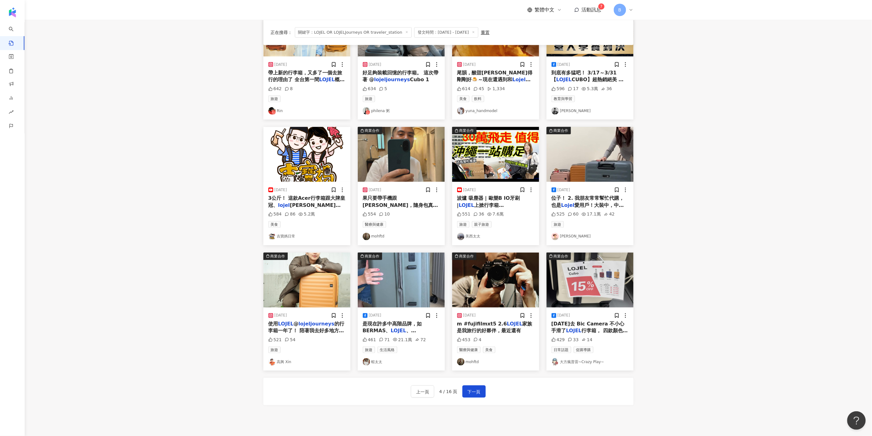
scroll to position [137, 0]
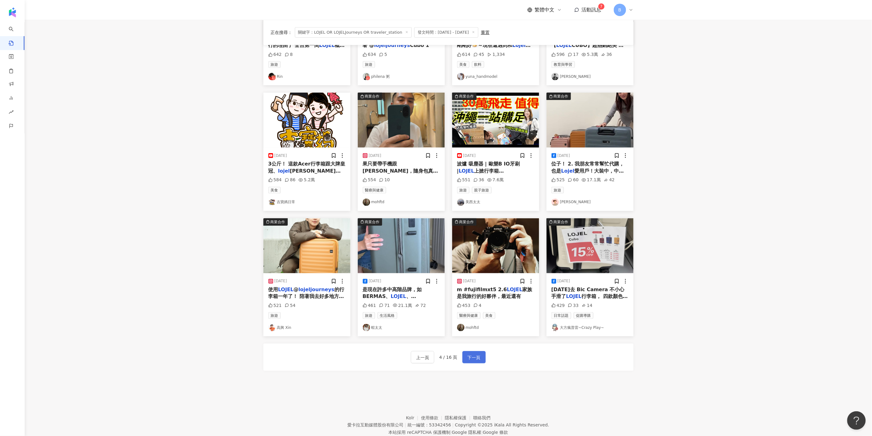
click at [471, 355] on span "下一頁" at bounding box center [474, 357] width 13 height 7
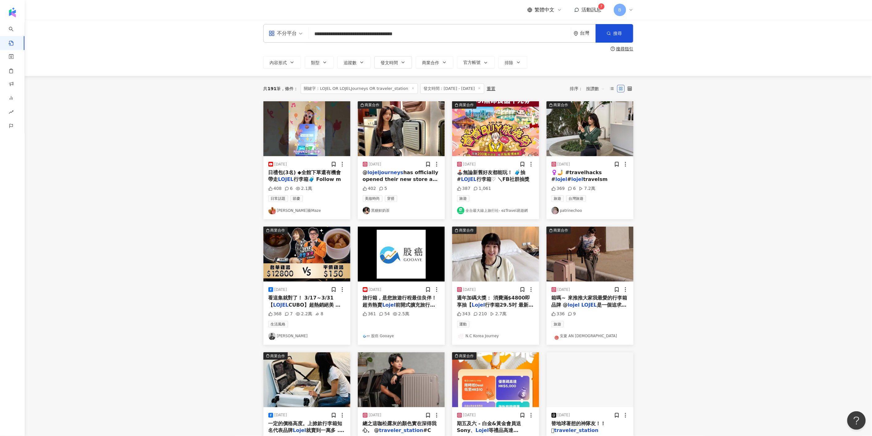
scroll to position [159, 0]
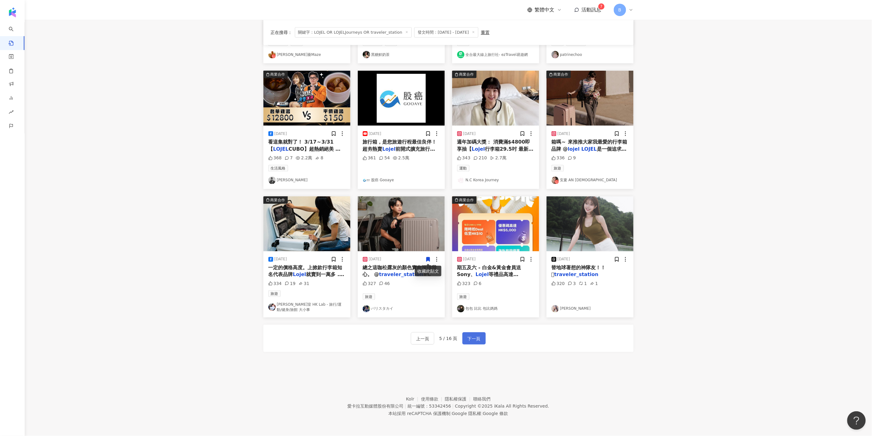
click at [471, 339] on span "下一頁" at bounding box center [474, 338] width 13 height 7
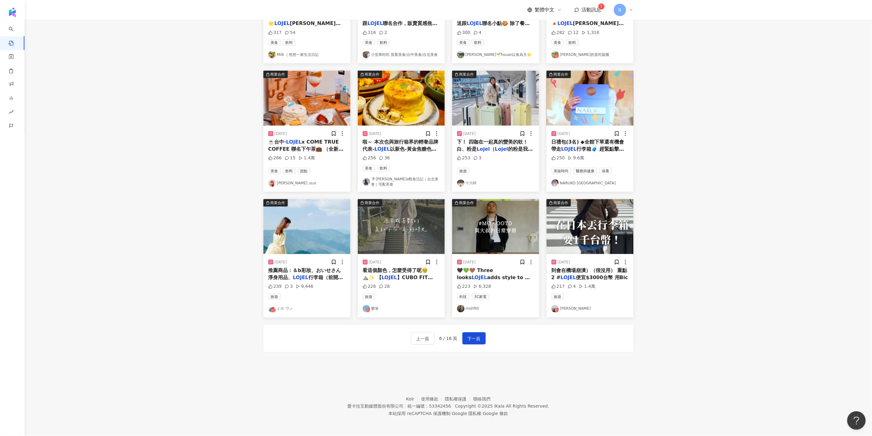
scroll to position [0, 0]
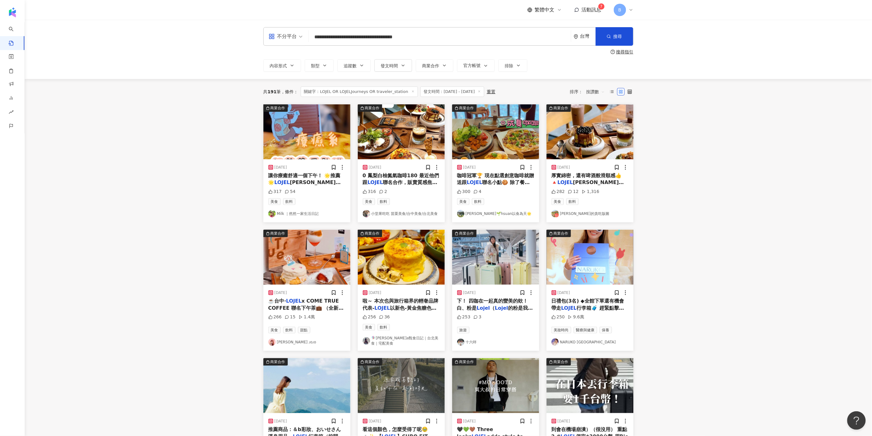
click at [310, 244] on img at bounding box center [306, 257] width 87 height 55
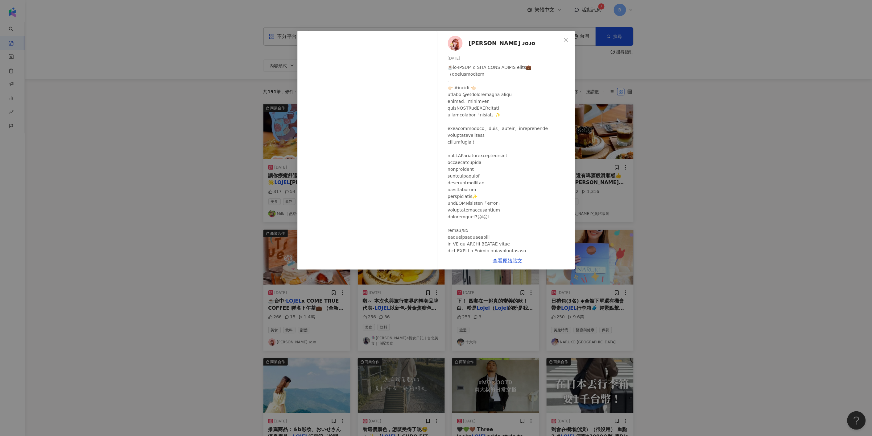
scroll to position [103, 0]
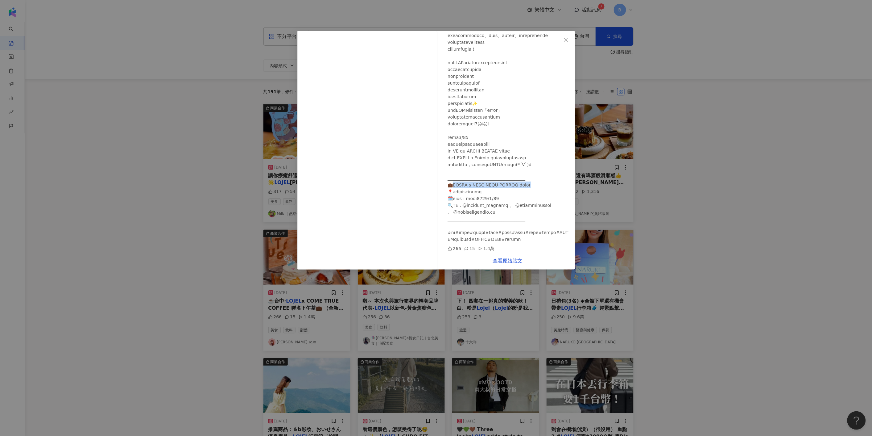
drag, startPoint x: 454, startPoint y: 189, endPoint x: 532, endPoint y: 190, distance: 78.1
click at [532, 190] on div at bounding box center [509, 107] width 122 height 272
click at [716, 156] on div "喬喬 ᴊᴏᴊᴏ 2025/8/13 266 15 1.4萬 查看原始貼文" at bounding box center [436, 218] width 872 height 436
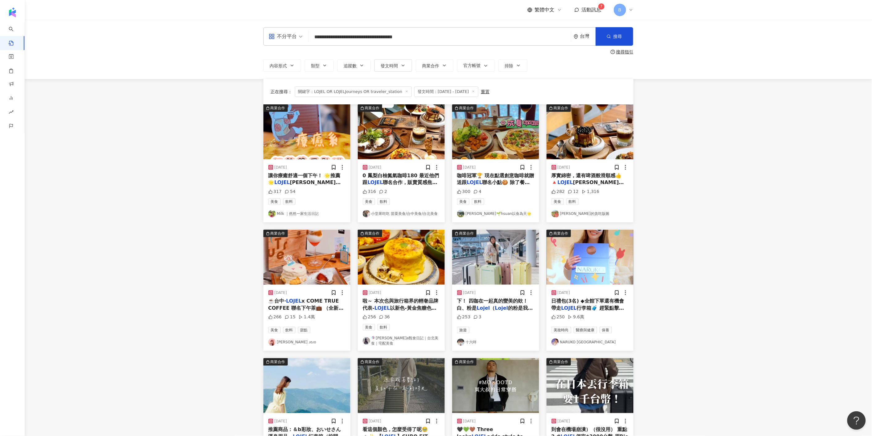
scroll to position [159, 0]
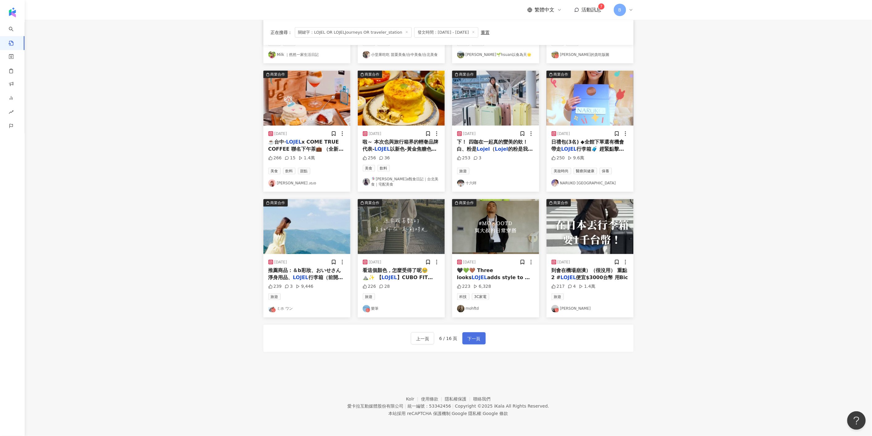
click at [483, 338] on button "下一頁" at bounding box center [474, 338] width 23 height 12
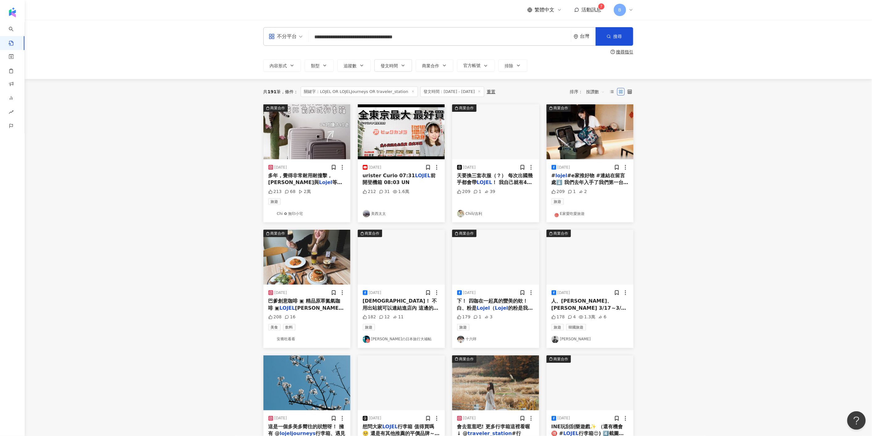
scroll to position [156, 0]
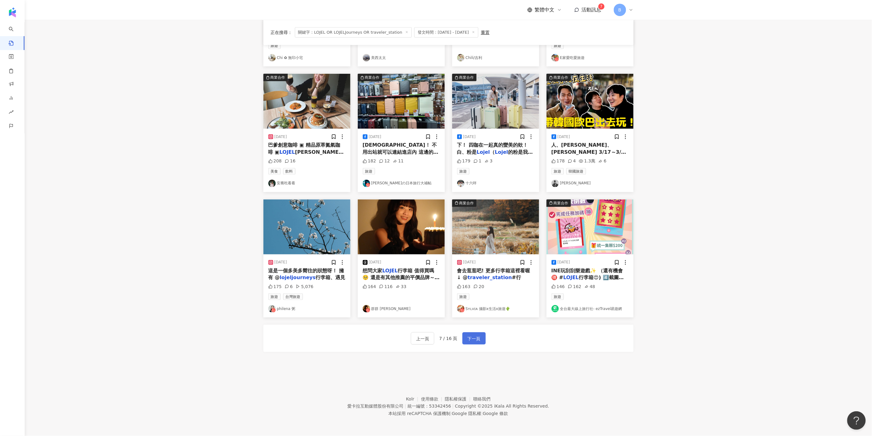
click at [468, 338] on span "下一頁" at bounding box center [474, 338] width 13 height 7
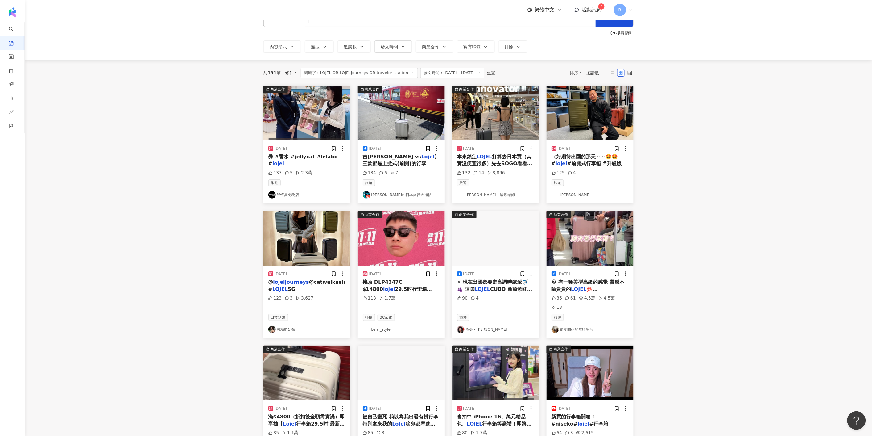
scroll to position [0, 0]
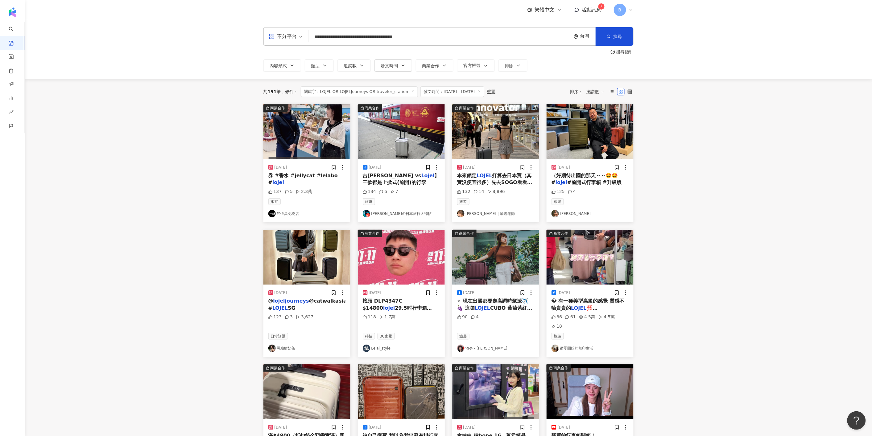
click at [444, 36] on input "**********" at bounding box center [439, 36] width 257 height 13
click at [343, 60] on div "OR" at bounding box center [339, 61] width 7 height 6
type input "**********"
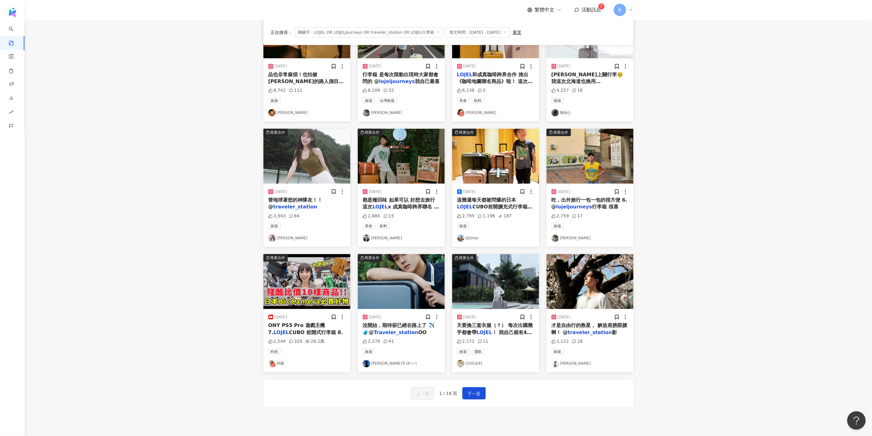
scroll to position [137, 0]
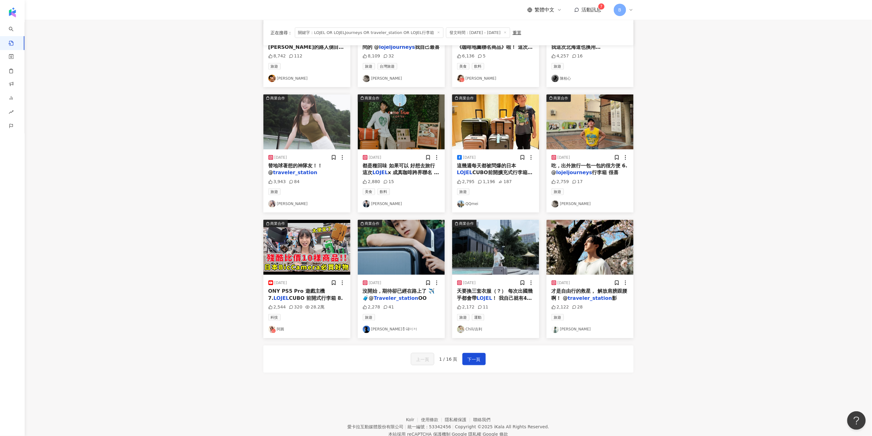
click at [307, 257] on img at bounding box center [306, 247] width 87 height 55
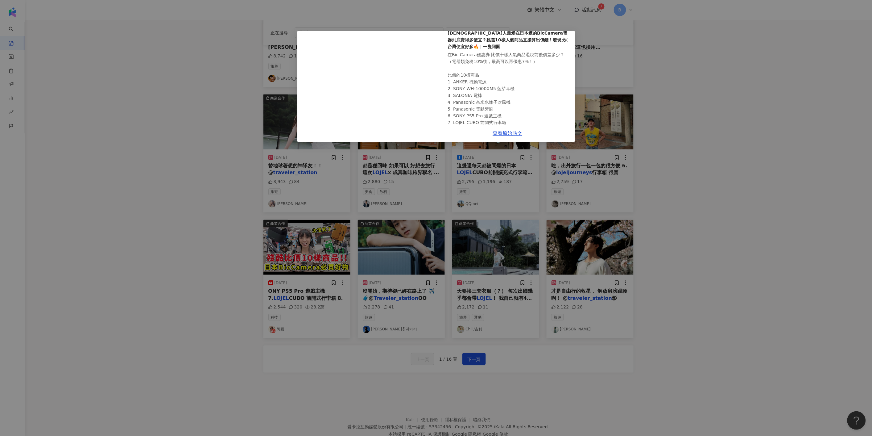
scroll to position [92, 0]
click at [755, 167] on div "阿圓 2025/6/11 台灣人最愛在日本逛的BicCamera電器到底賣得多便宜？挑選10樣人氣商品直接算出價錢！發現比台灣便宜好多🔥｜一隻阿圓 在Bic …" at bounding box center [436, 218] width 872 height 436
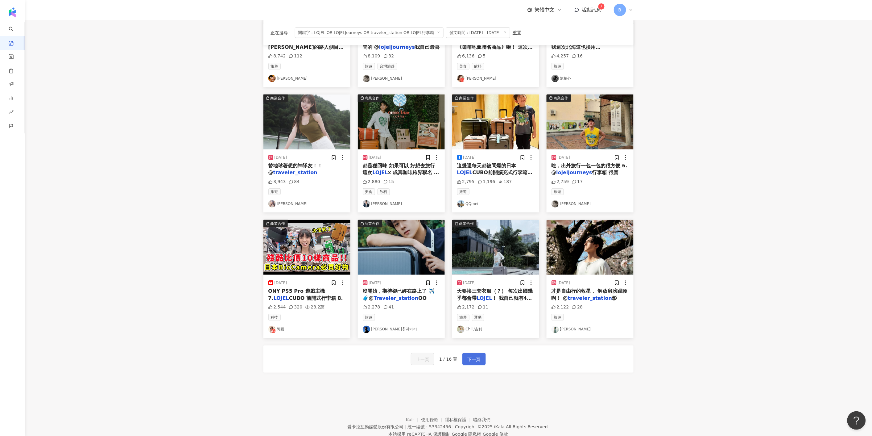
click at [479, 362] on span "下一頁" at bounding box center [474, 358] width 13 height 7
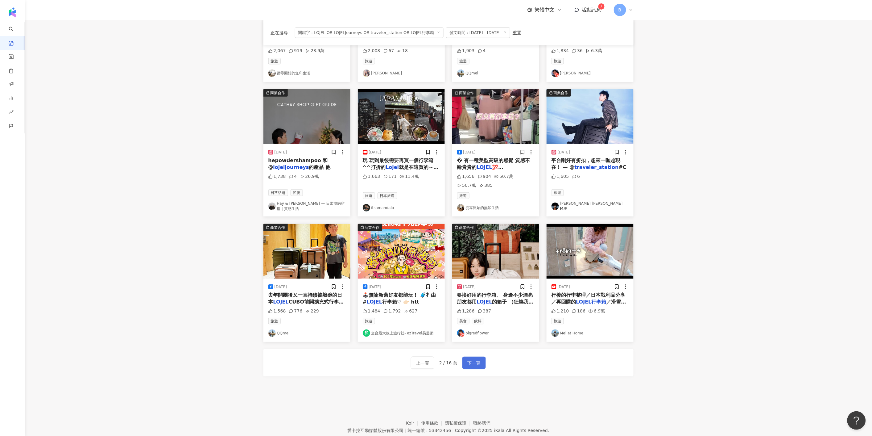
scroll to position [146, 0]
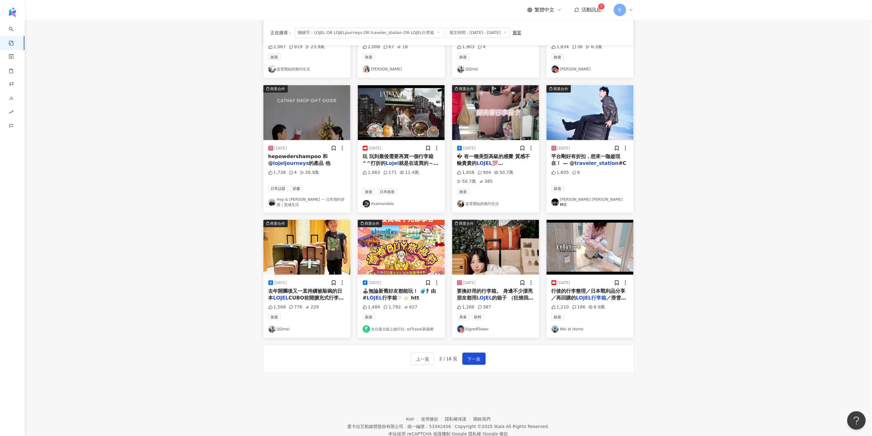
click at [298, 133] on img at bounding box center [306, 112] width 87 height 55
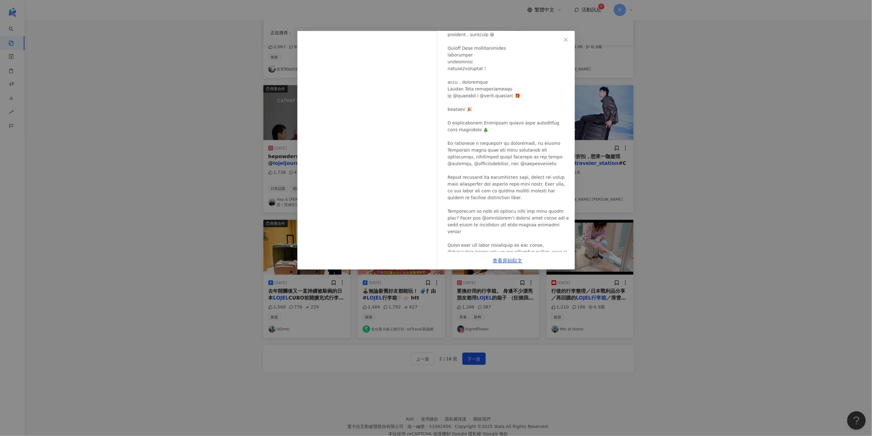
scroll to position [0, 0]
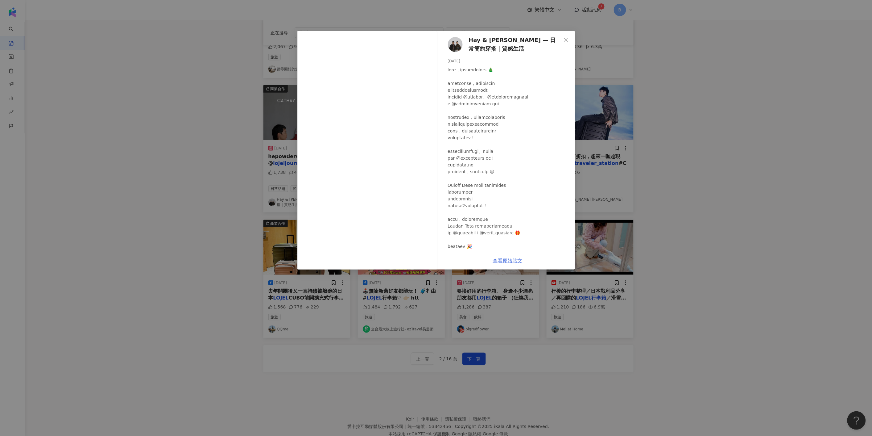
click at [506, 259] on link "查看原始貼文" at bounding box center [508, 261] width 30 height 6
click at [706, 131] on div "Hay & Eli — 日常簡約穿搭｜質感生活 2024/12/9 1,738 4 26.9萬 查看原始貼文" at bounding box center [436, 218] width 872 height 436
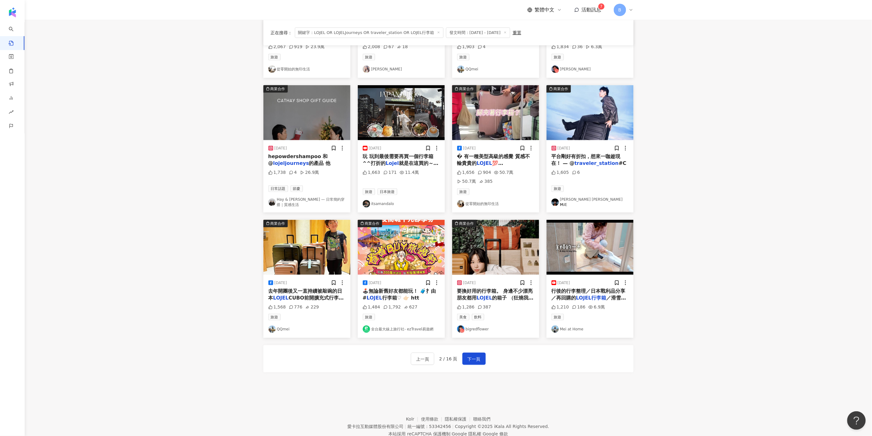
scroll to position [44, 0]
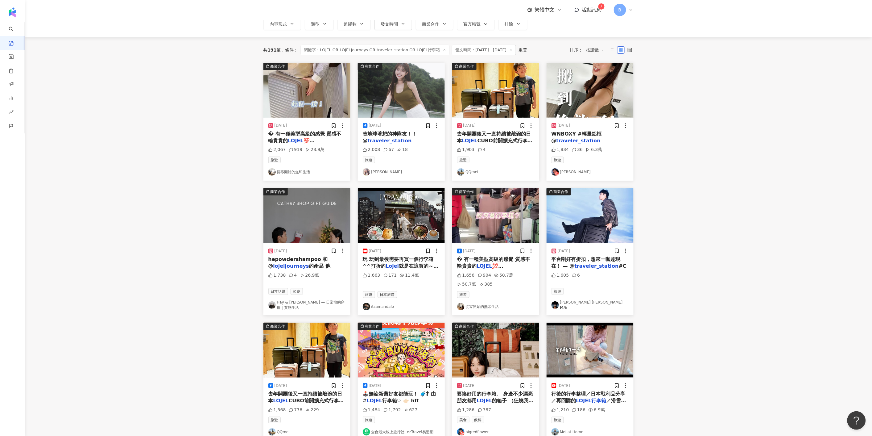
click at [579, 214] on img at bounding box center [590, 215] width 87 height 55
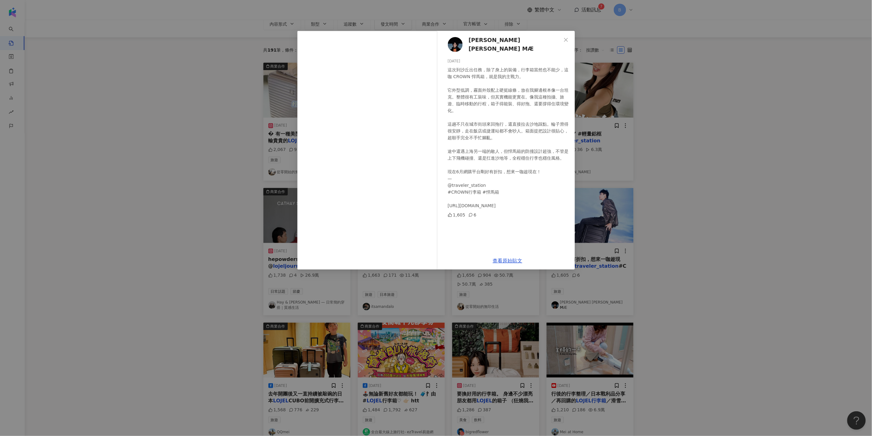
click at [735, 187] on div "梅亞瑟 𝗔𝗥𝗧𝗛𝗨𝗥 𝗠Æ 2025/5/30 這次到沙丘出任務，除了身上的裝備，行李箱當然也不能少，這咖 CROWN 悍馬箱，就是我的主戰力。 它外型低調，…" at bounding box center [436, 218] width 872 height 436
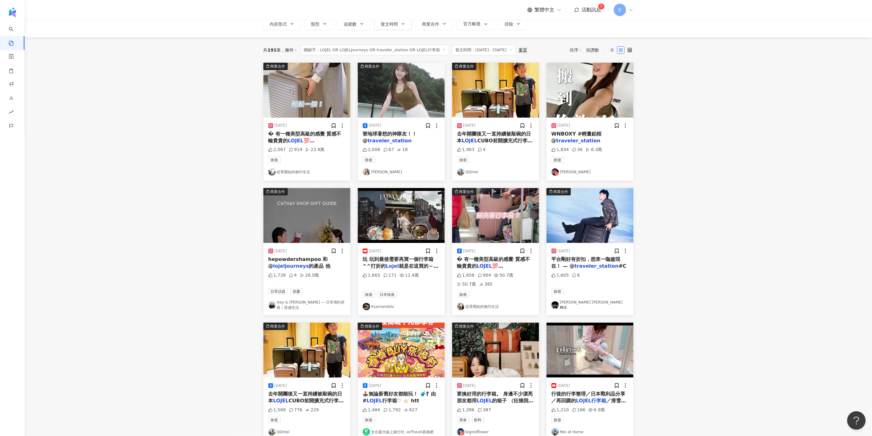
scroll to position [167, 0]
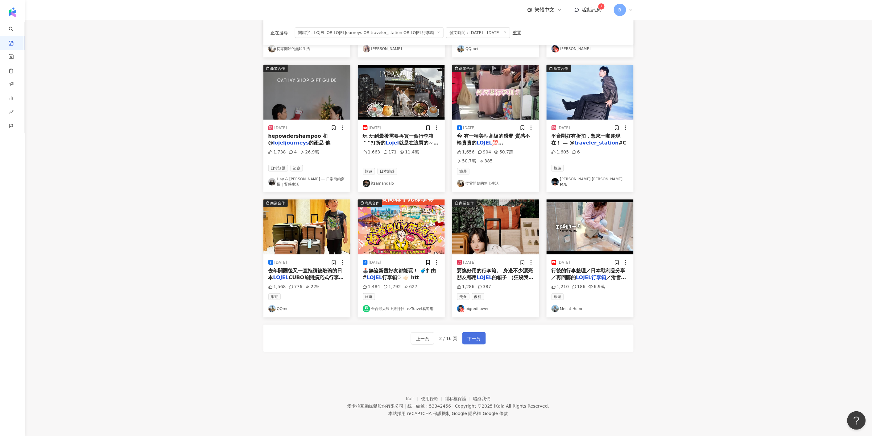
click at [473, 336] on span "下一頁" at bounding box center [474, 338] width 13 height 7
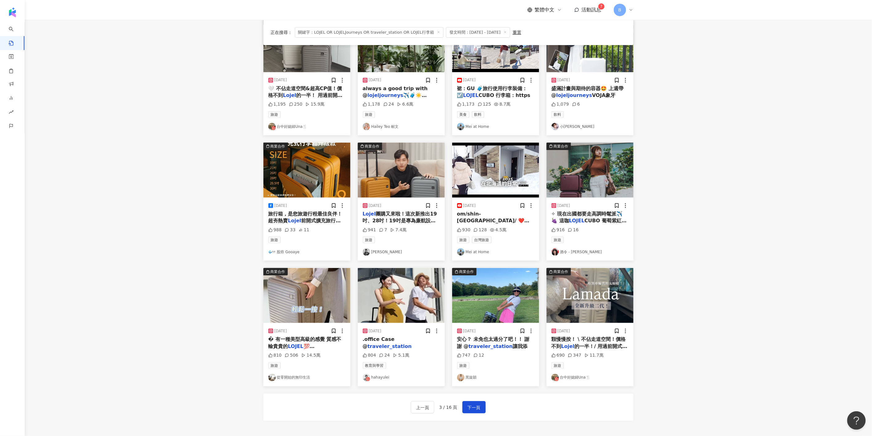
scroll to position [0, 0]
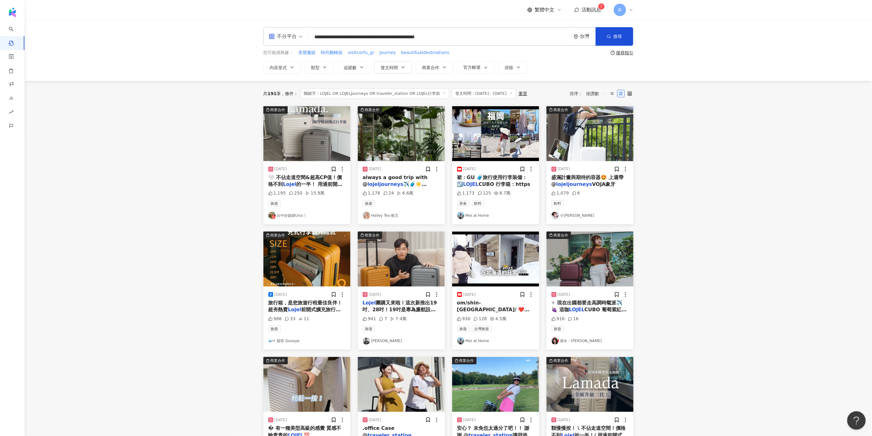
click at [590, 270] on img at bounding box center [590, 258] width 87 height 55
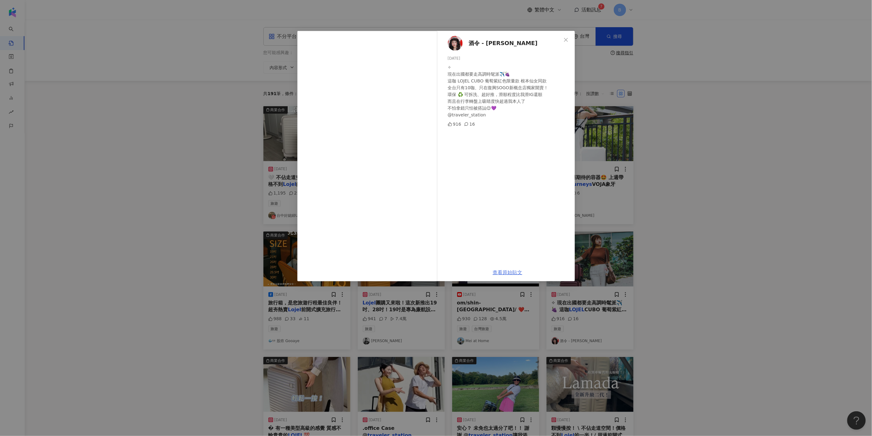
click at [505, 272] on link "查看原始貼文" at bounding box center [508, 272] width 30 height 6
click at [758, 121] on div "酒令 - 陳昀萱 2025/6/24 ✧ 現在出國都要走高調時髦派✈️🍇 這咖 LOJEL CUBO 葡萄紫紅色限量款 根本仙女同款 全台只有10咖、只在復興…" at bounding box center [436, 218] width 872 height 436
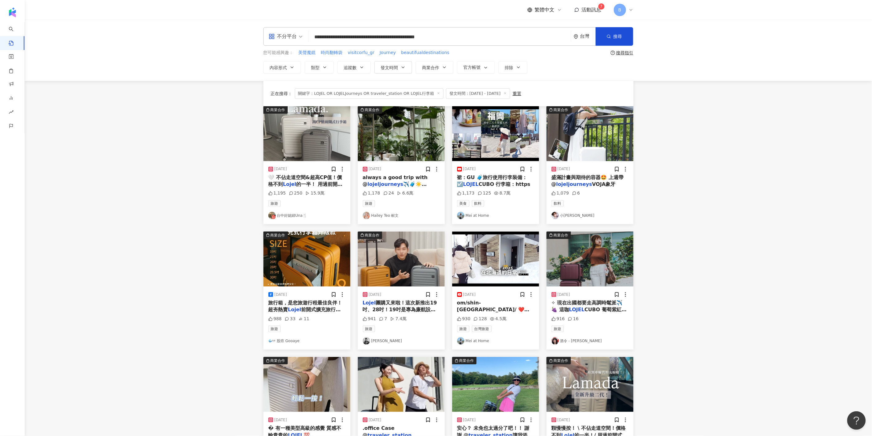
scroll to position [137, 0]
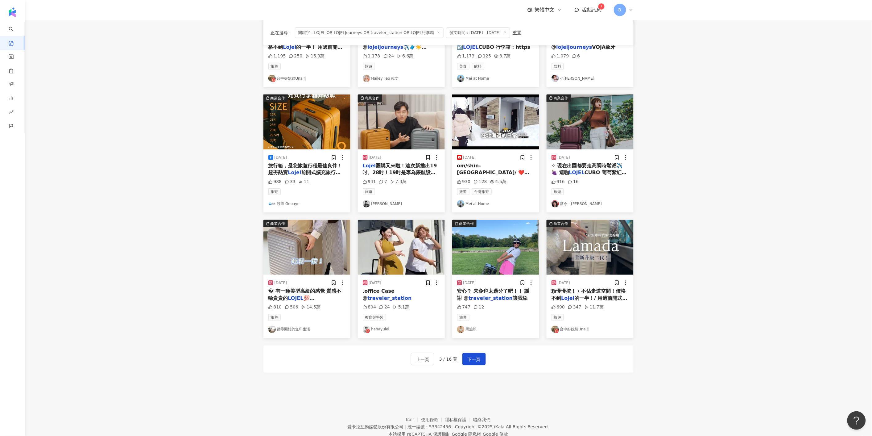
click at [403, 249] on img at bounding box center [401, 247] width 87 height 55
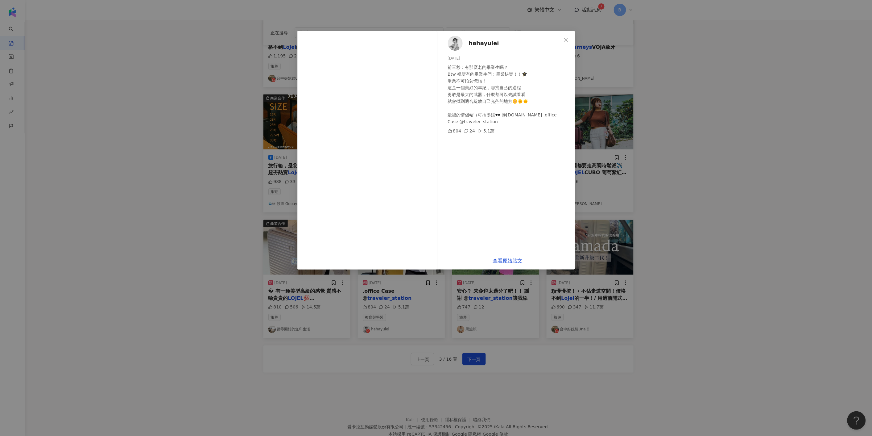
click at [749, 232] on div "hahayulei 2025/6/14 前三秒：有那麼老的畢業生嗎？ Btw 祝所有的畢業生們：畢業快樂！！🎓 畢業不可怕勿慌張！ 這是一個美好的年紀，尋找自…" at bounding box center [436, 218] width 872 height 436
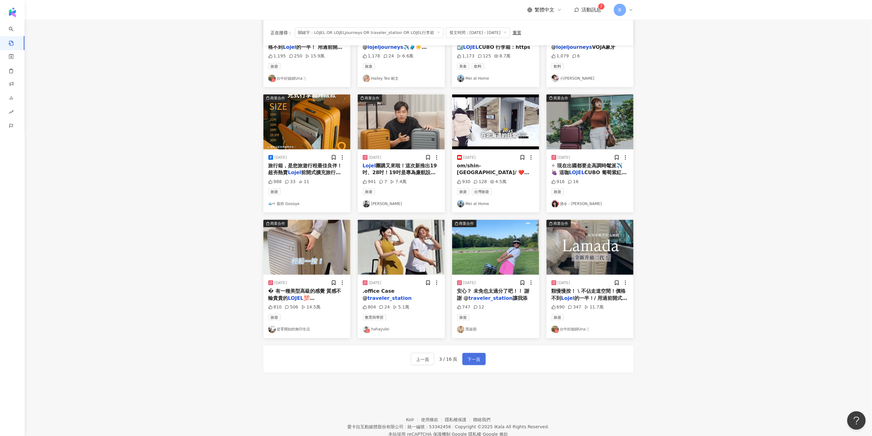
click at [470, 357] on span "下一頁" at bounding box center [474, 358] width 13 height 7
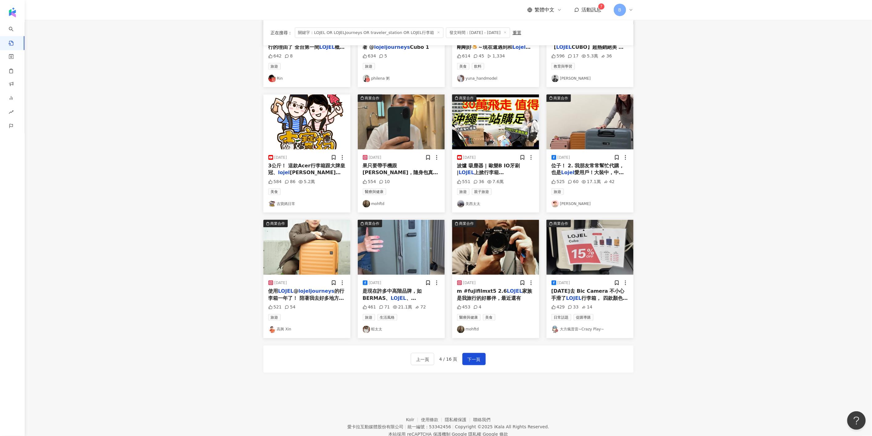
click at [315, 240] on img at bounding box center [306, 247] width 87 height 55
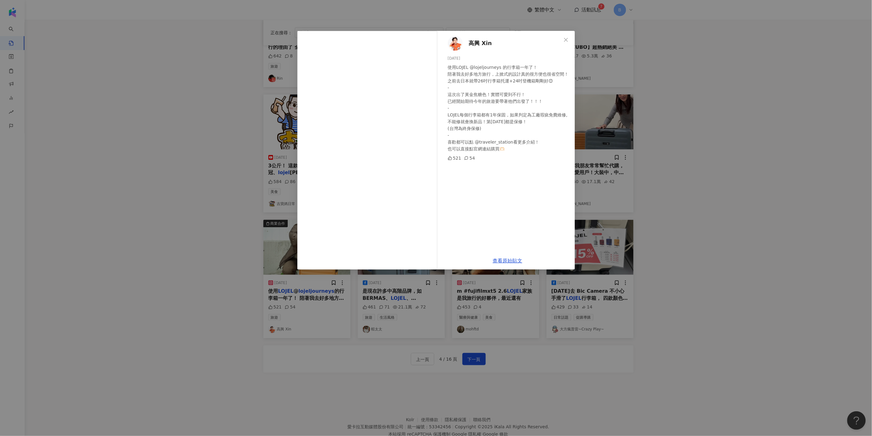
click at [744, 140] on div "高興 Xin 2025/2/24 使用LOJEL @lojeljourneys 的行李箱一年了！ 陪著我去好多地方旅行，上掀式的設計真的很方便也很省空間！之前…" at bounding box center [436, 218] width 872 height 436
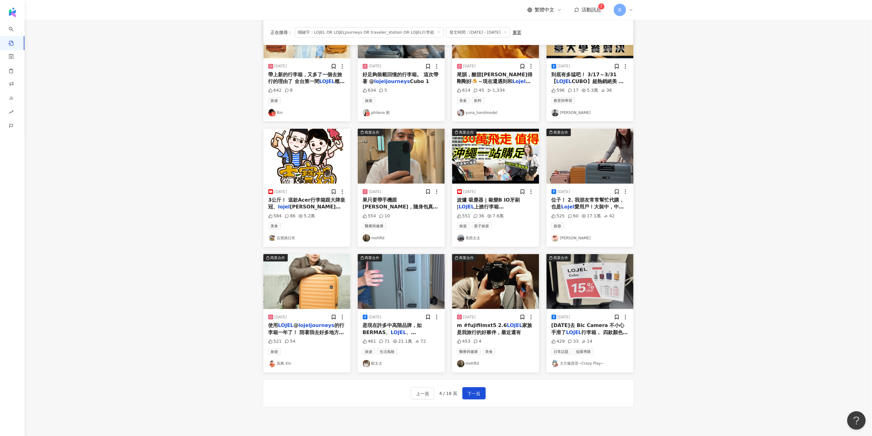
scroll to position [0, 0]
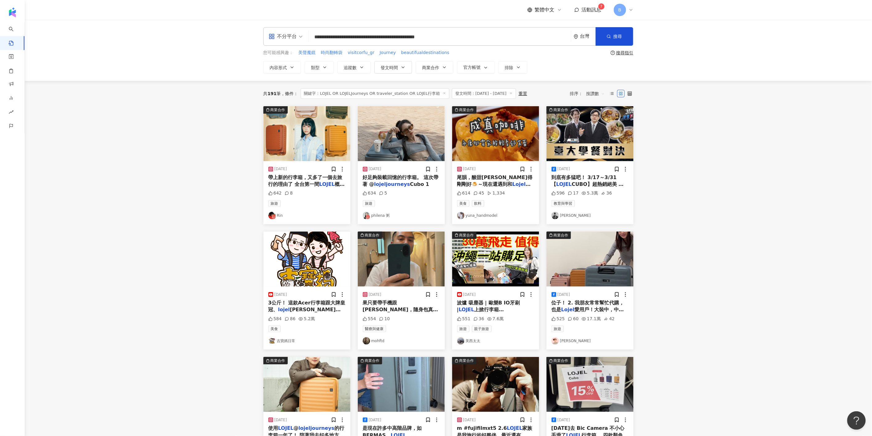
click at [591, 269] on img at bounding box center [590, 258] width 87 height 55
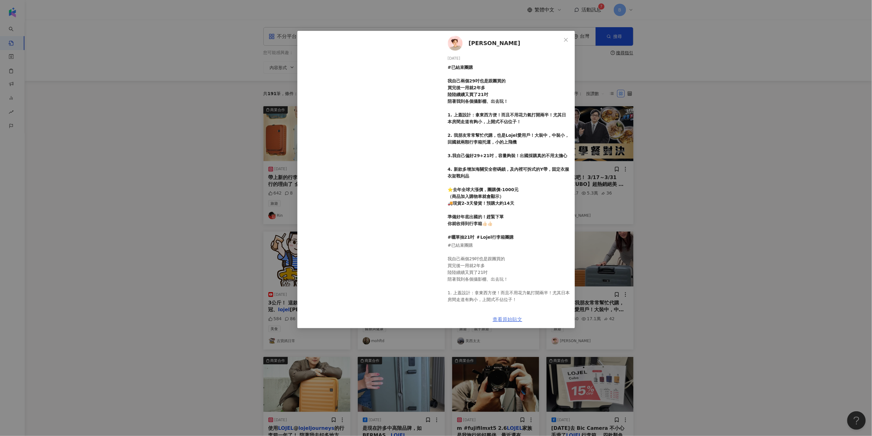
click at [504, 319] on link "查看原始貼文" at bounding box center [508, 319] width 30 height 6
click at [656, 116] on div "陳彥婷 tiffany 2024/12/1 #已結束團購 我自己兩個29吋也是跟團買的 買完後一用就2年多 陸陸續續又買了21吋 陪著我到各個攝影棚、出去玩！…" at bounding box center [436, 218] width 872 height 436
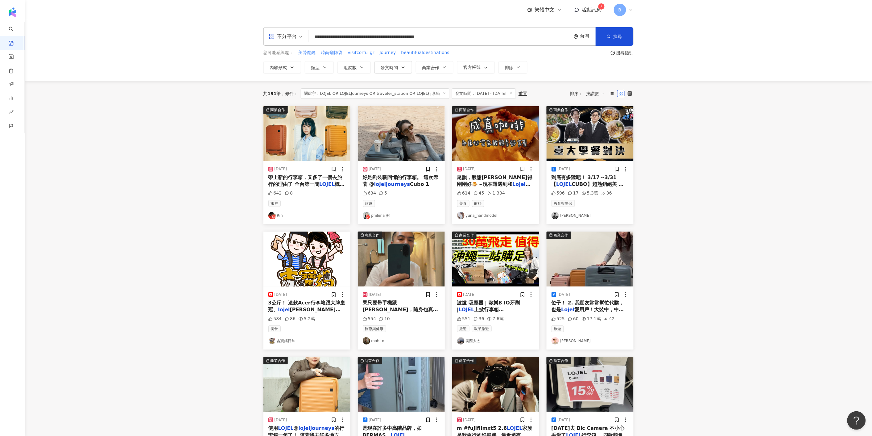
click at [515, 144] on img at bounding box center [495, 133] width 87 height 55
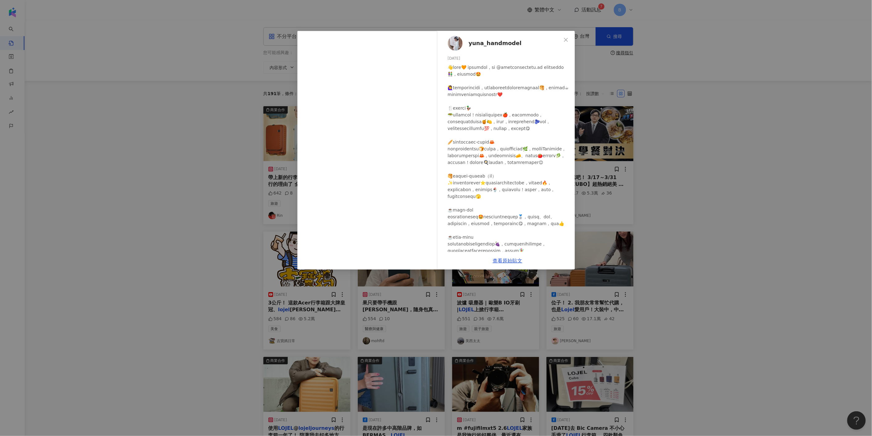
click at [737, 211] on div "yuna_handmodel 2024/9/27 614 45 1,334 查看原始貼文" at bounding box center [436, 218] width 872 height 436
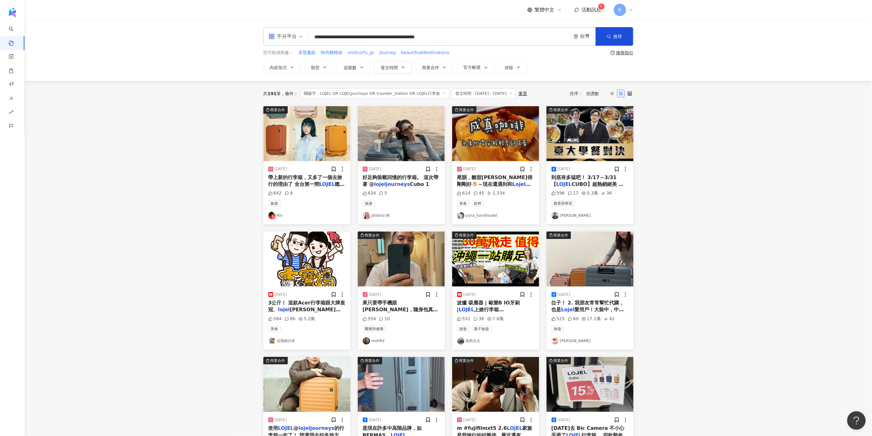
click at [328, 138] on img at bounding box center [306, 133] width 87 height 55
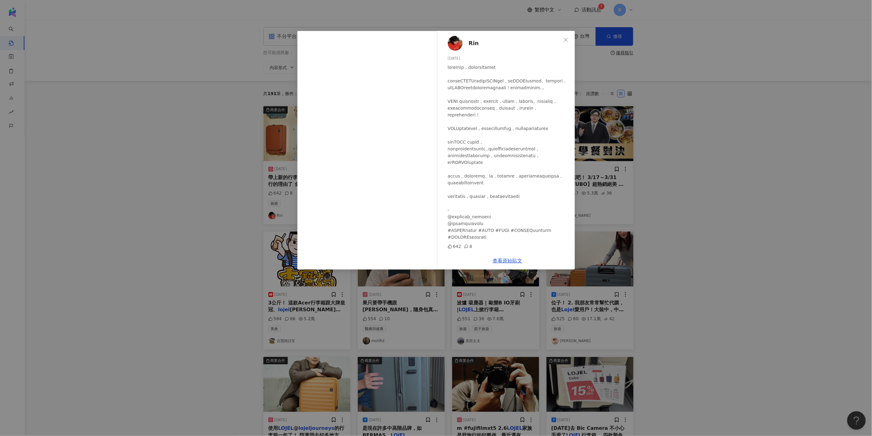
scroll to position [31, 0]
drag, startPoint x: 483, startPoint y: 233, endPoint x: 451, endPoint y: 234, distance: 32.1
click at [451, 234] on div at bounding box center [509, 152] width 122 height 176
copy div "LOJEL全新概念店"
click at [774, 170] on div "Rin 2025/7/31 642 8 查看原始貼文" at bounding box center [436, 218] width 872 height 436
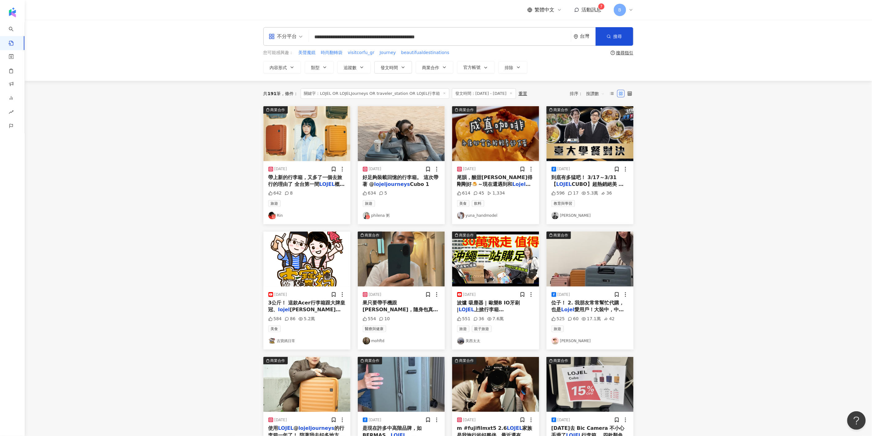
scroll to position [68, 0]
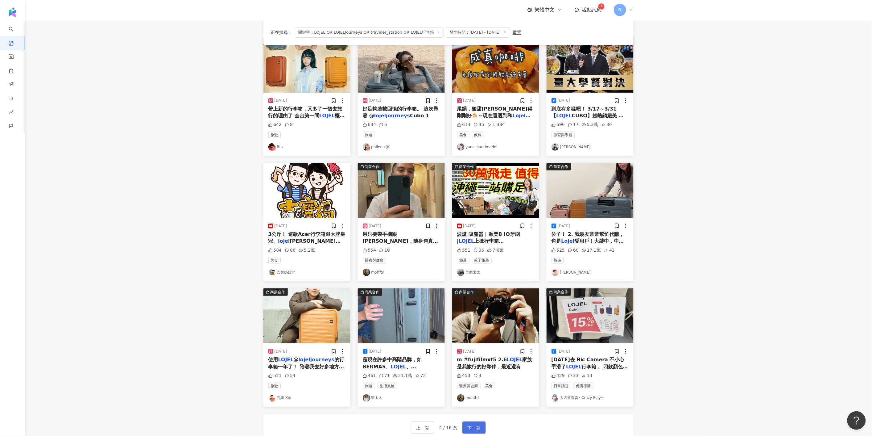
click at [475, 425] on span "下一頁" at bounding box center [474, 427] width 13 height 7
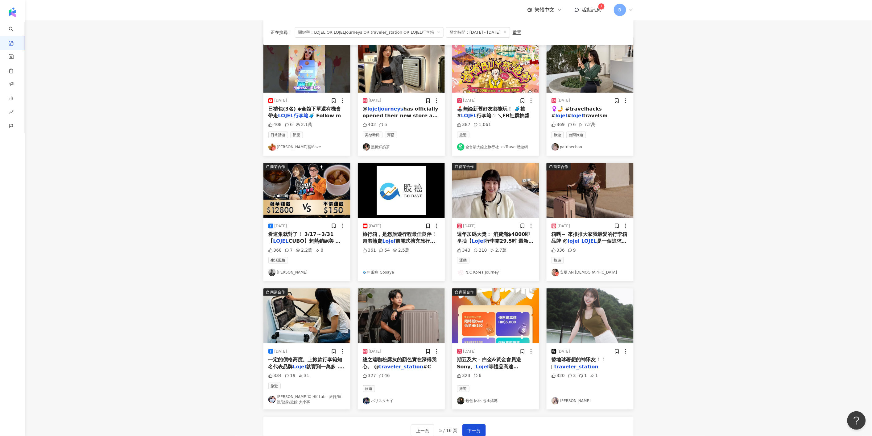
click at [391, 75] on img at bounding box center [401, 65] width 87 height 55
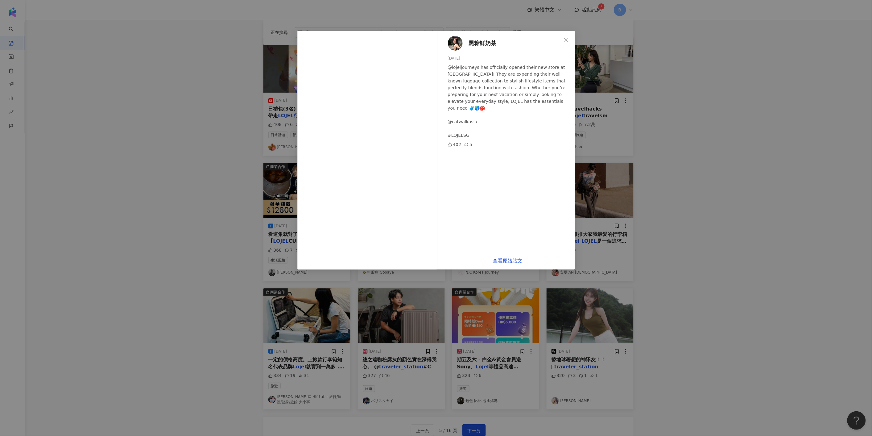
click at [727, 191] on div "黑糖鮮奶茶 2024/8/29 @lojeljourneys has officially opened their new store at Suntec!…" at bounding box center [436, 218] width 872 height 436
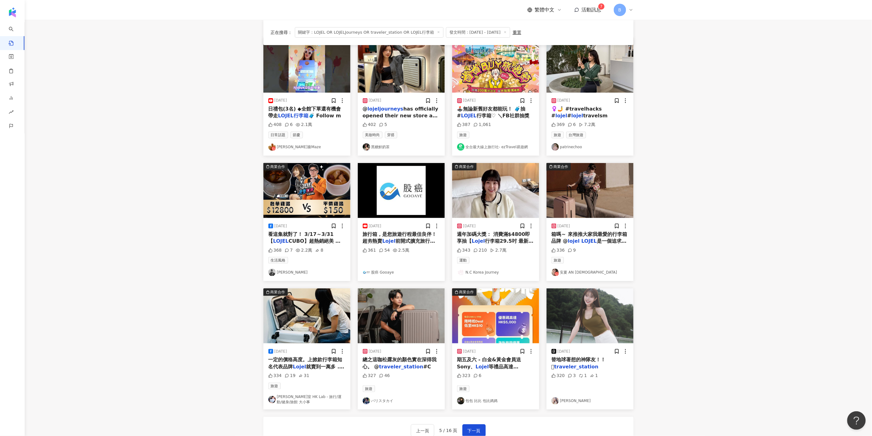
click at [298, 305] on img at bounding box center [306, 315] width 87 height 55
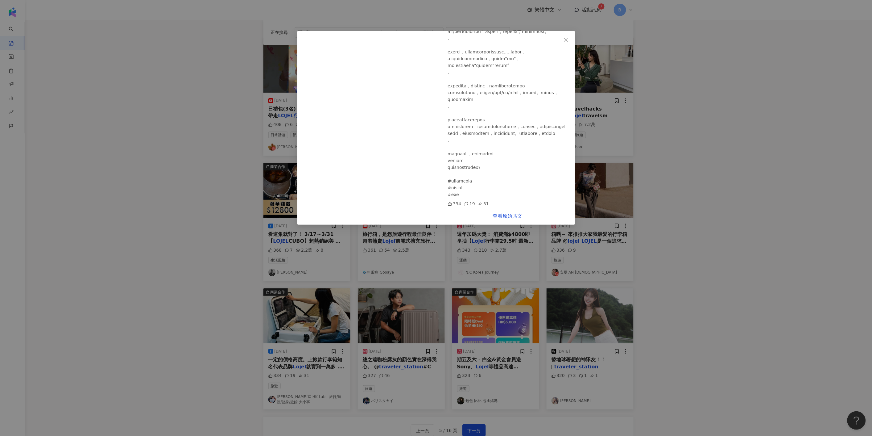
scroll to position [161, 0]
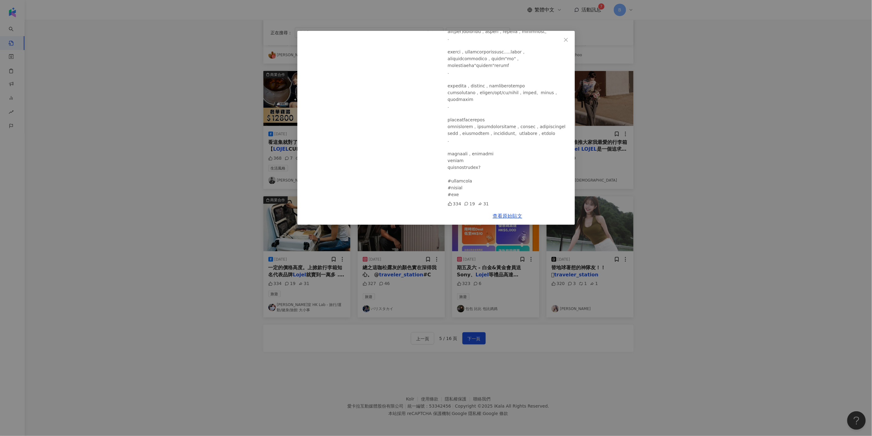
click at [705, 236] on div "蕭凱莉實驗室 HK Lab - 旅行/運動/健身/旅館 大小事 2024/9/9 334 19 31 查看原始貼文" at bounding box center [436, 218] width 872 height 436
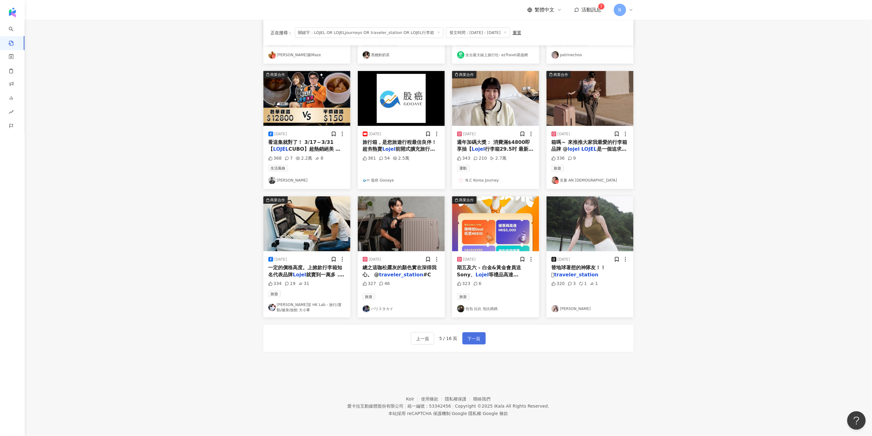
click at [475, 342] on span "下一頁" at bounding box center [474, 338] width 13 height 7
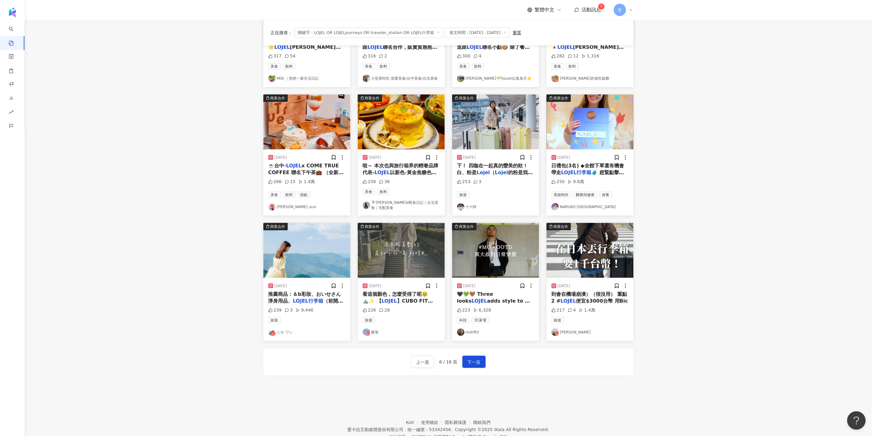
scroll to position [0, 0]
